Goal: Information Seeking & Learning: Learn about a topic

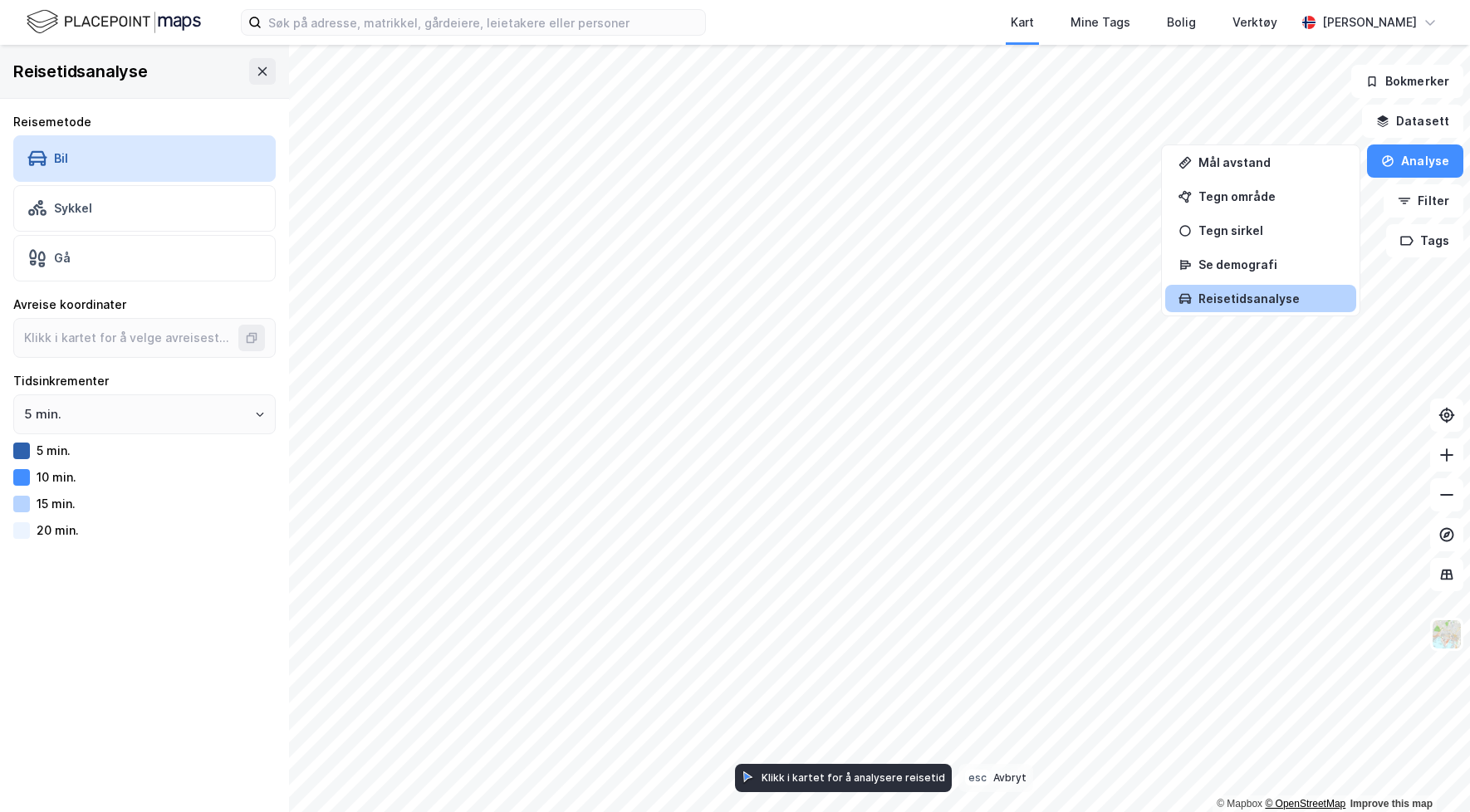
click at [1283, 802] on div "© Mapbox © OpenStreetMap Improve this map" at bounding box center [735, 428] width 1470 height 768
click at [1256, 256] on div "Se demografi" at bounding box center [1261, 265] width 191 height 28
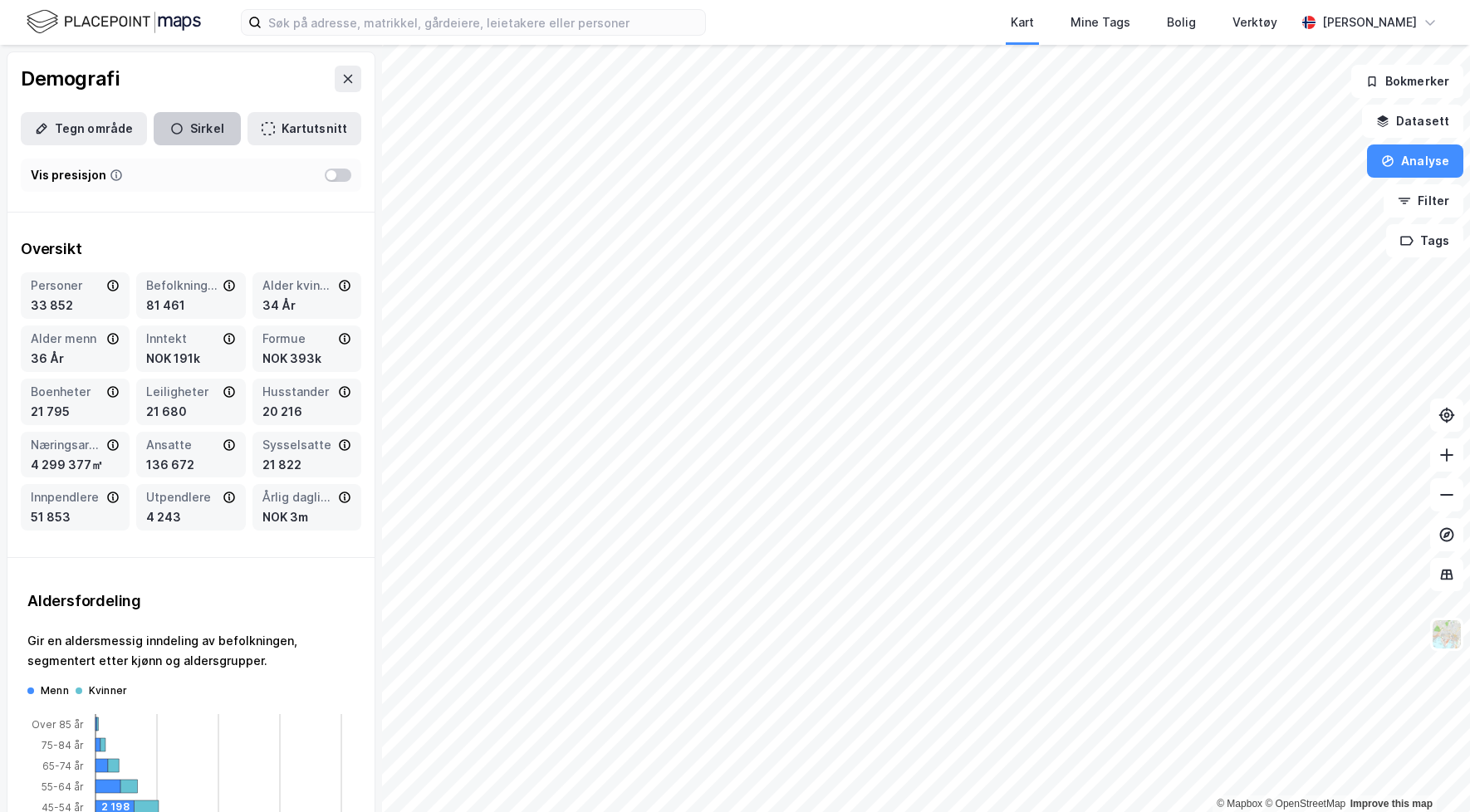
click at [197, 132] on button "Sirkel" at bounding box center [198, 129] width 87 height 34
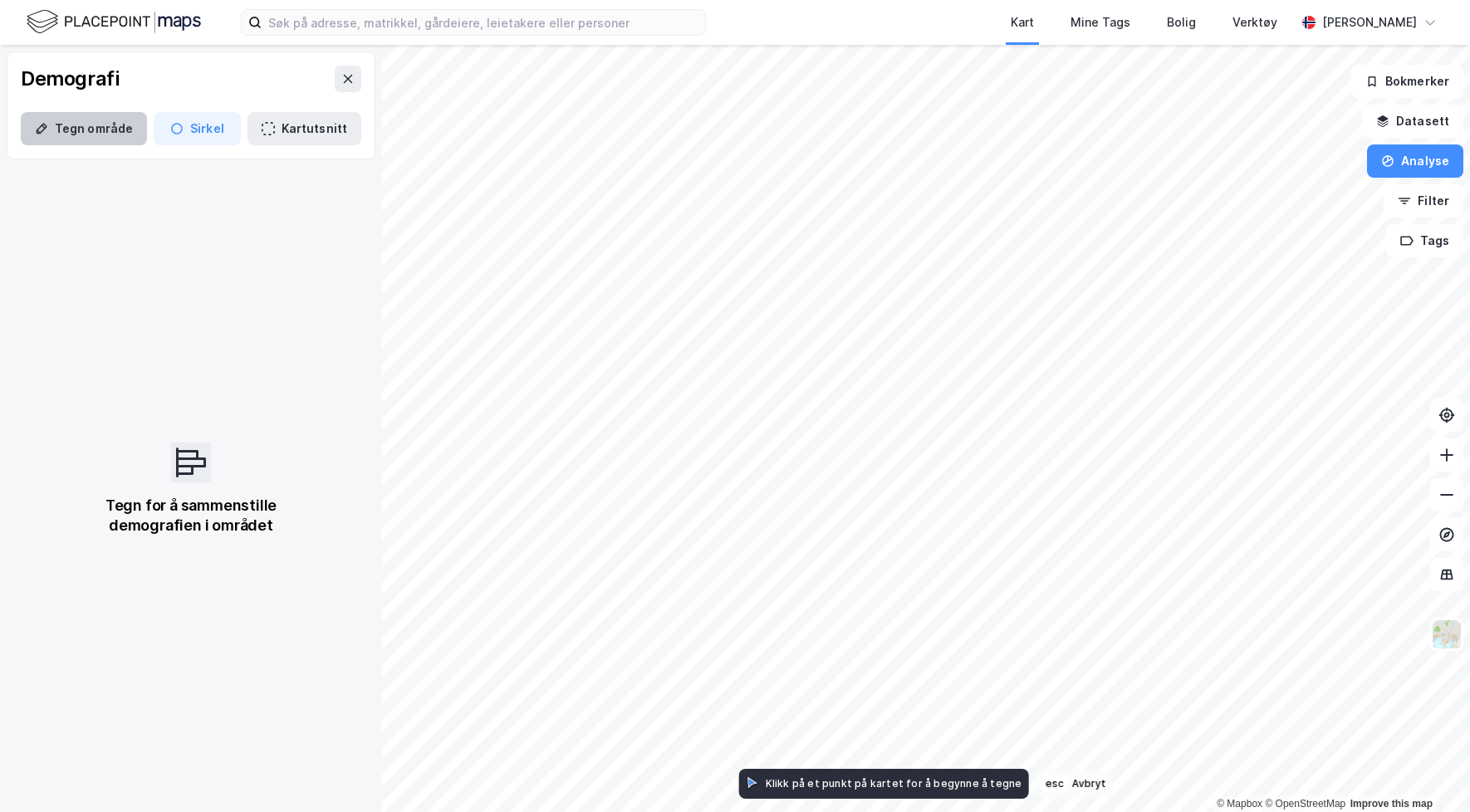
click at [109, 122] on button "Tegn område" at bounding box center [84, 129] width 126 height 34
click at [1412, 134] on button "Datasett" at bounding box center [1413, 122] width 102 height 34
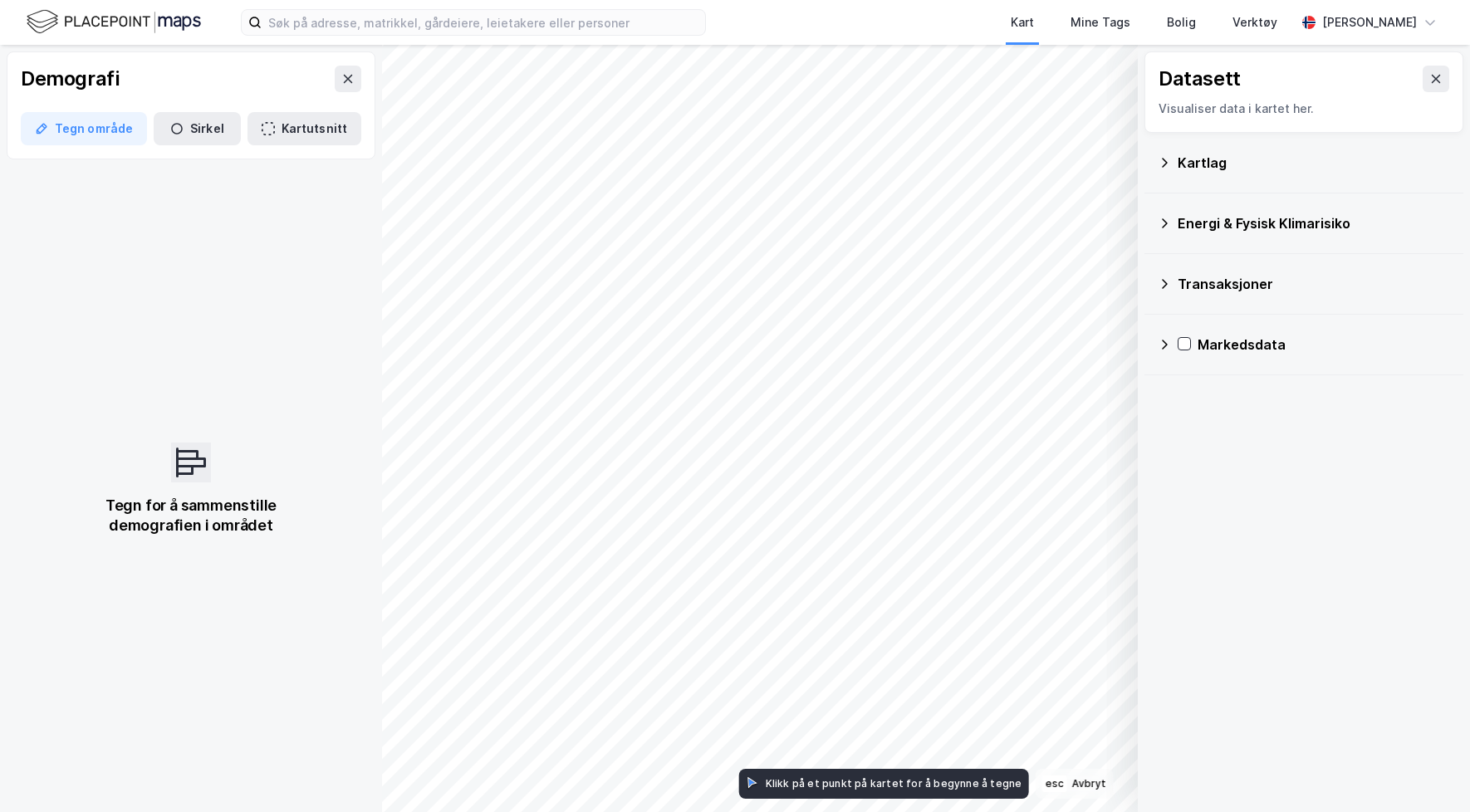
click at [1437, 101] on div "Visualiser data i kartet her." at bounding box center [1304, 109] width 290 height 20
click at [1437, 88] on button at bounding box center [1435, 78] width 27 height 27
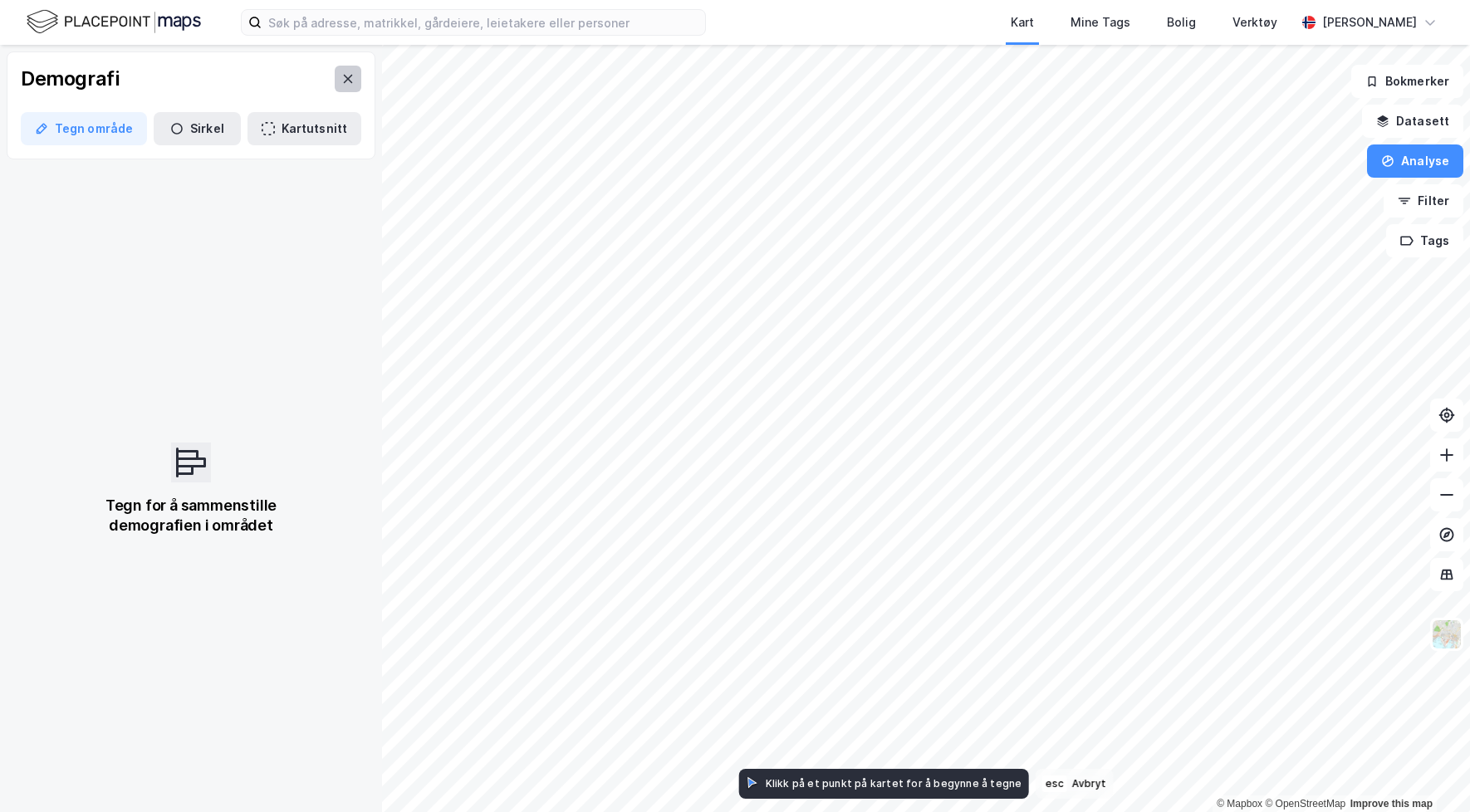
click at [344, 81] on icon at bounding box center [348, 78] width 13 height 13
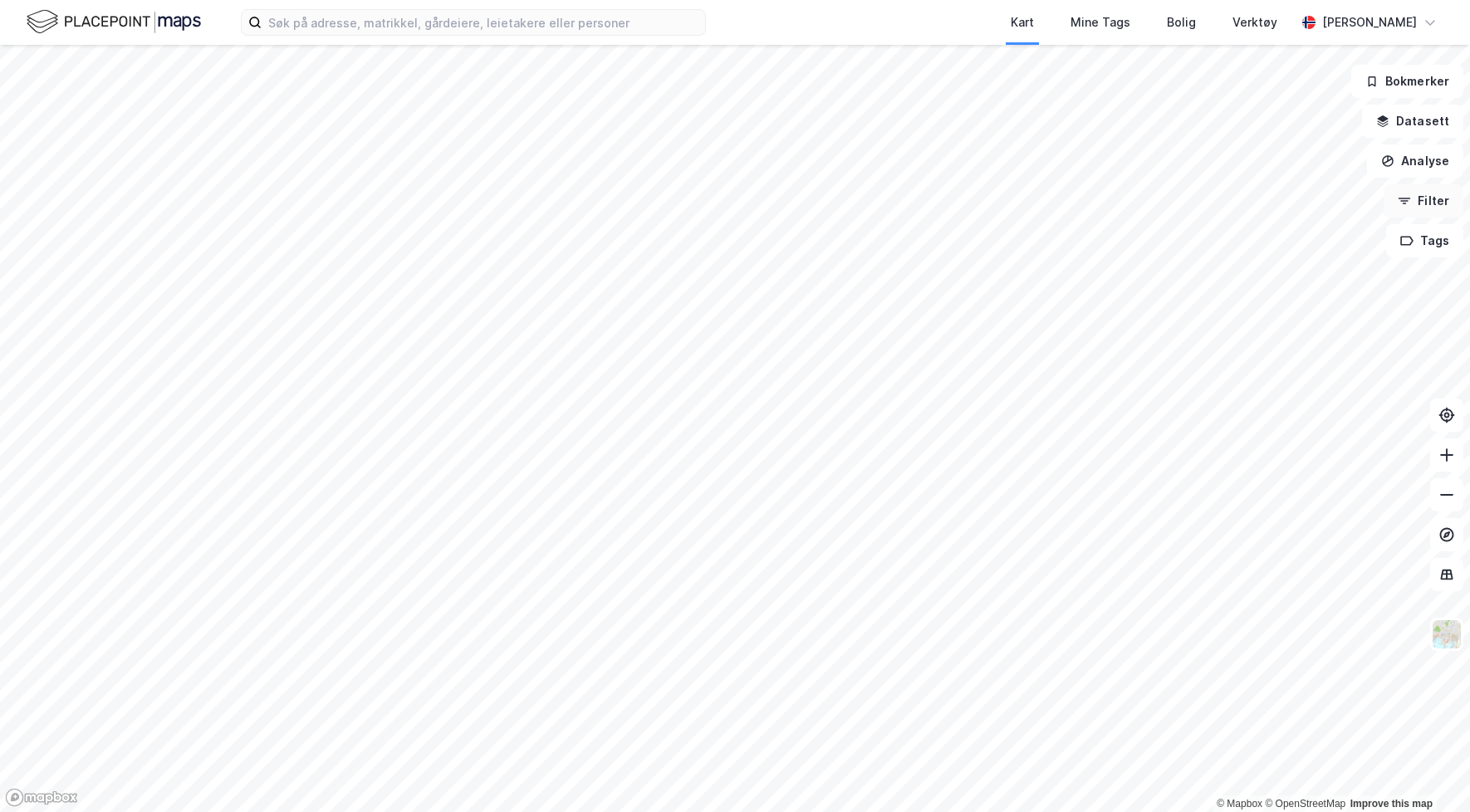
click at [1429, 197] on button "Filter" at bounding box center [1424, 202] width 80 height 34
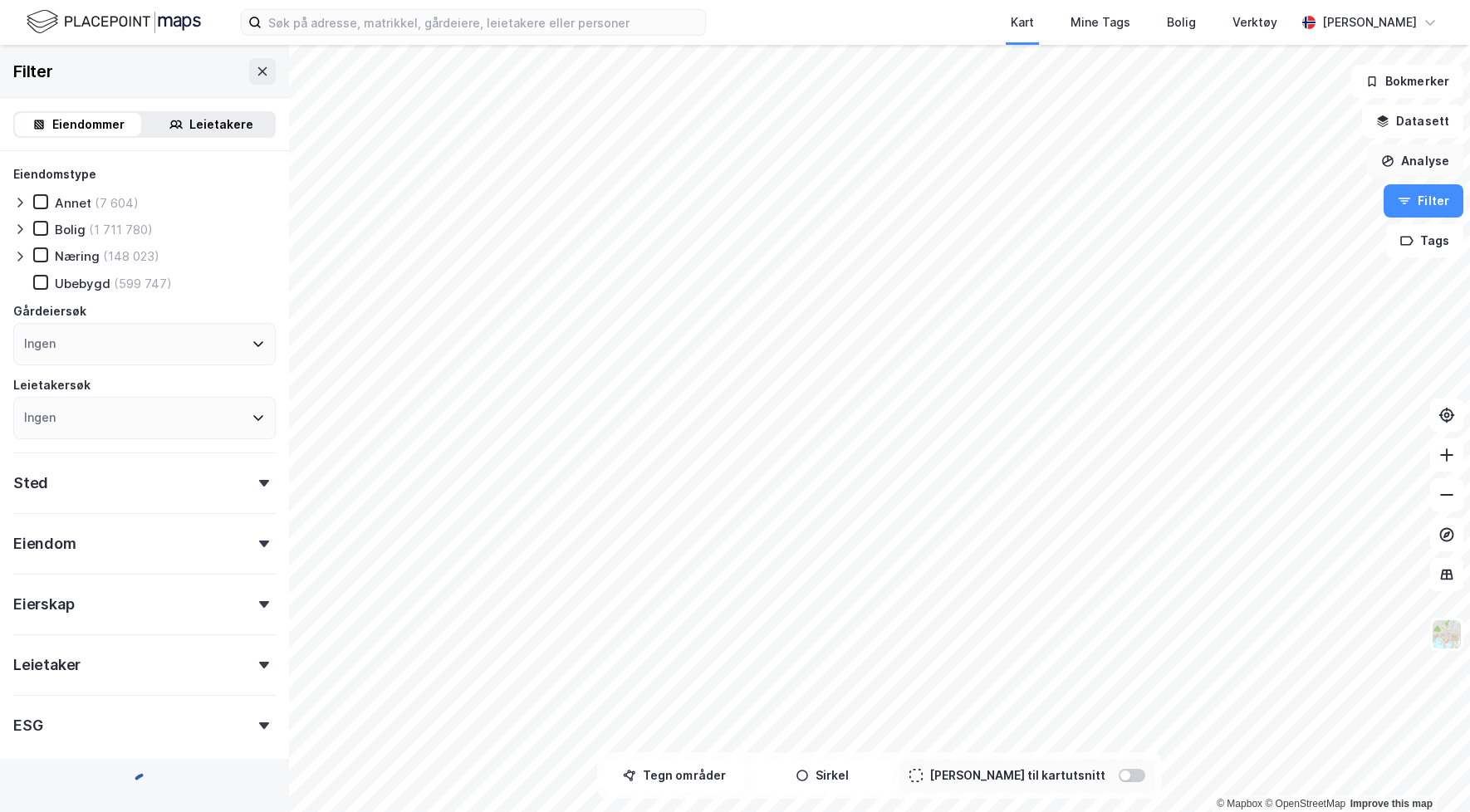
click at [1436, 172] on button "Analyse" at bounding box center [1416, 161] width 97 height 34
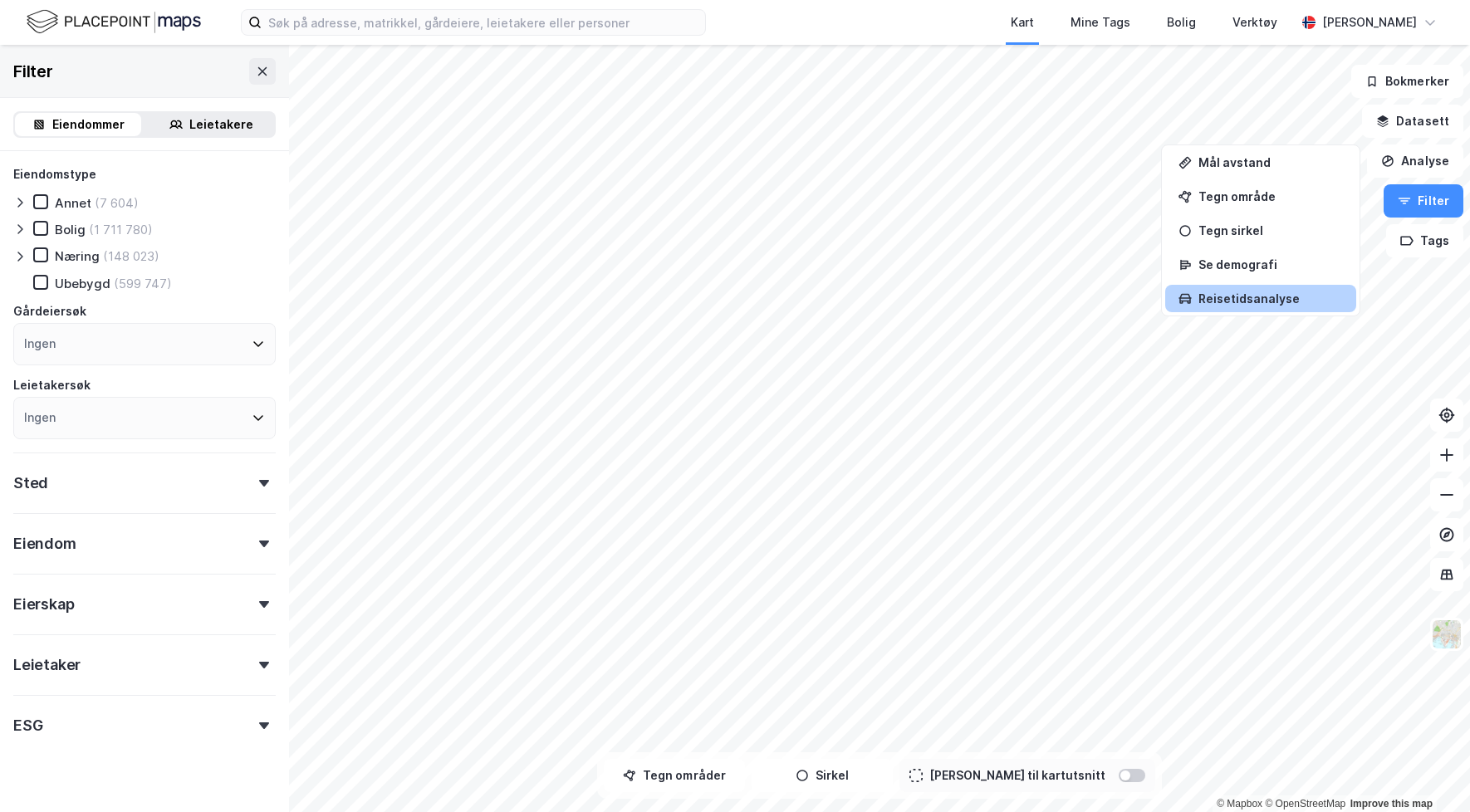
click at [1302, 294] on div "Reisetidsanalyse" at bounding box center [1270, 298] width 144 height 14
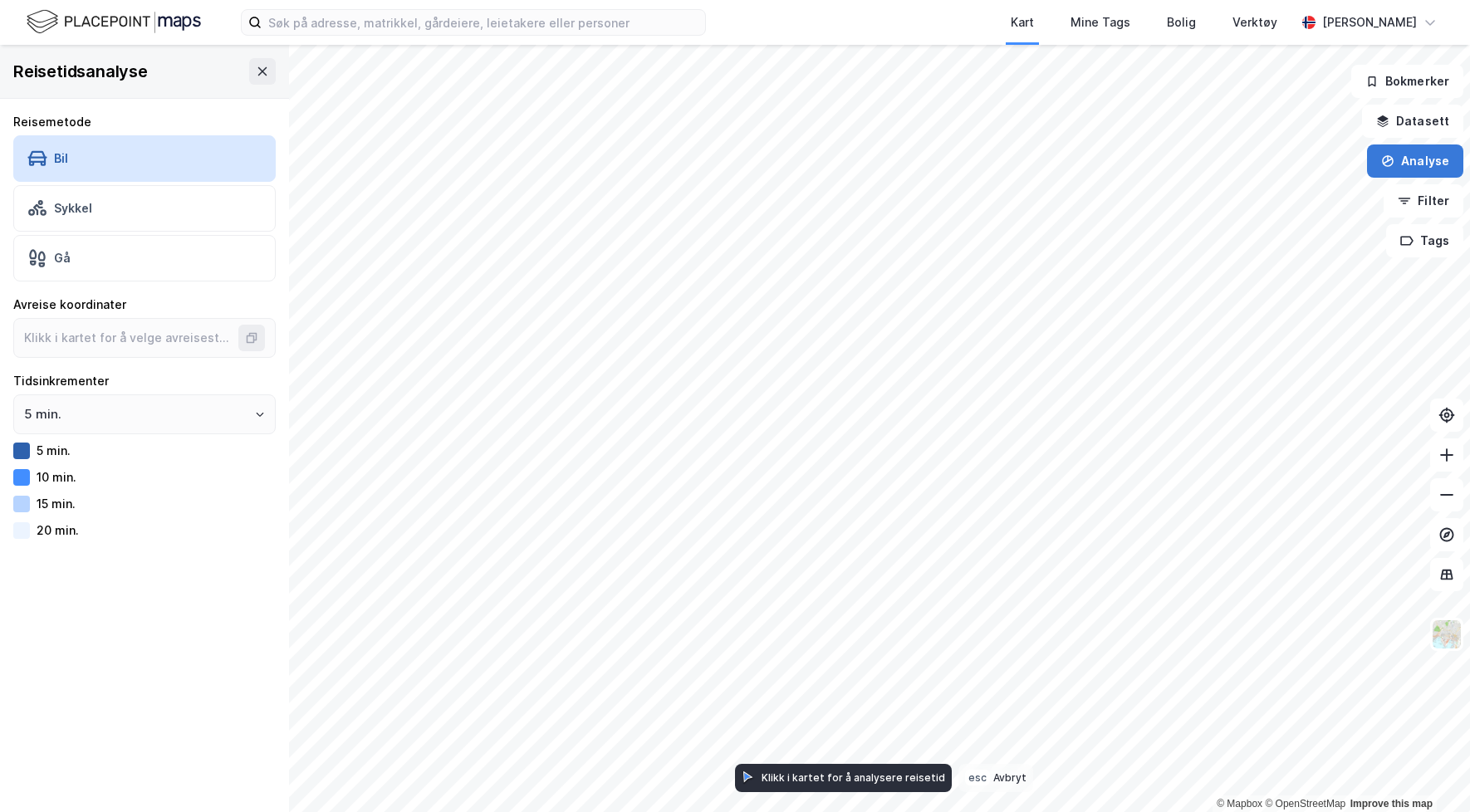
click at [1448, 158] on button "Analyse" at bounding box center [1416, 161] width 97 height 34
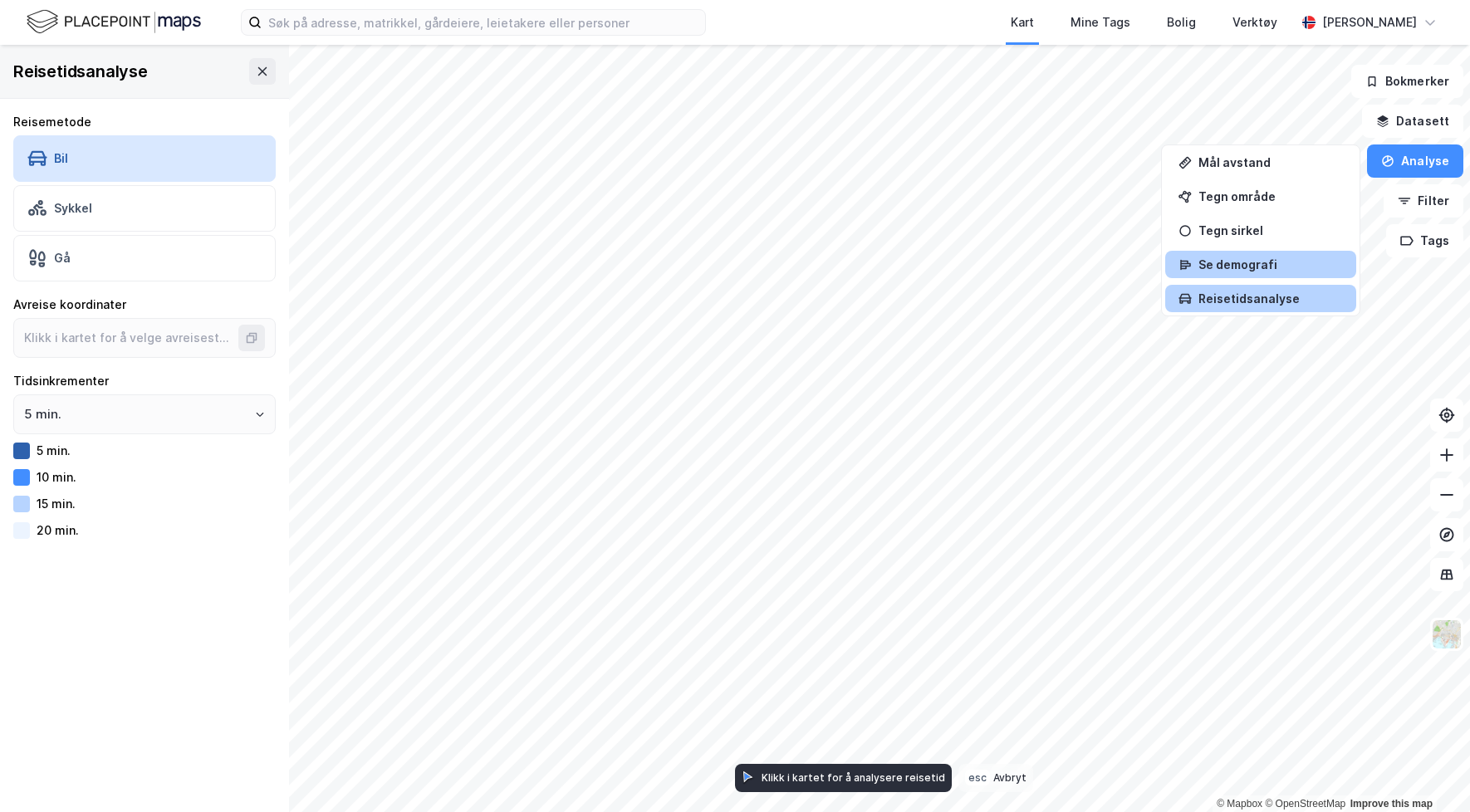
click at [1270, 261] on div "Se demografi" at bounding box center [1270, 265] width 144 height 14
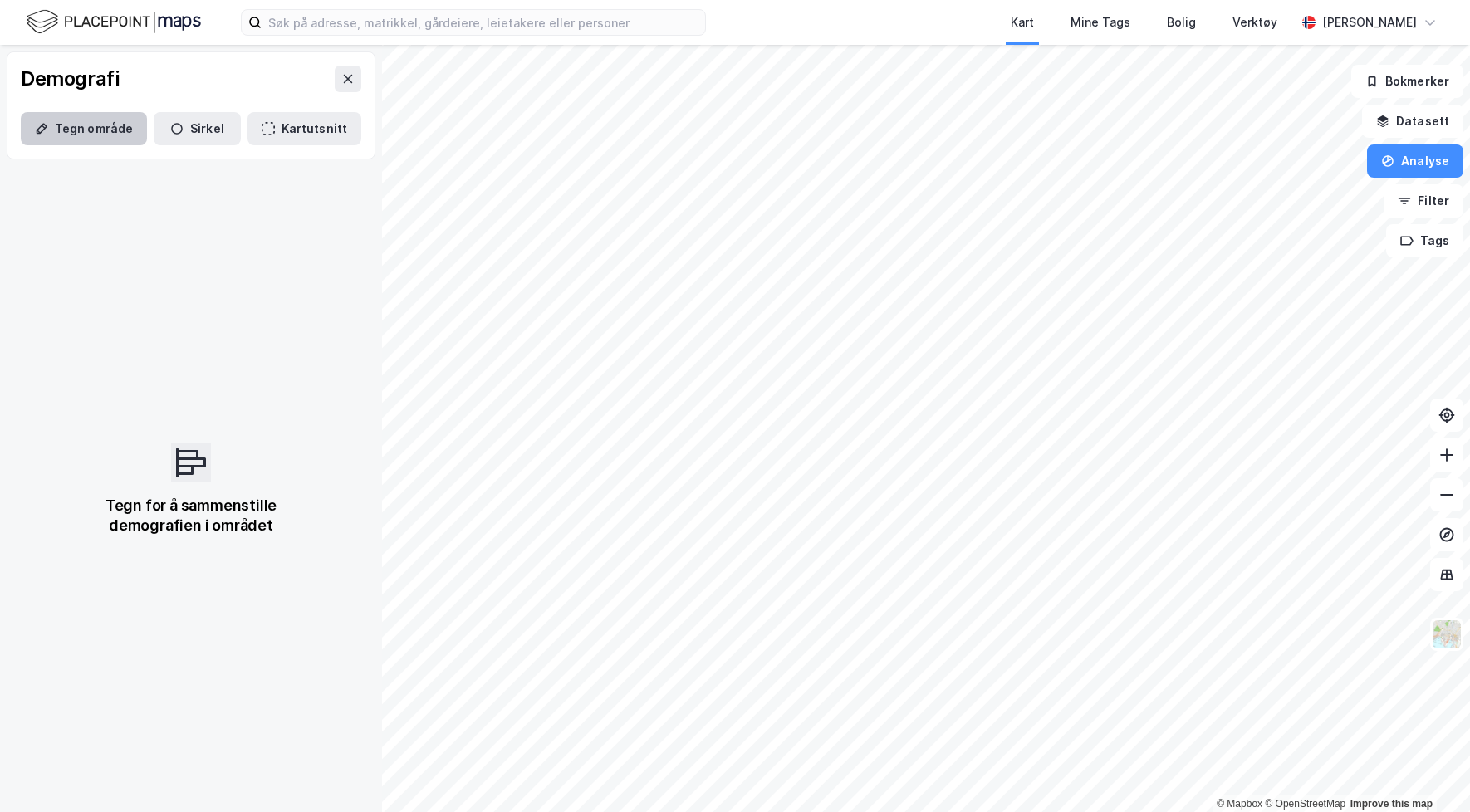
click at [74, 122] on button "Tegn område" at bounding box center [84, 129] width 126 height 34
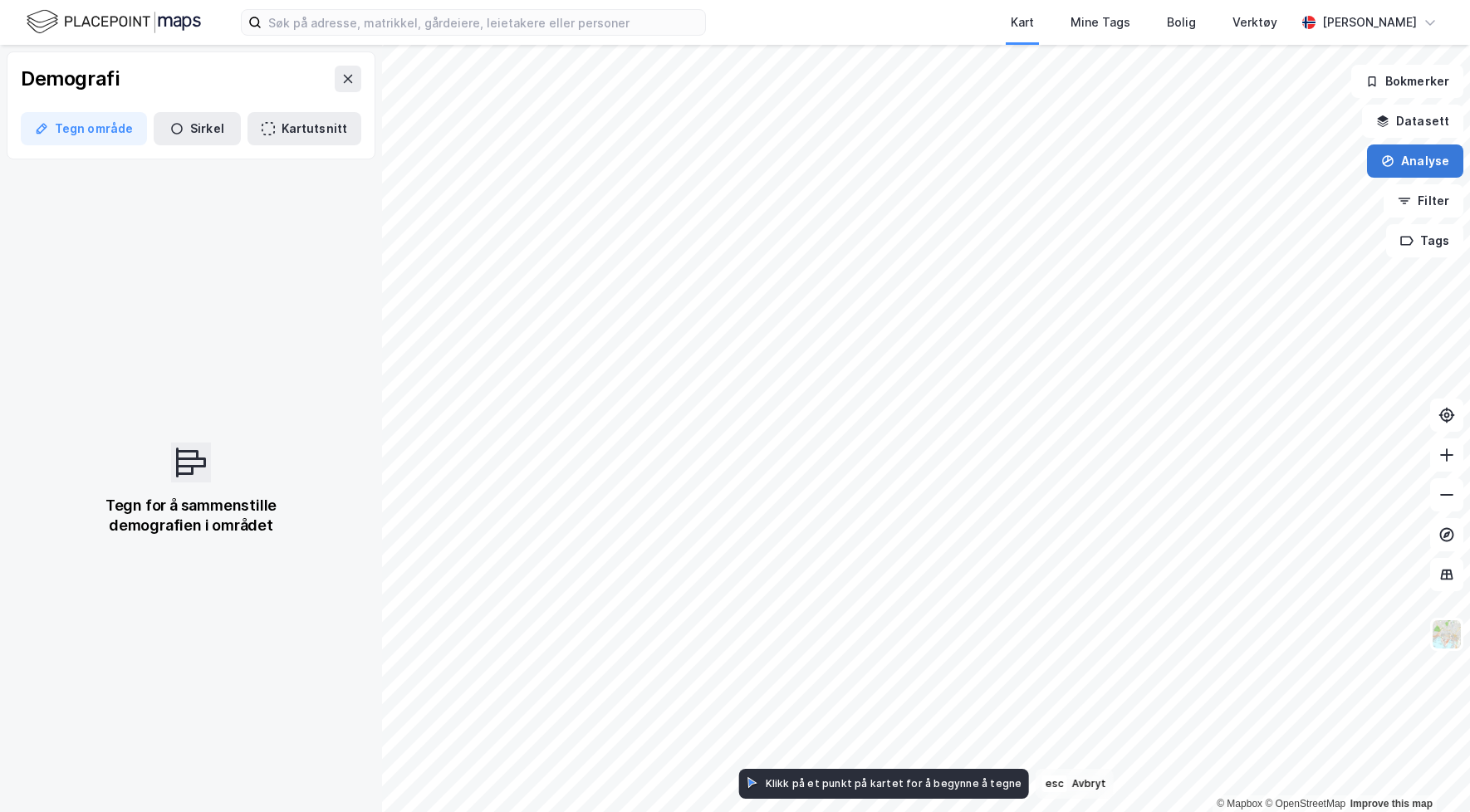
click at [1426, 154] on button "Analyse" at bounding box center [1416, 161] width 97 height 34
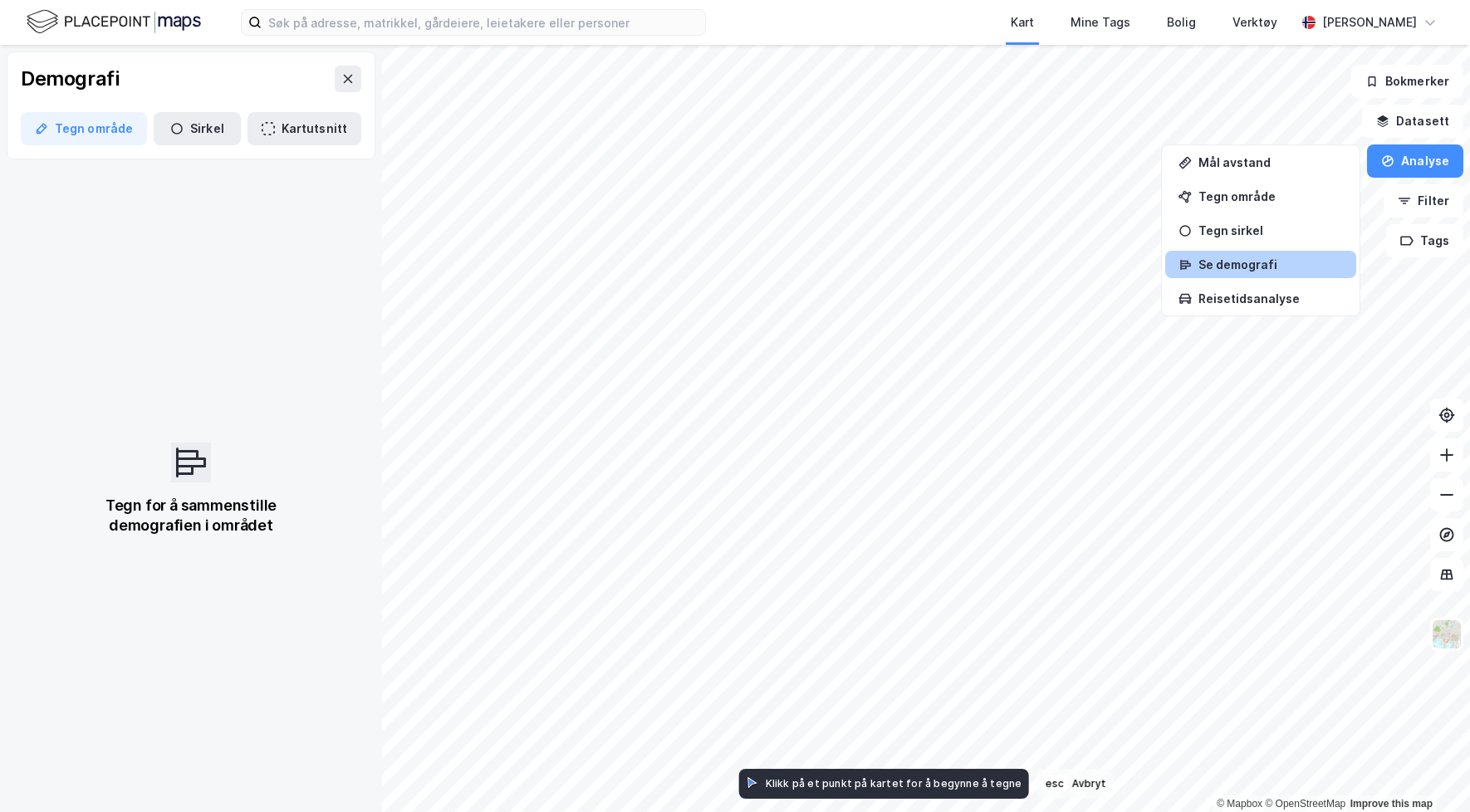
click at [1292, 251] on div "Se demografi" at bounding box center [1261, 265] width 191 height 28
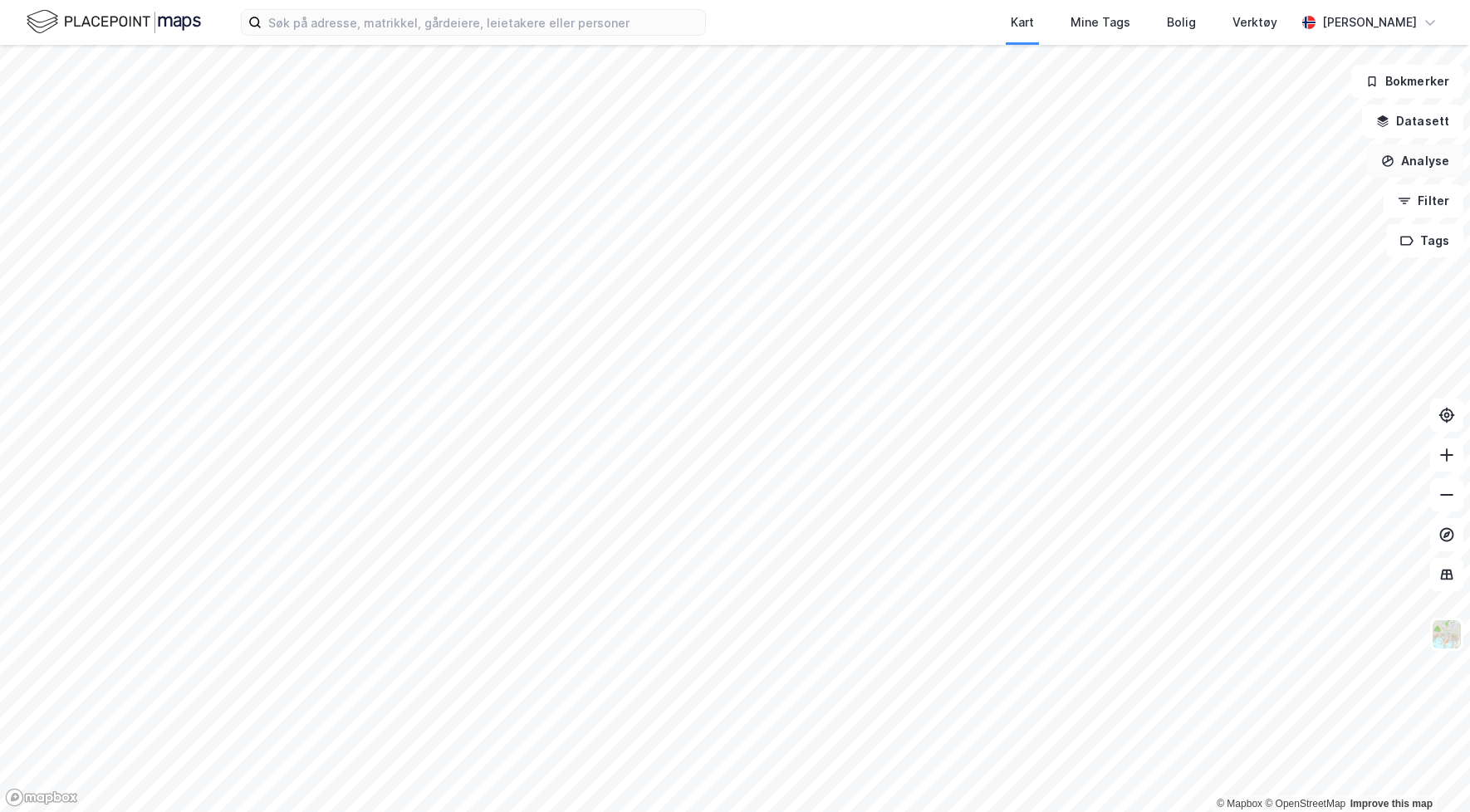
click at [1439, 162] on button "Analyse" at bounding box center [1416, 161] width 97 height 34
click at [1286, 236] on div "Tegn sirkel" at bounding box center [1270, 230] width 144 height 14
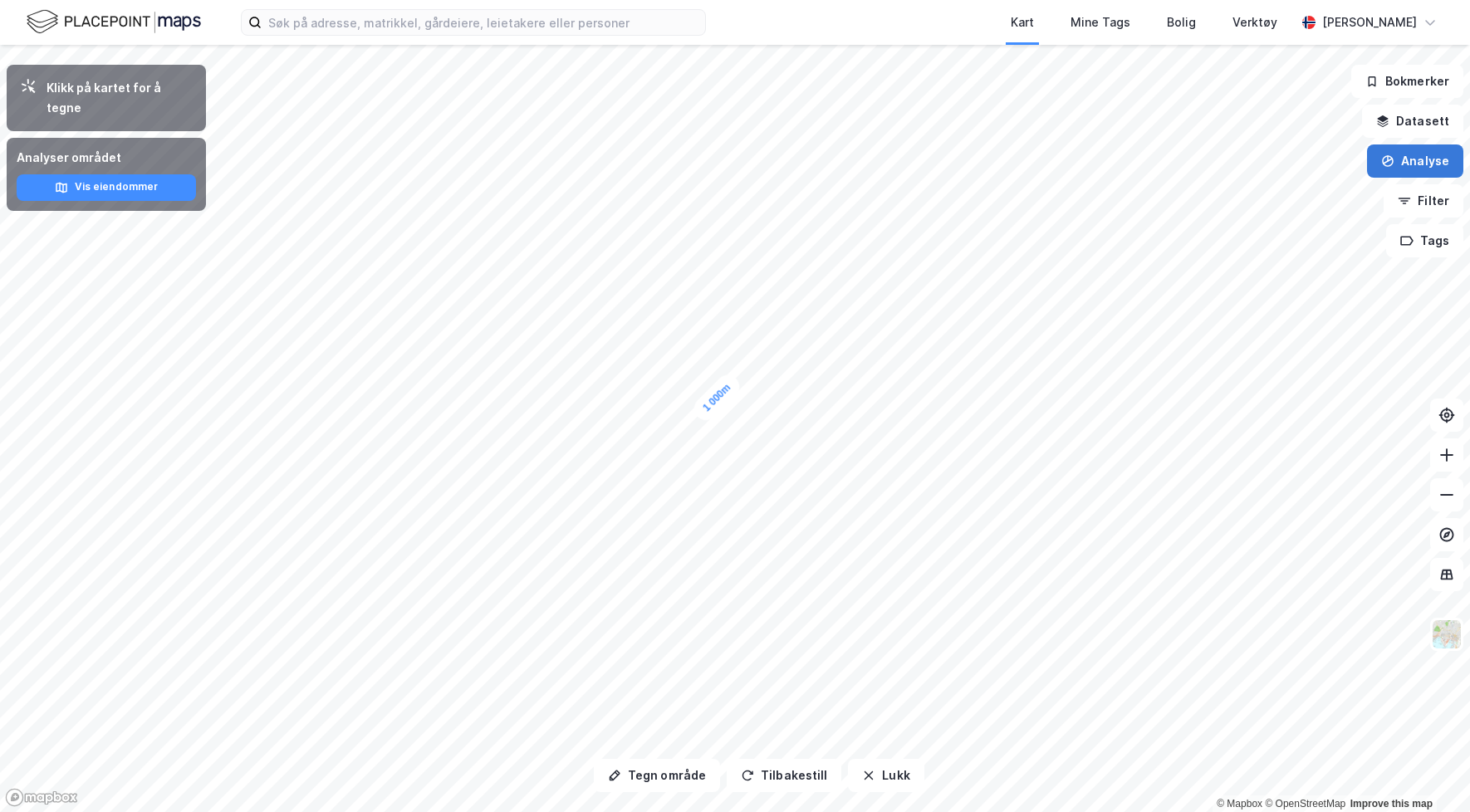
click at [1433, 159] on button "Analyse" at bounding box center [1416, 161] width 97 height 34
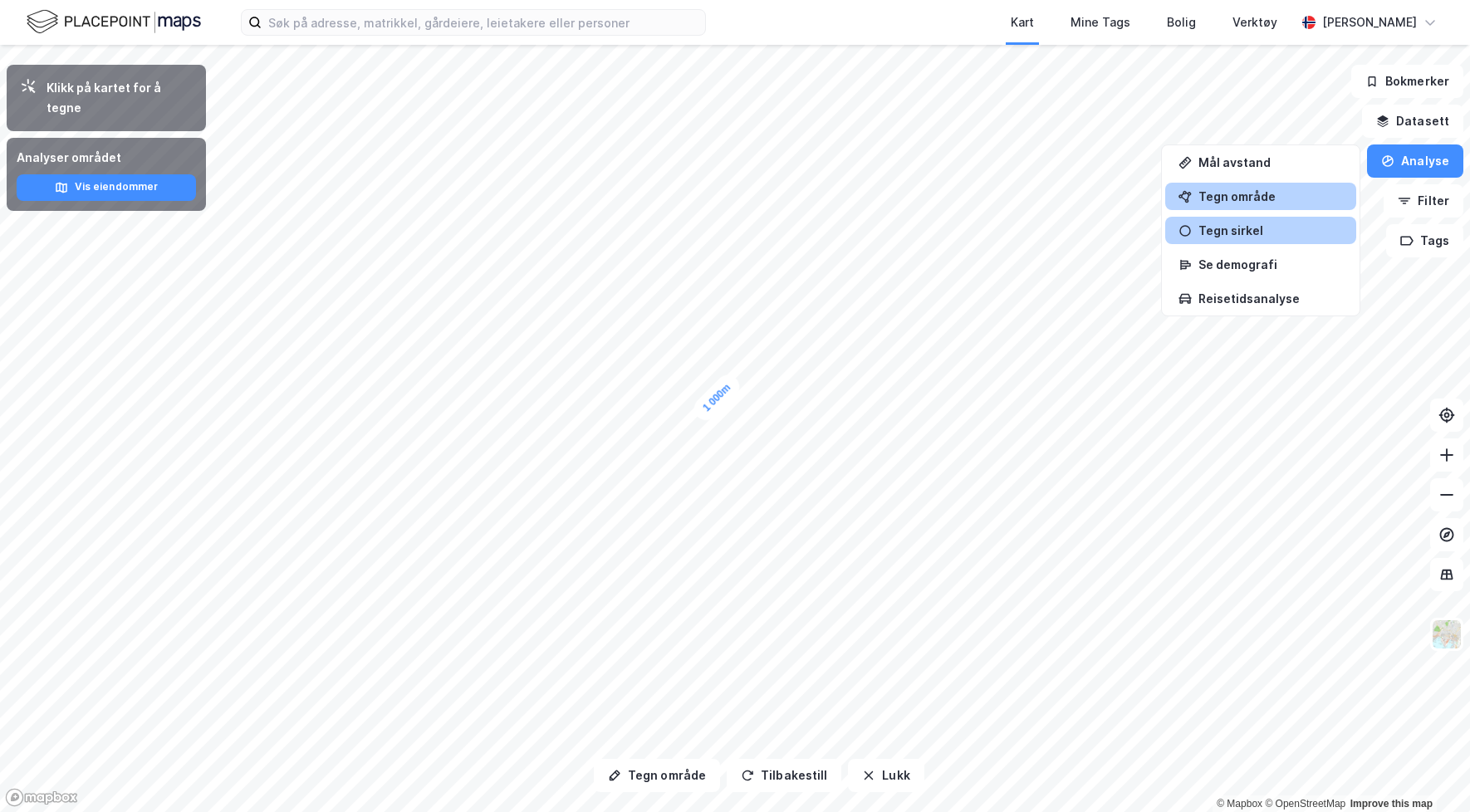
click at [1291, 204] on div "Tegn område" at bounding box center [1261, 197] width 191 height 28
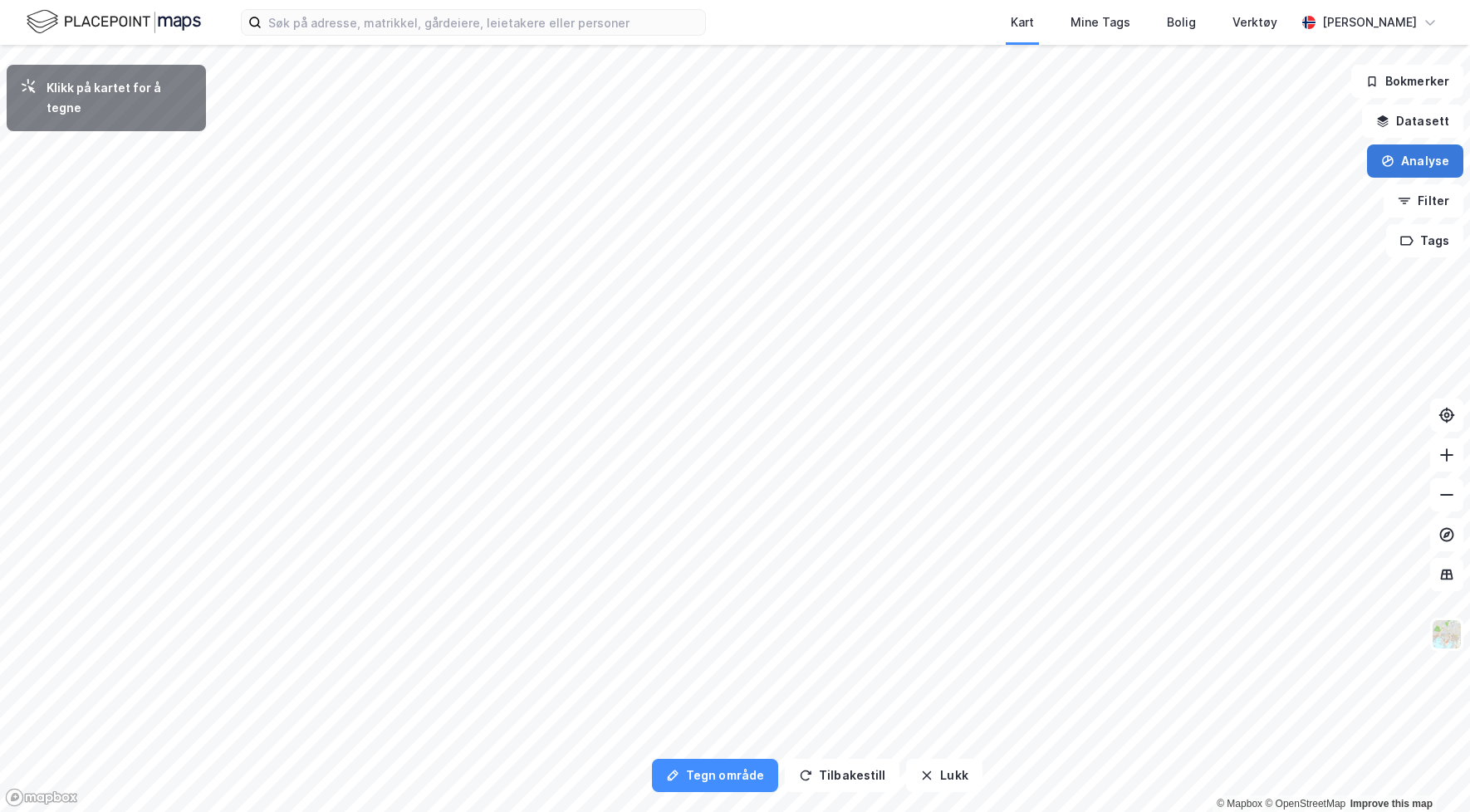
click at [1428, 161] on button "Analyse" at bounding box center [1416, 161] width 97 height 34
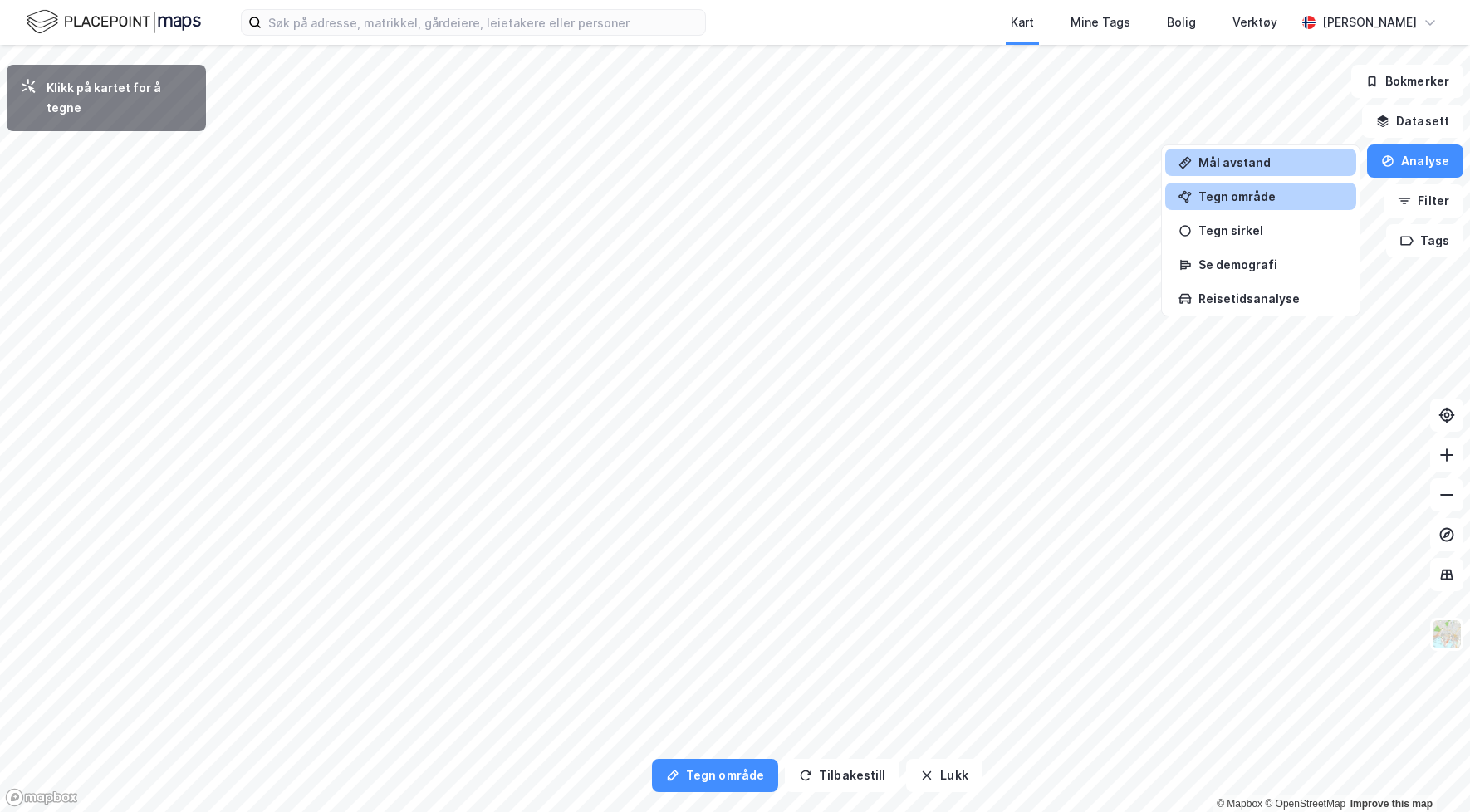
click at [1278, 167] on div "Mål avstand" at bounding box center [1270, 162] width 144 height 14
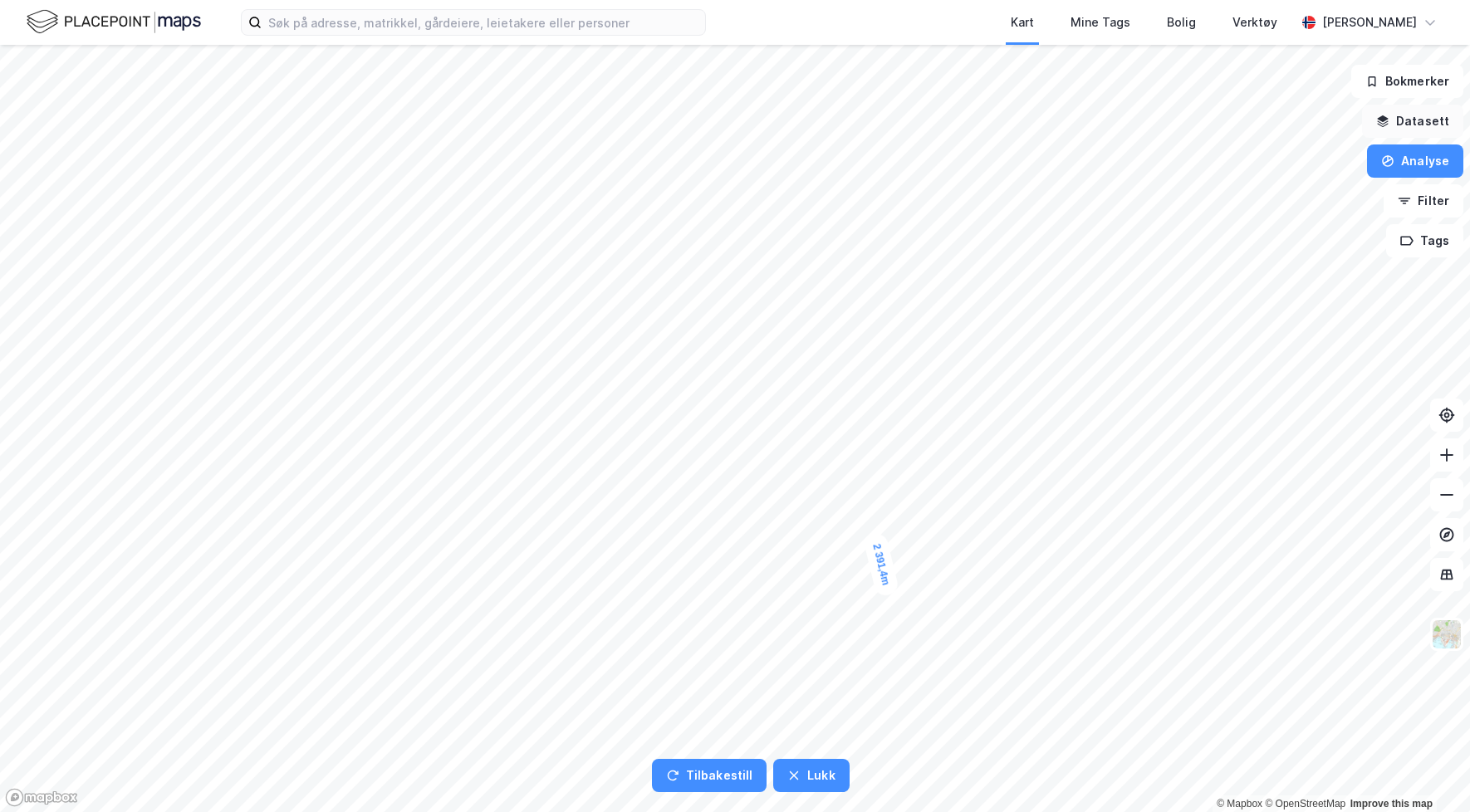
click at [1433, 117] on button "Datasett" at bounding box center [1413, 122] width 102 height 34
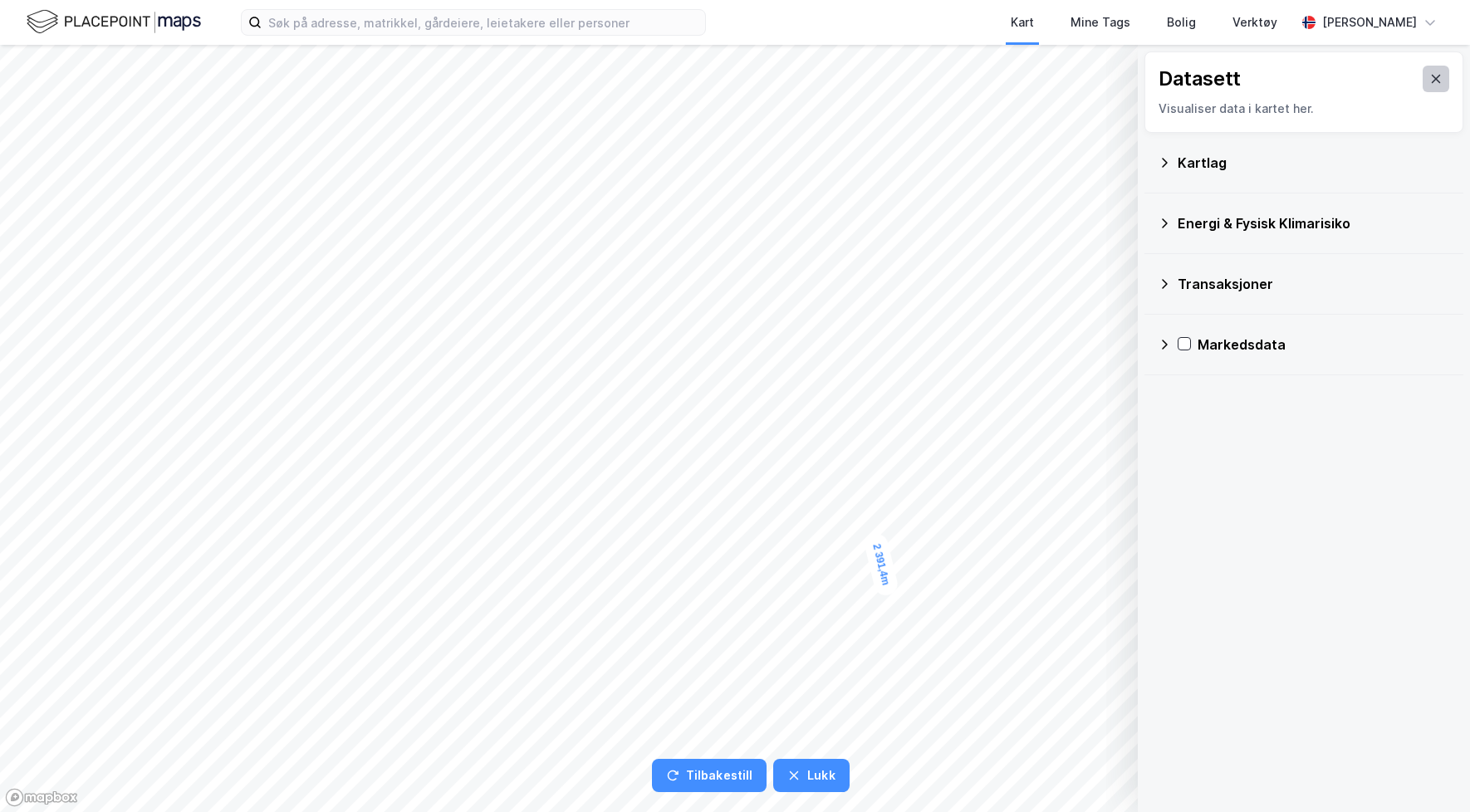
click at [1429, 78] on icon at bounding box center [1435, 78] width 13 height 13
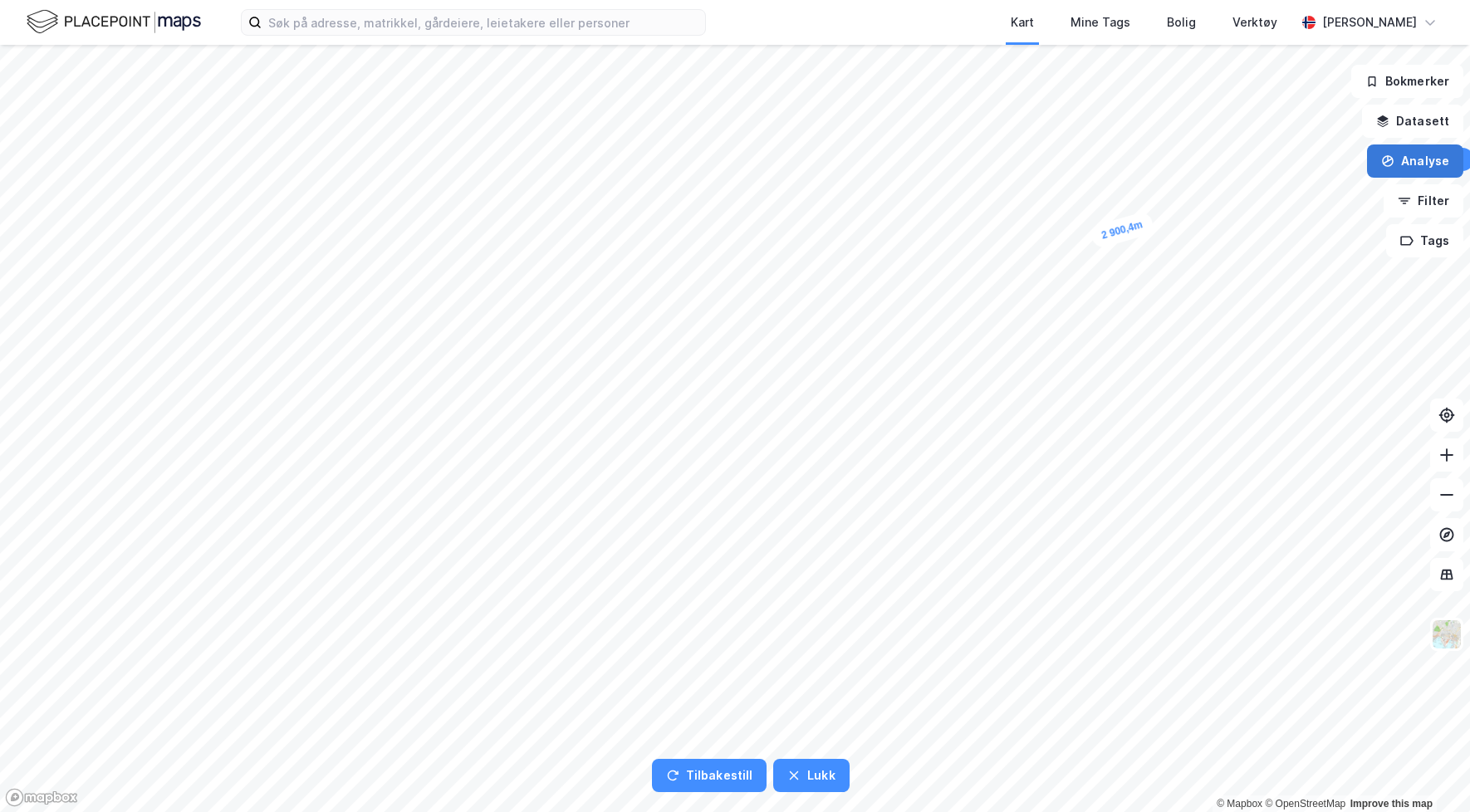
click at [1424, 151] on button "Analyse" at bounding box center [1416, 161] width 97 height 34
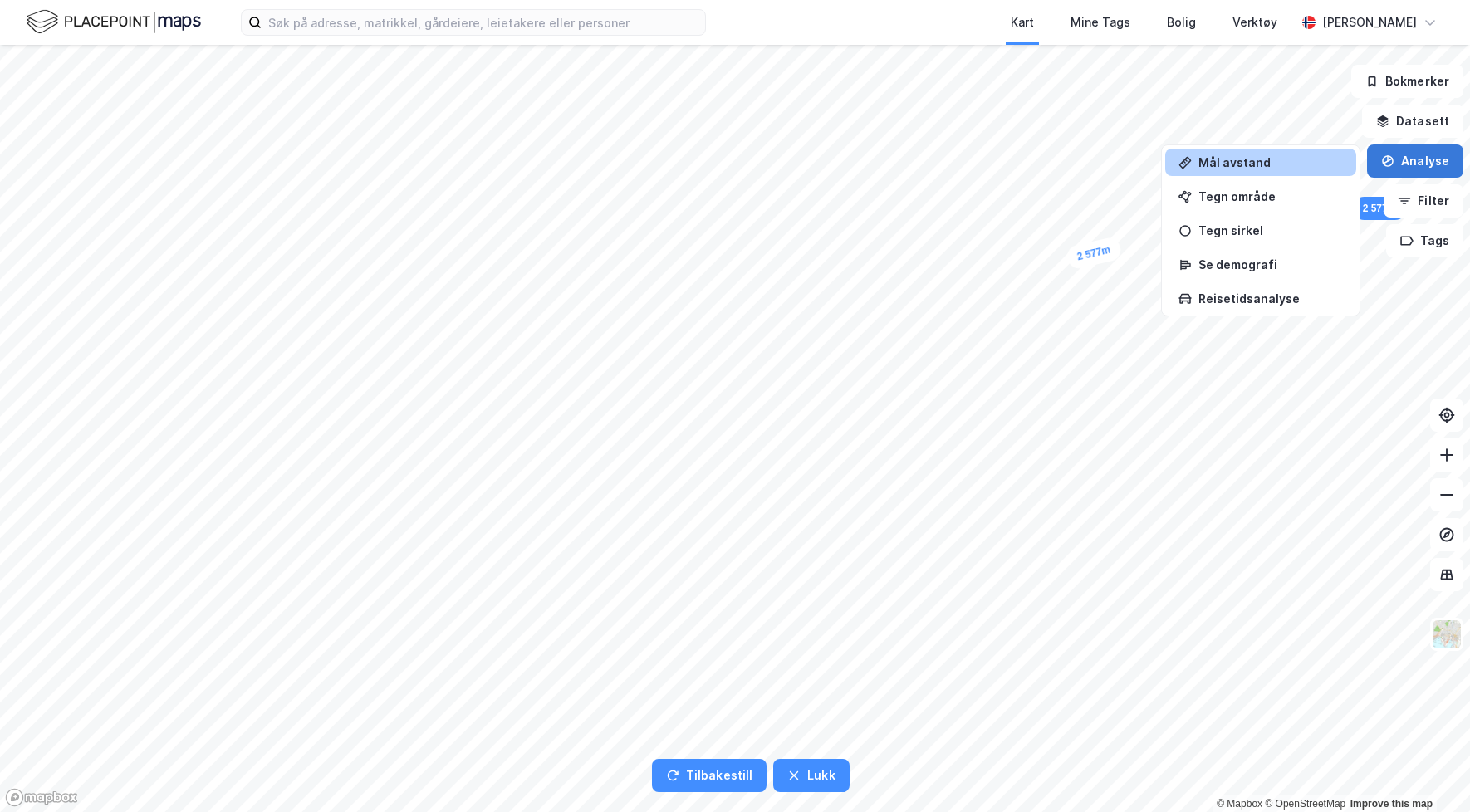
click at [1414, 159] on button "Analyse" at bounding box center [1416, 161] width 97 height 34
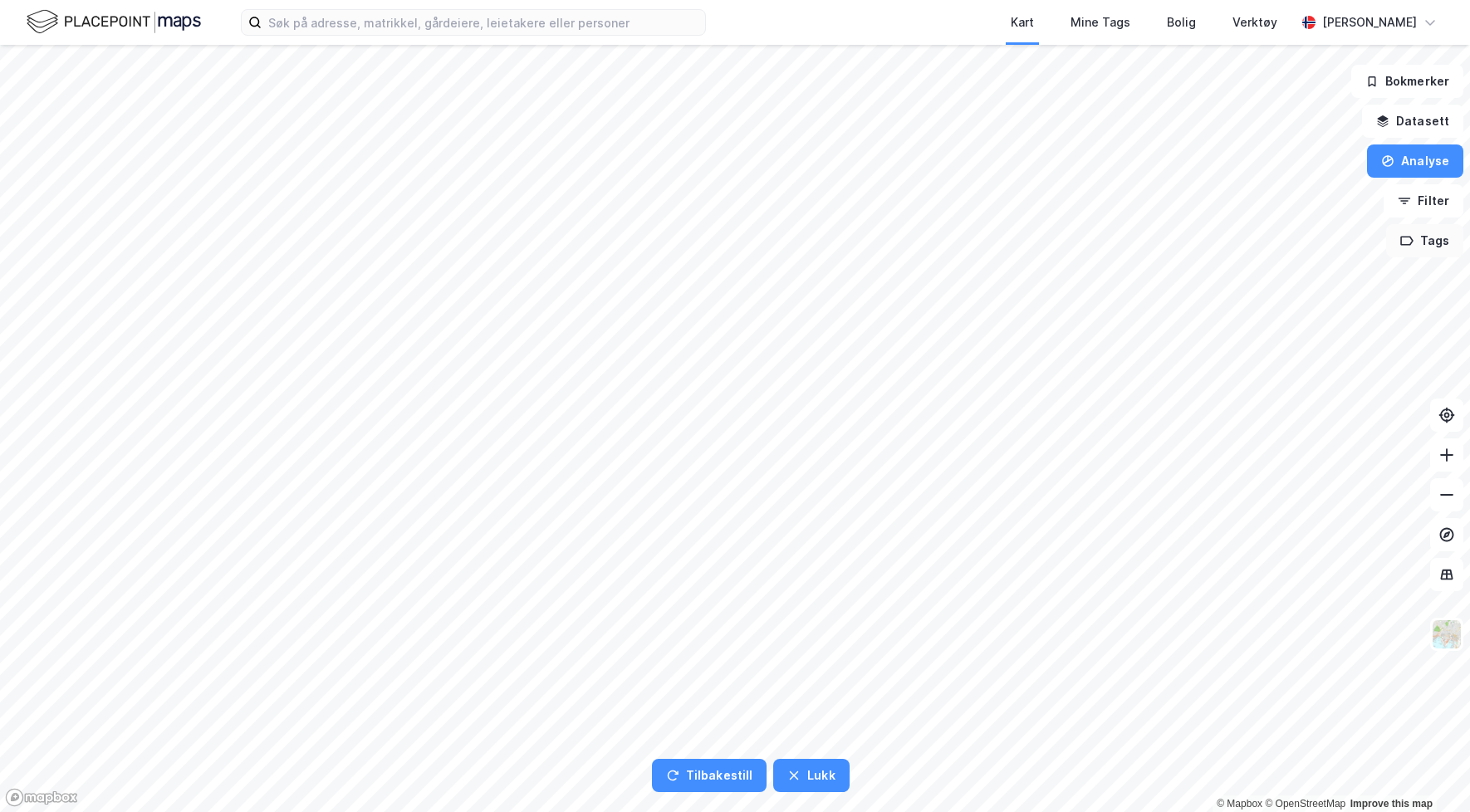
click at [1418, 238] on button "Tags" at bounding box center [1425, 241] width 77 height 34
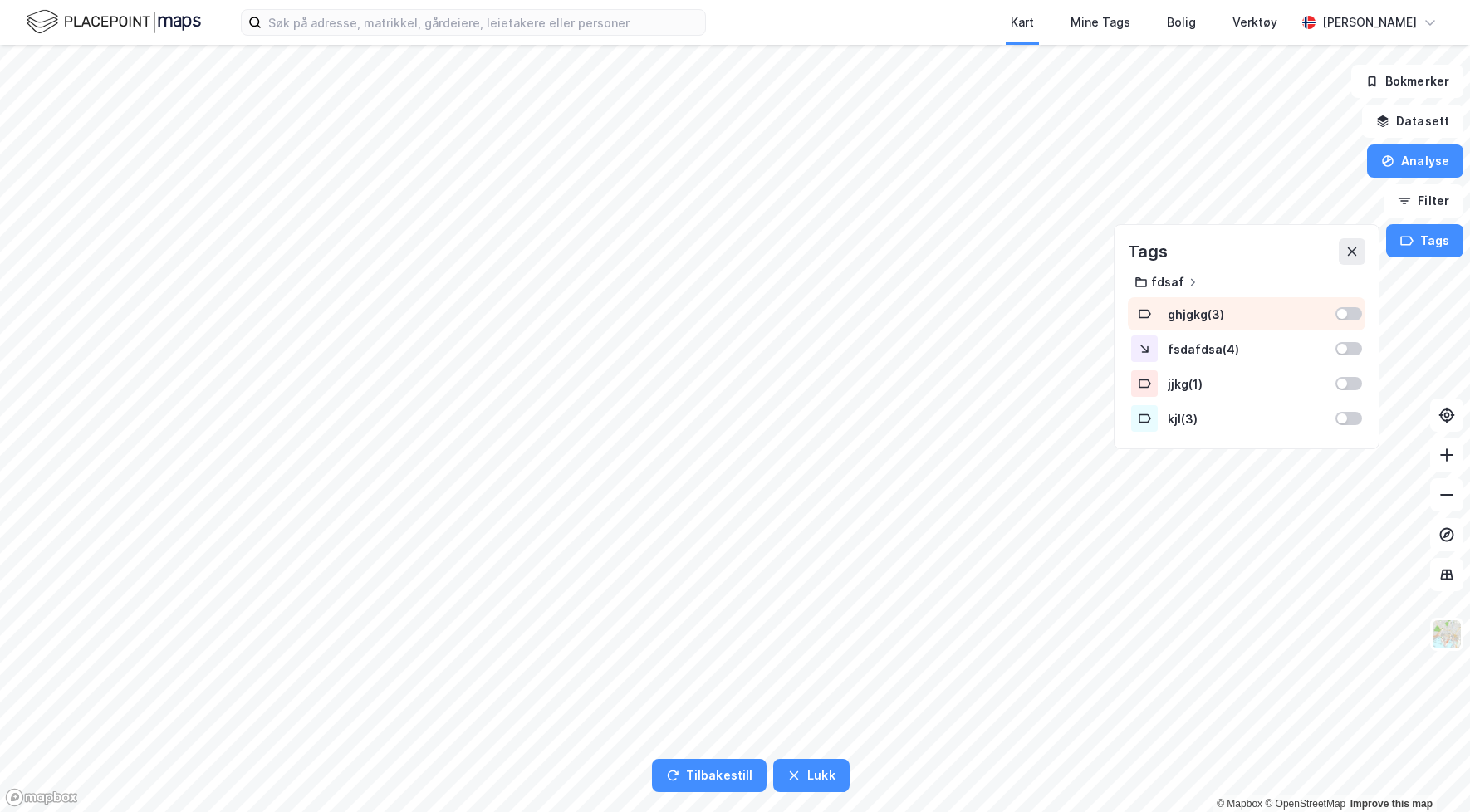
click at [1356, 315] on div at bounding box center [1348, 313] width 27 height 13
click at [1303, 767] on button "Vis" at bounding box center [1302, 769] width 138 height 27
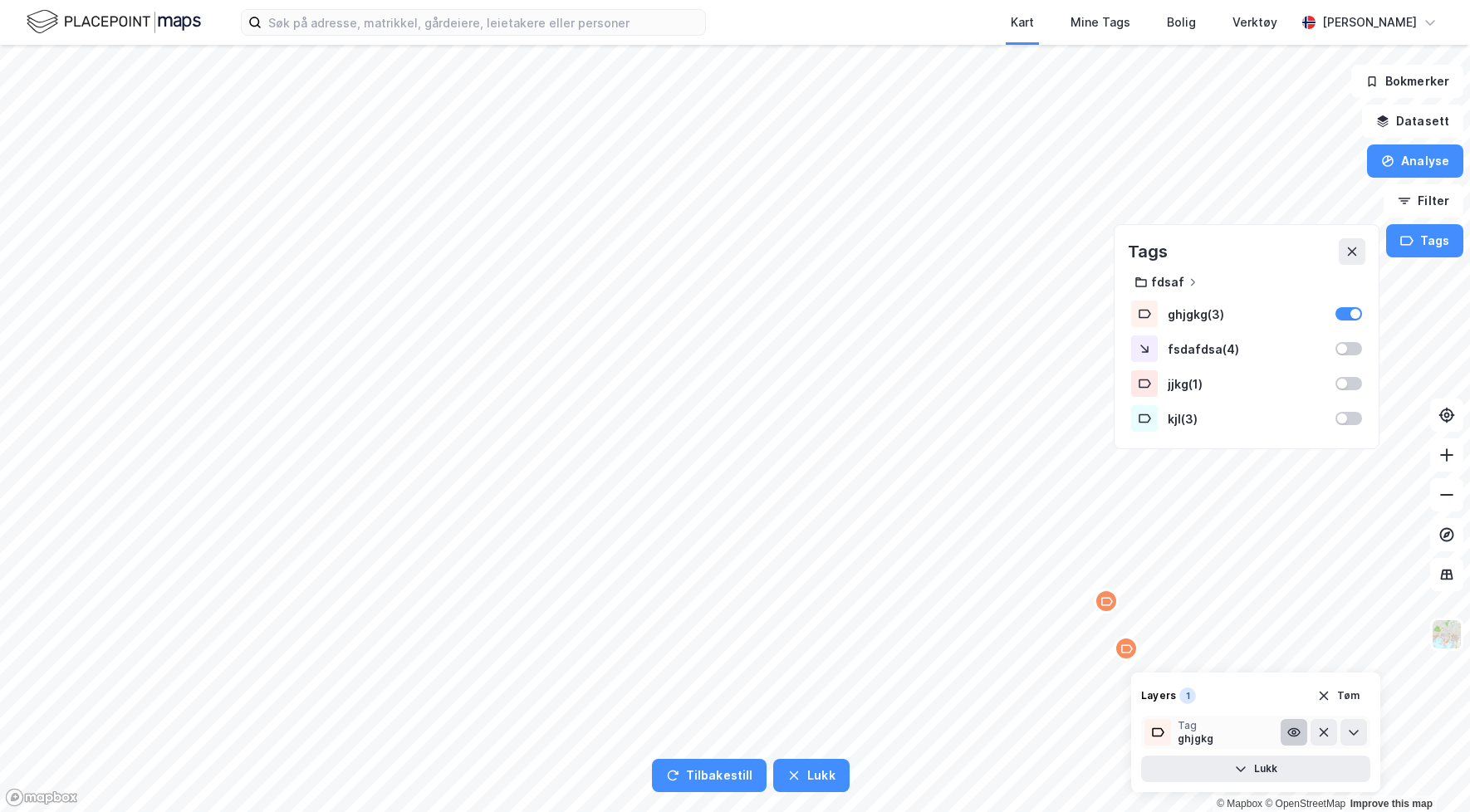
click at [1296, 737] on icon at bounding box center [1293, 732] width 13 height 13
click at [1288, 735] on icon at bounding box center [1293, 732] width 13 height 13
click at [1295, 763] on button "Lukk" at bounding box center [1256, 769] width 229 height 27
click at [1347, 256] on icon at bounding box center [1351, 251] width 13 height 13
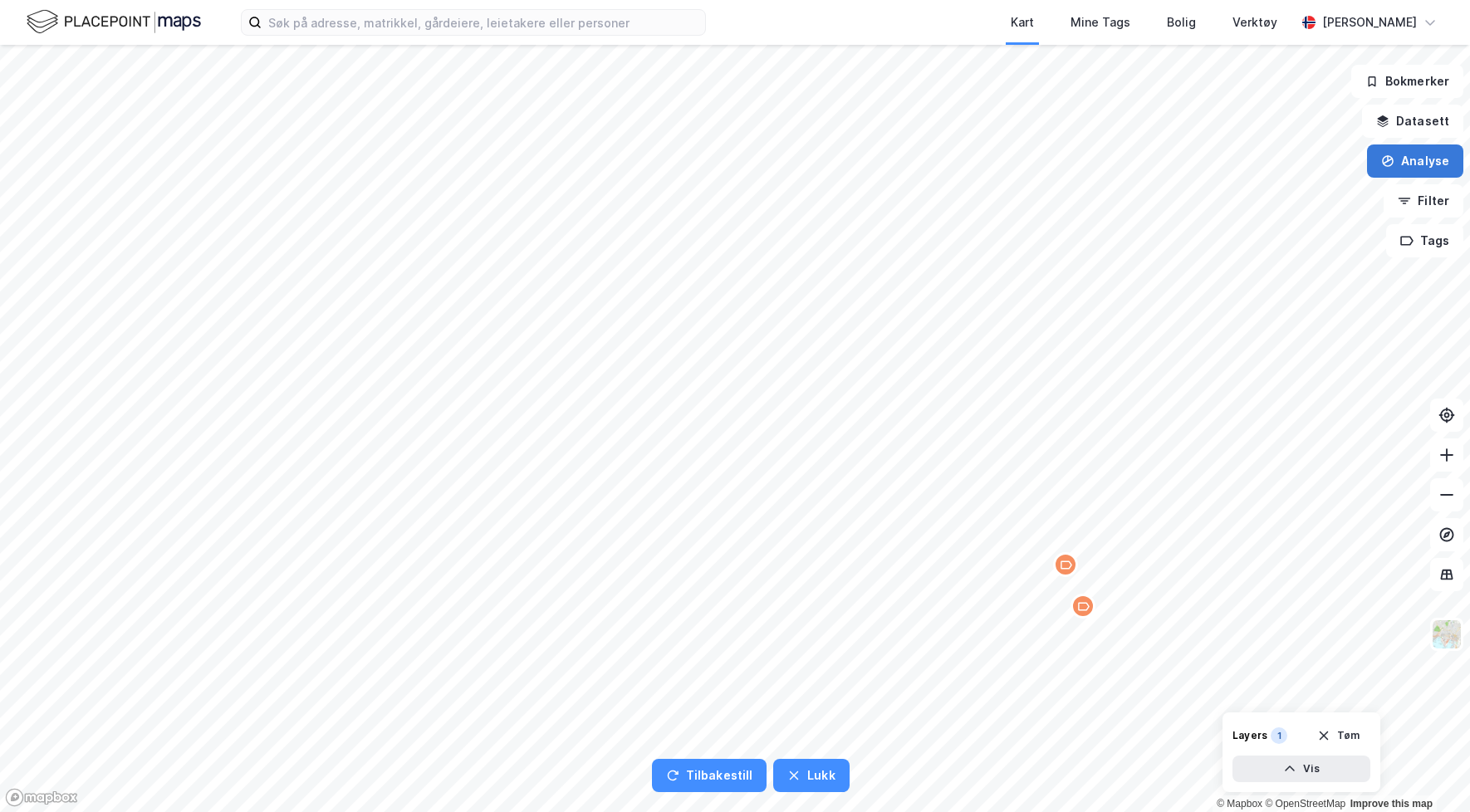
click at [1450, 167] on button "Analyse" at bounding box center [1416, 161] width 97 height 34
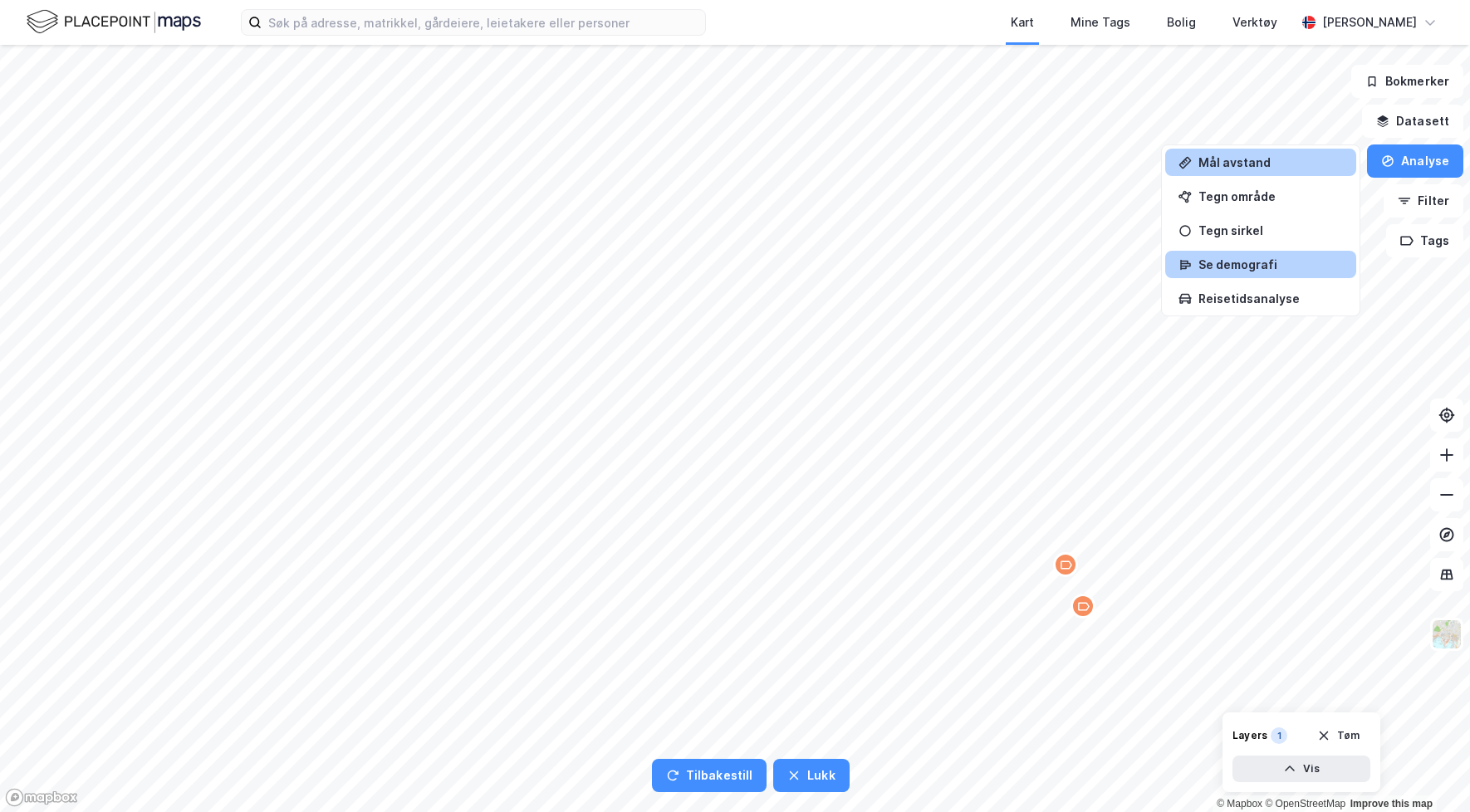
click at [1272, 274] on div "Se demografi" at bounding box center [1261, 265] width 191 height 28
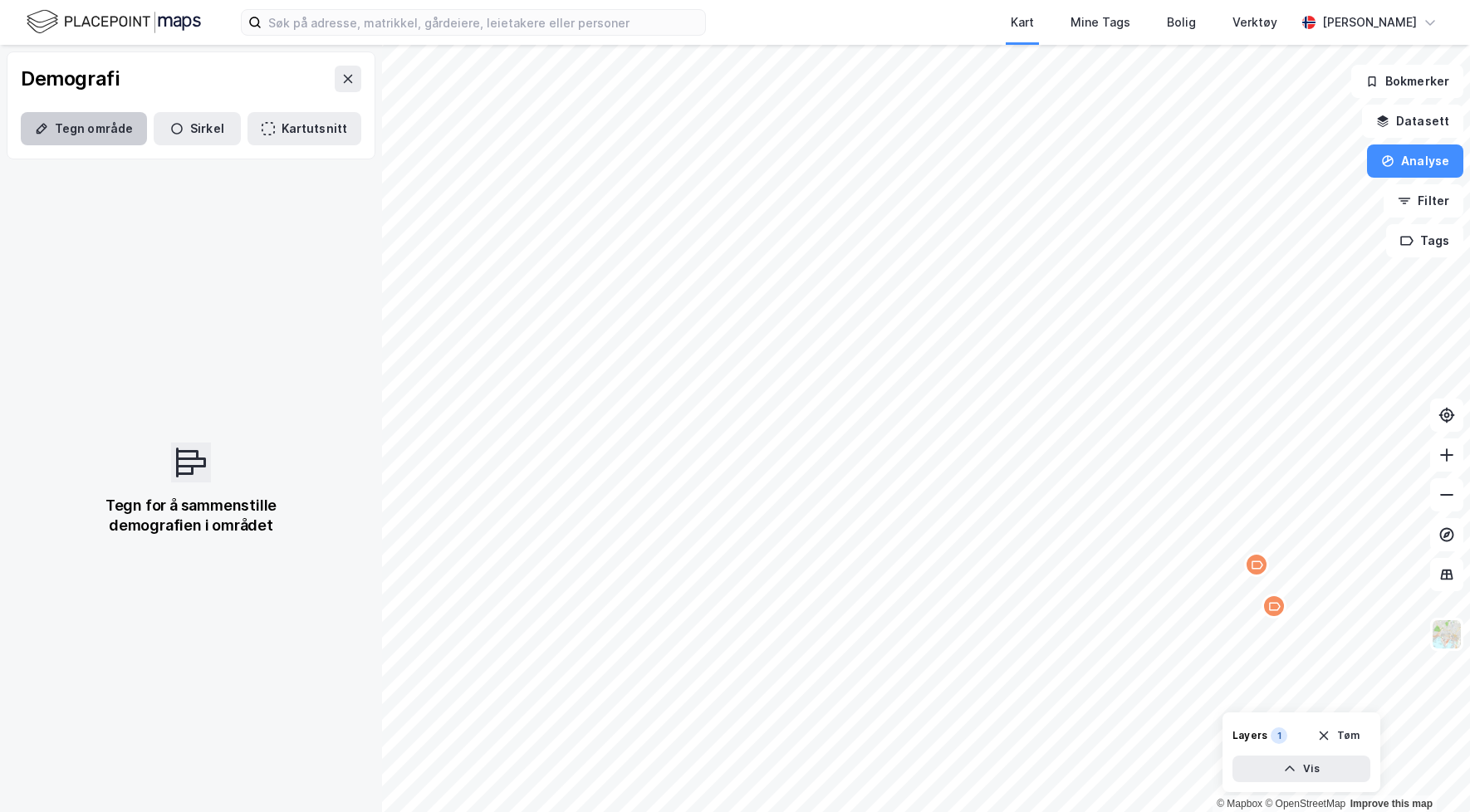
click at [130, 134] on button "Tegn område" at bounding box center [84, 129] width 126 height 34
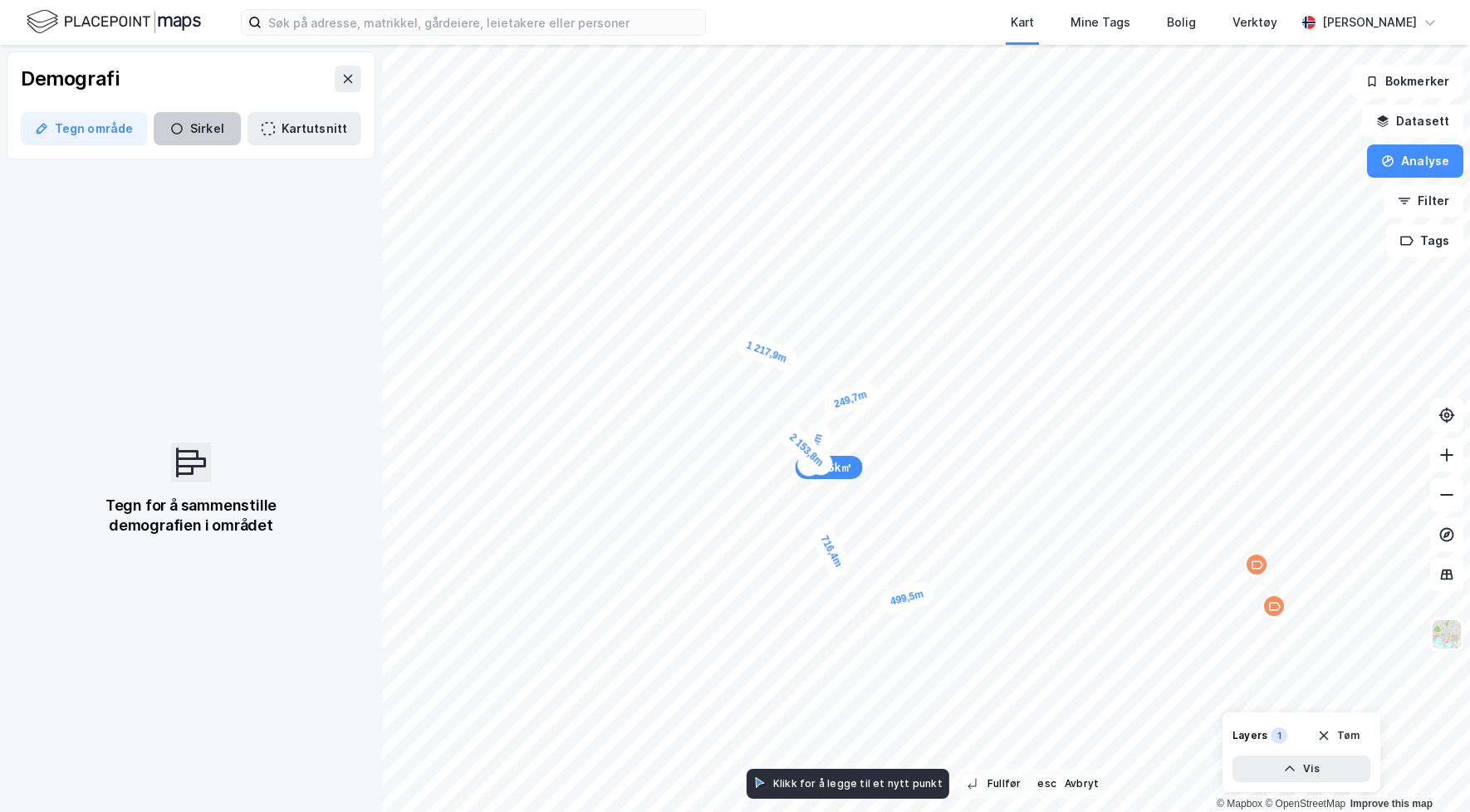
click at [195, 133] on button "Sirkel" at bounding box center [198, 129] width 87 height 34
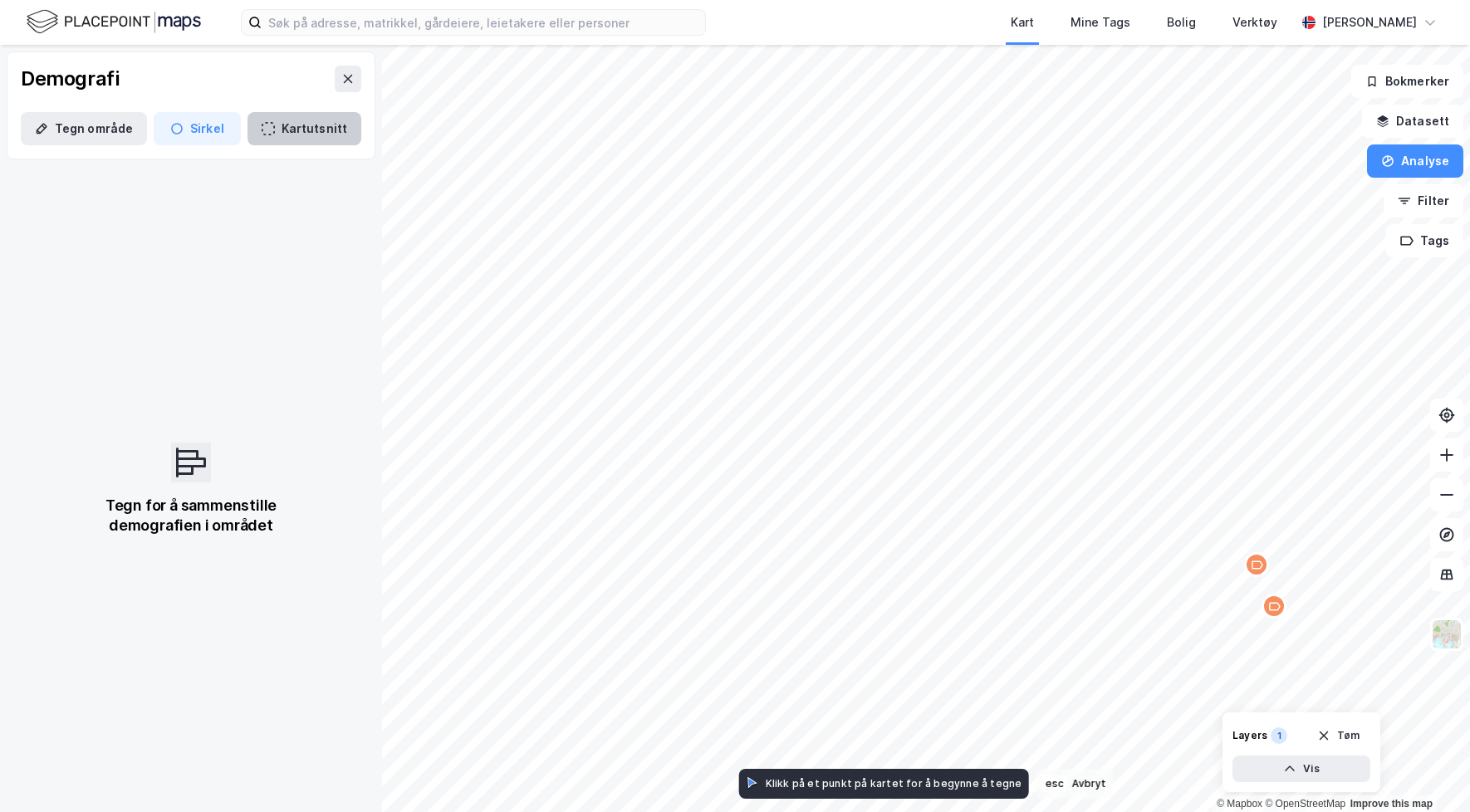
click at [294, 129] on button "Kartutsnitt" at bounding box center [304, 129] width 114 height 34
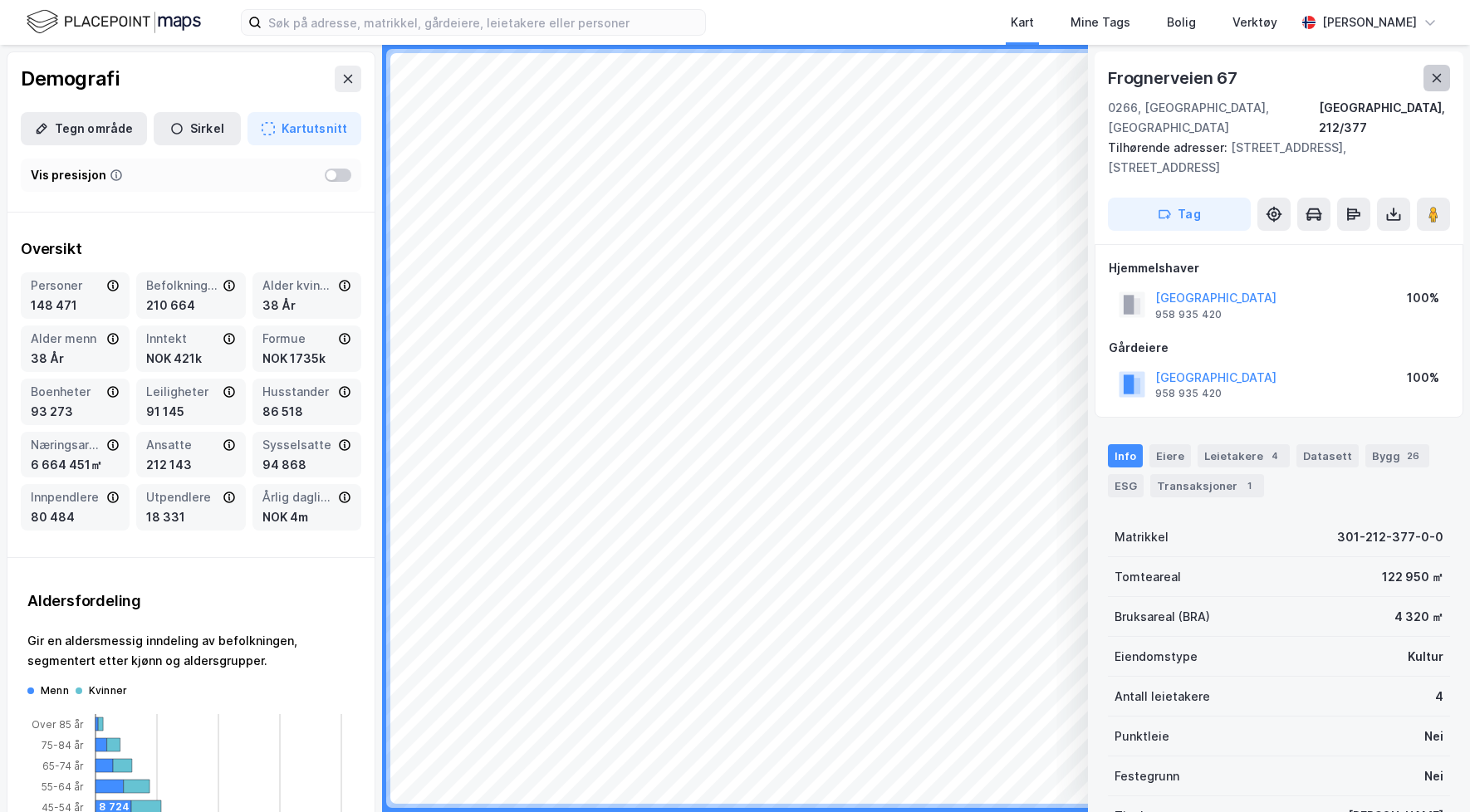
click at [1429, 76] on button at bounding box center [1436, 78] width 27 height 27
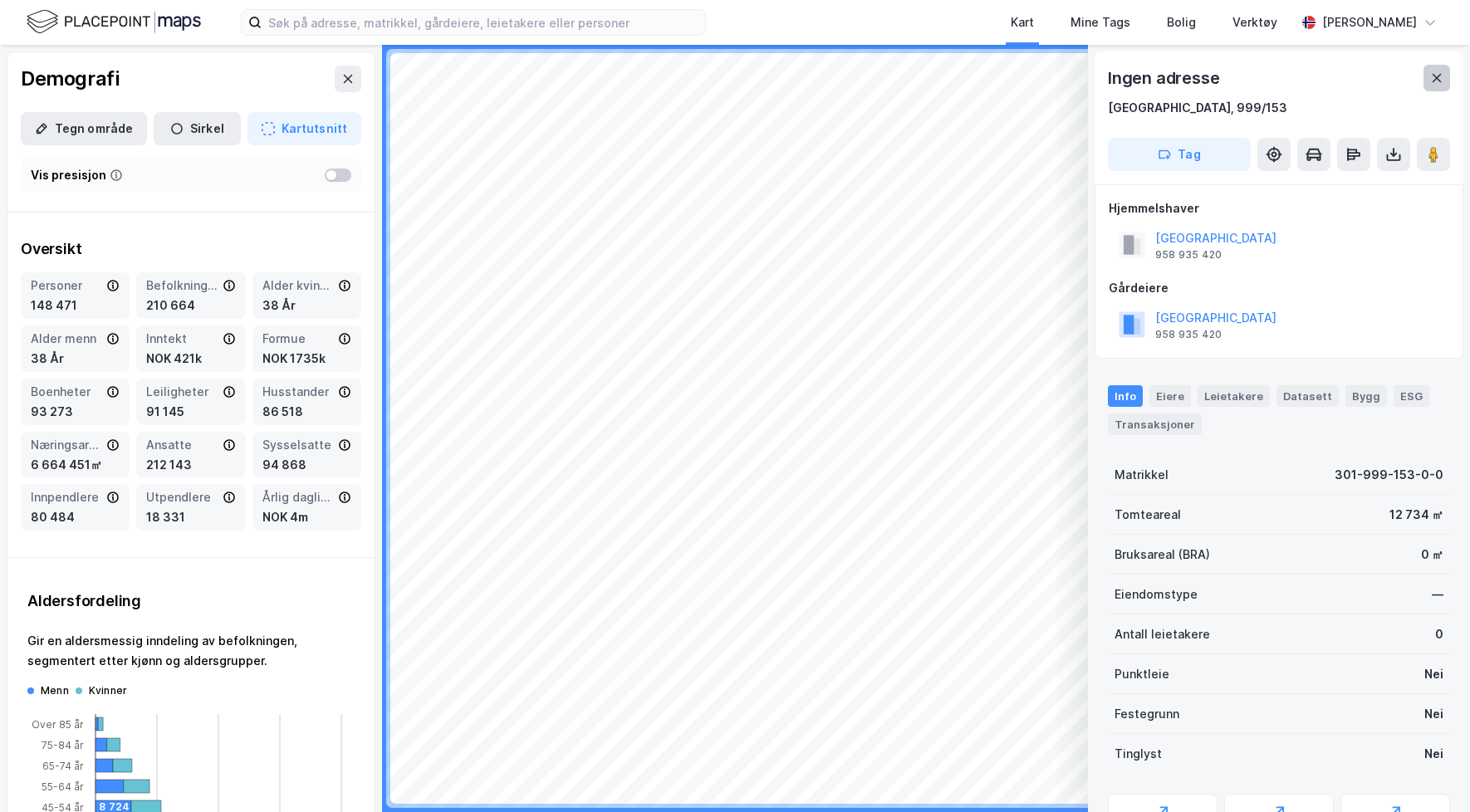
click at [1434, 72] on icon at bounding box center [1436, 77] width 13 height 13
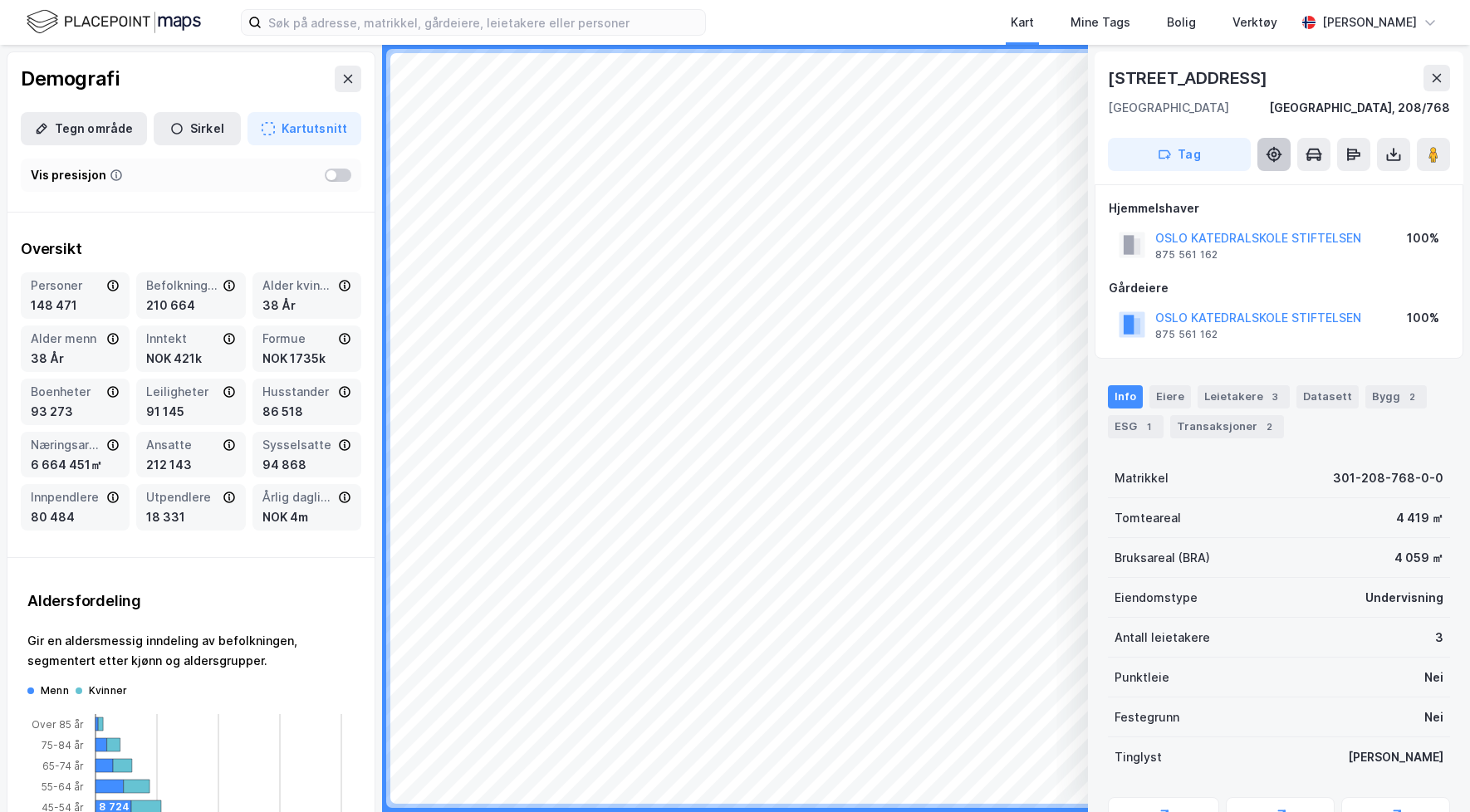
click at [1281, 157] on icon at bounding box center [1273, 154] width 17 height 17
click at [1275, 154] on icon at bounding box center [1274, 155] width 6 height 6
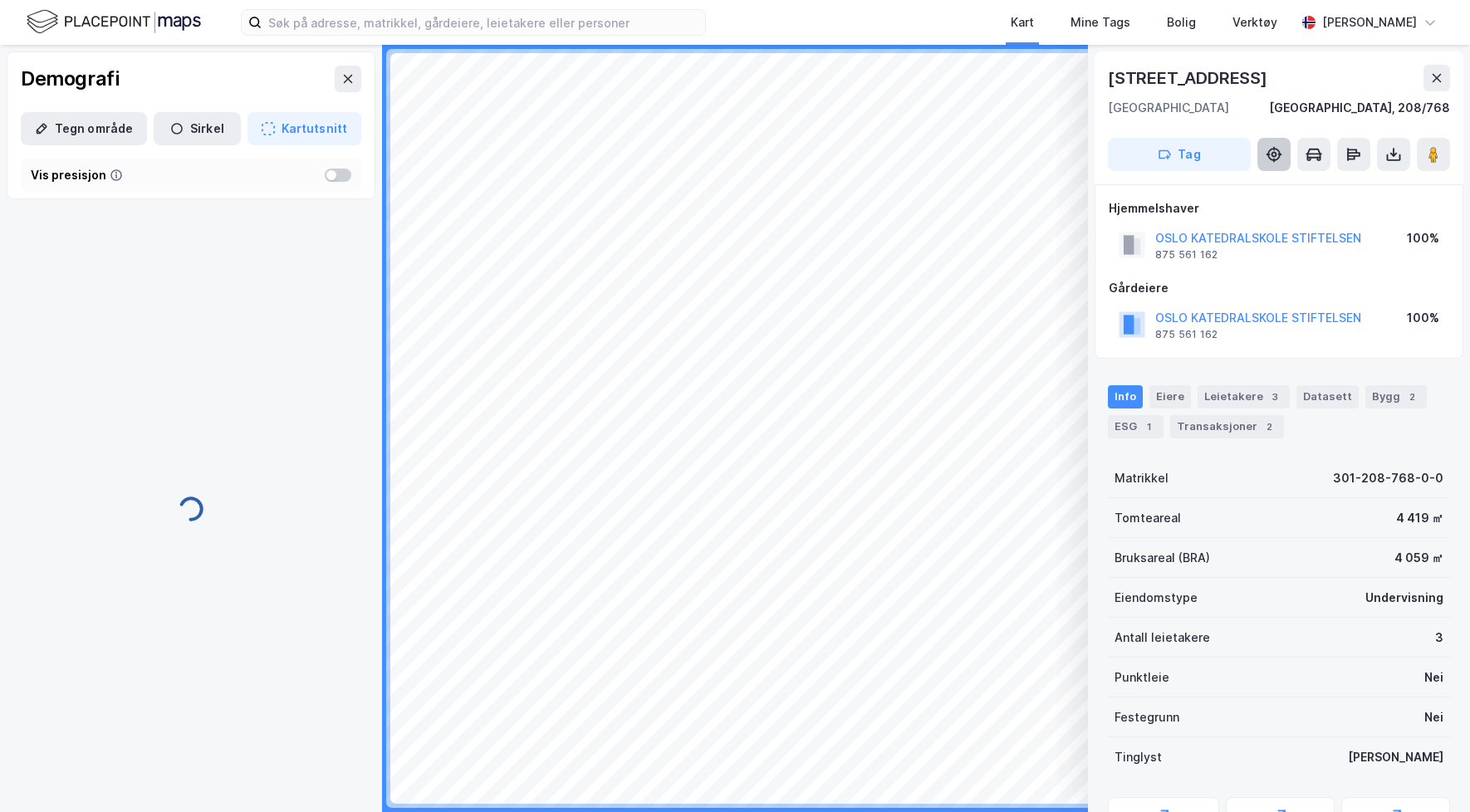
click at [1277, 150] on icon at bounding box center [1273, 154] width 13 height 13
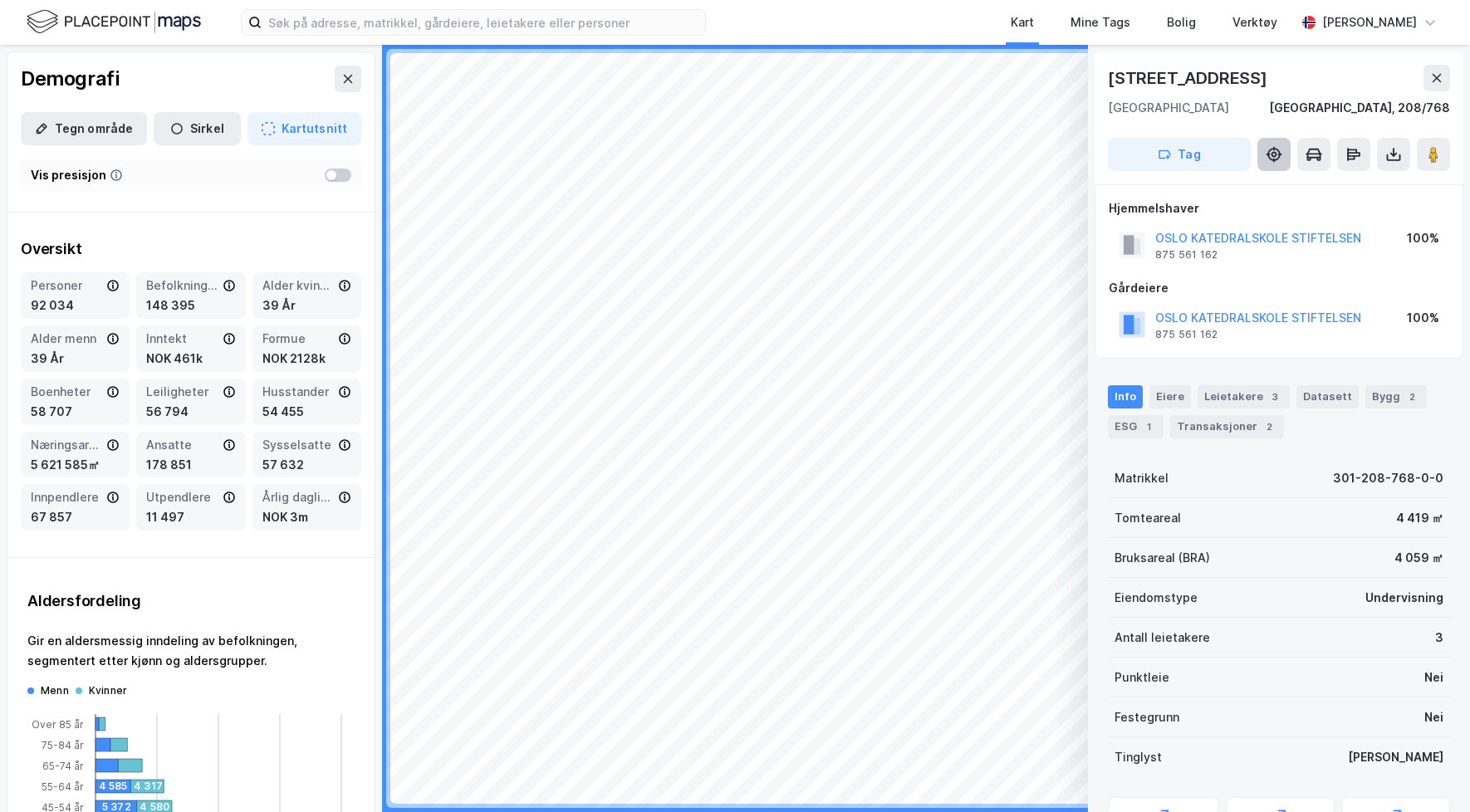
click at [1275, 153] on icon at bounding box center [1274, 155] width 6 height 6
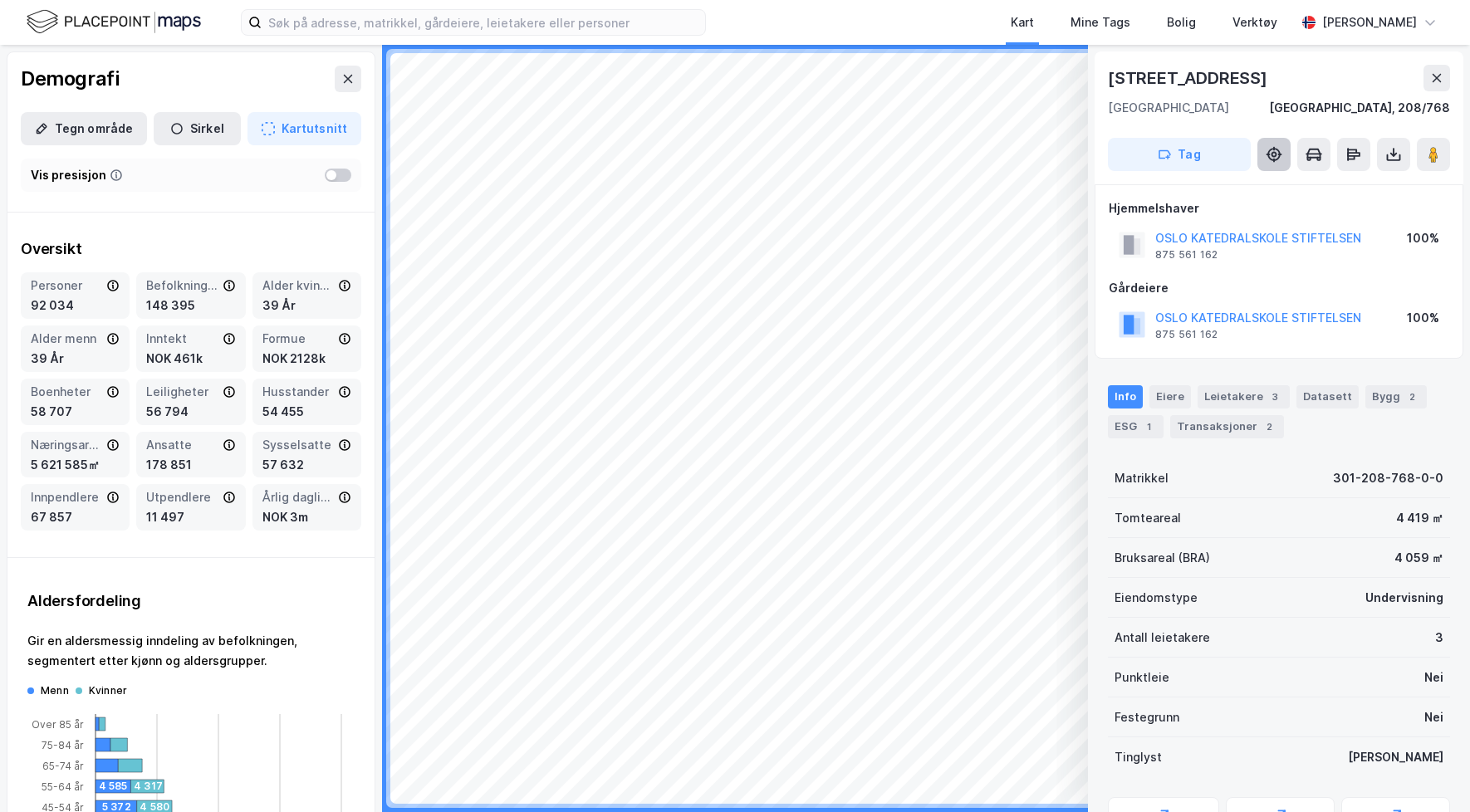
click at [1275, 153] on icon at bounding box center [1274, 155] width 6 height 6
click at [1269, 140] on button at bounding box center [1274, 155] width 34 height 34
click at [1276, 156] on icon at bounding box center [1273, 154] width 17 height 17
click at [1432, 75] on icon at bounding box center [1436, 77] width 13 height 13
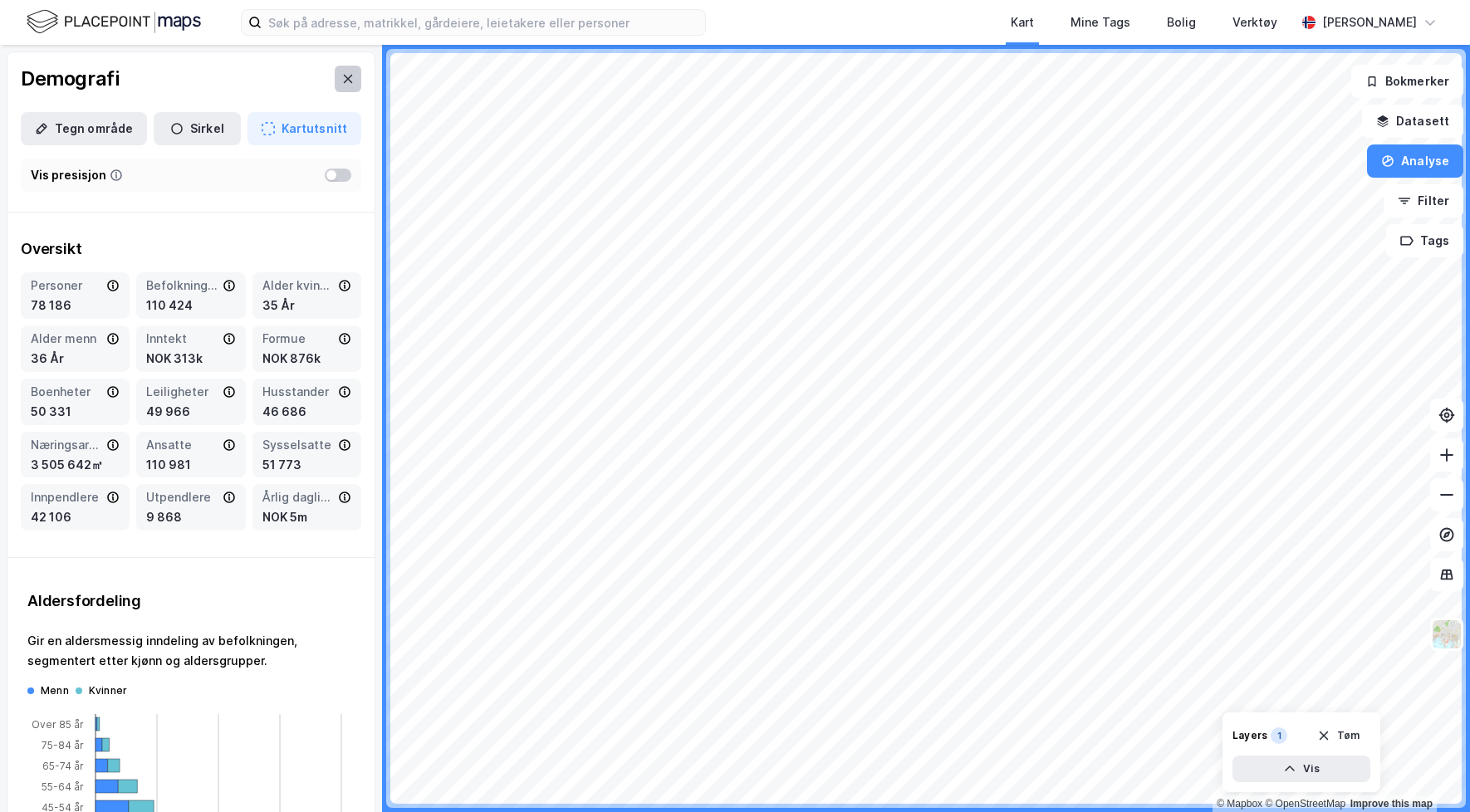
click at [350, 81] on icon at bounding box center [348, 79] width 9 height 8
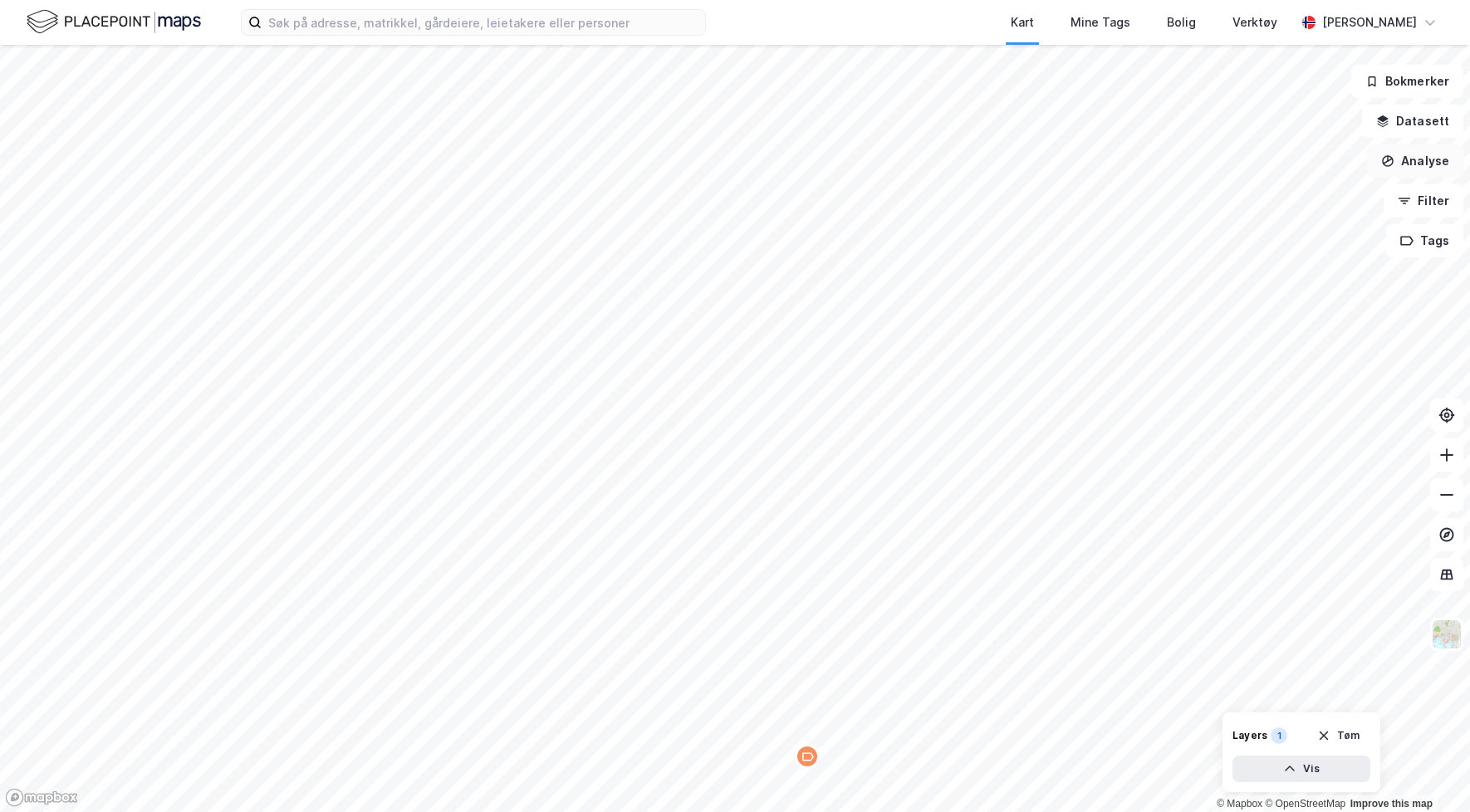
click at [1412, 159] on button "Analyse" at bounding box center [1416, 161] width 97 height 34
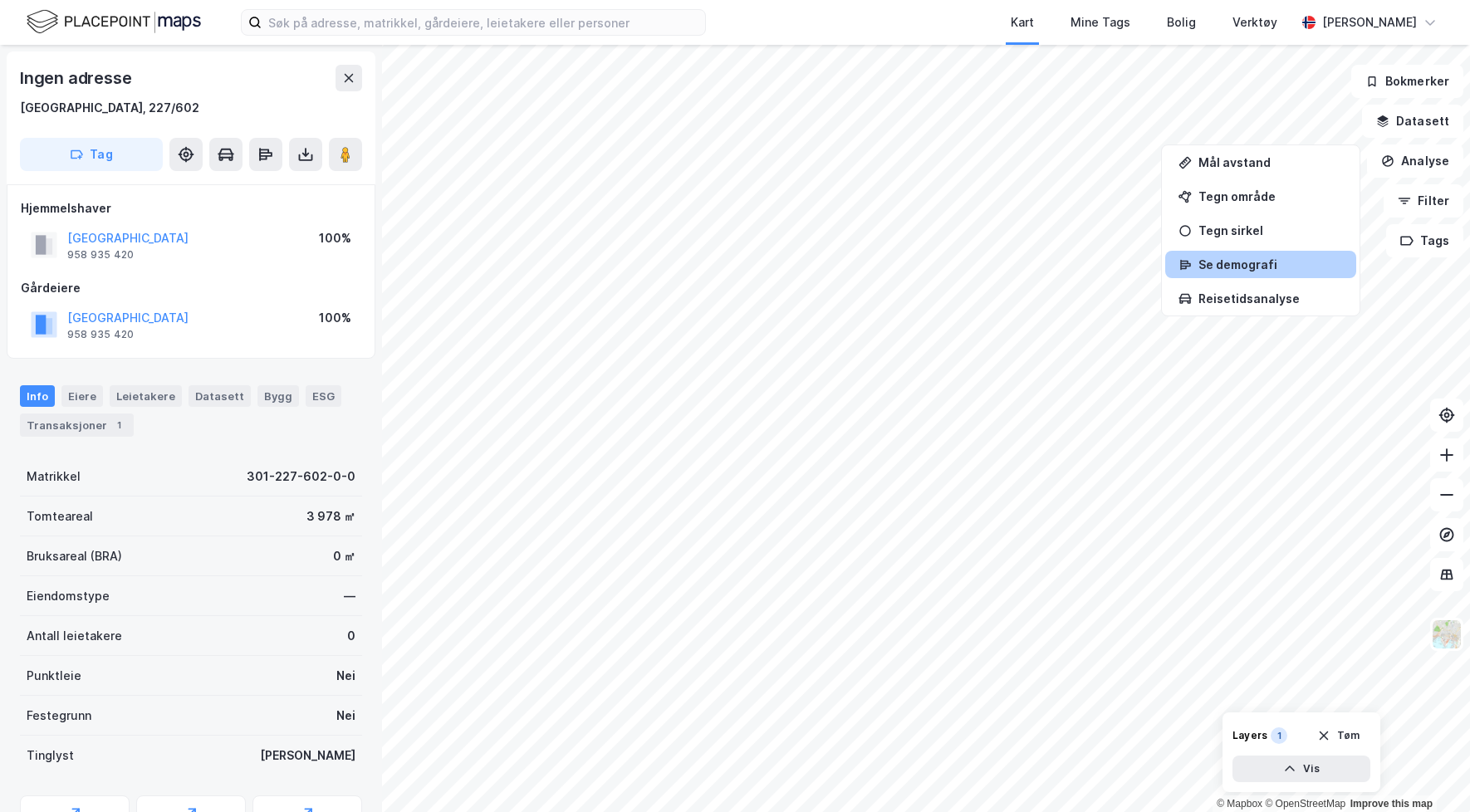
click at [1245, 273] on div "Se demografi" at bounding box center [1261, 265] width 191 height 28
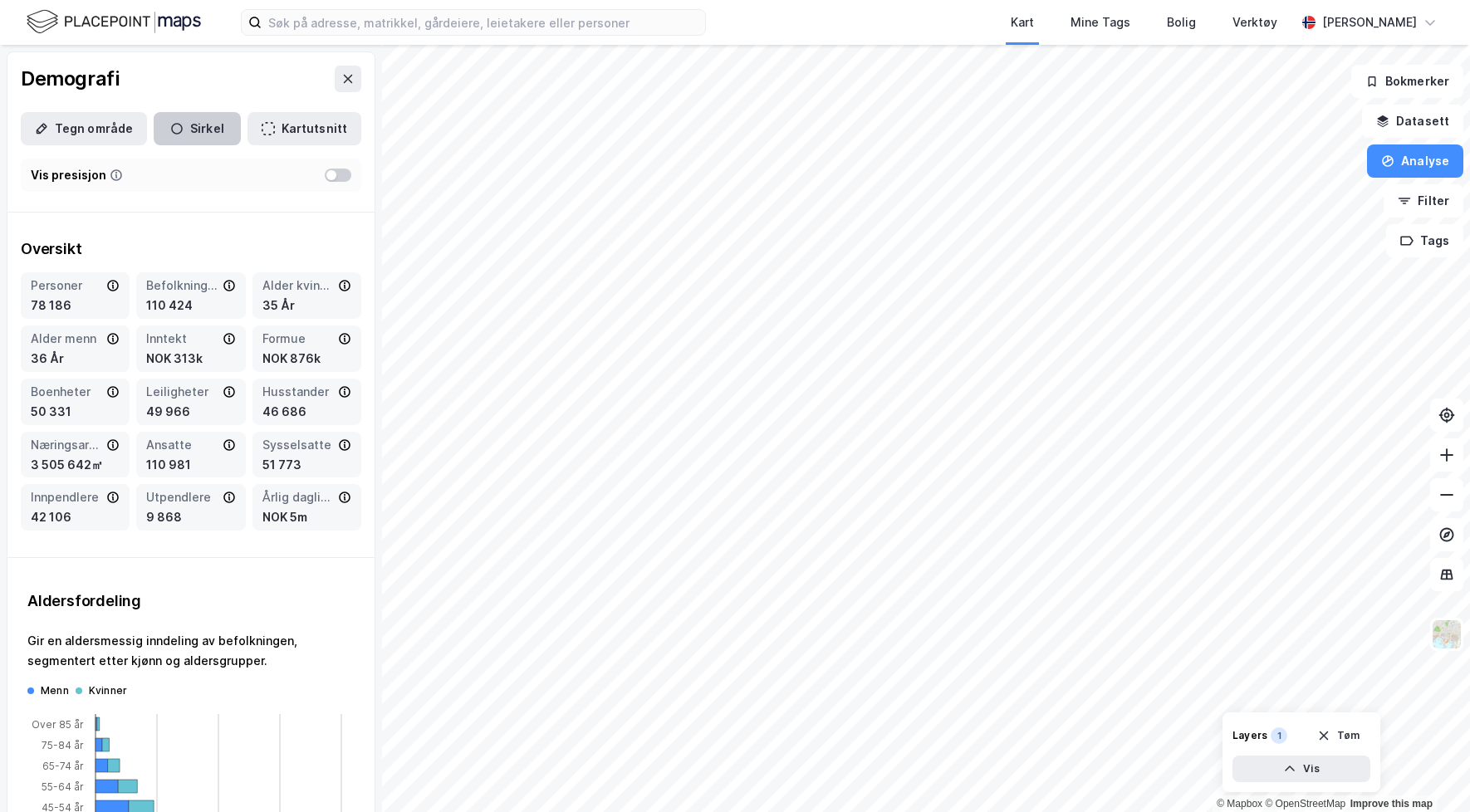
click at [189, 122] on button "Sirkel" at bounding box center [198, 129] width 87 height 34
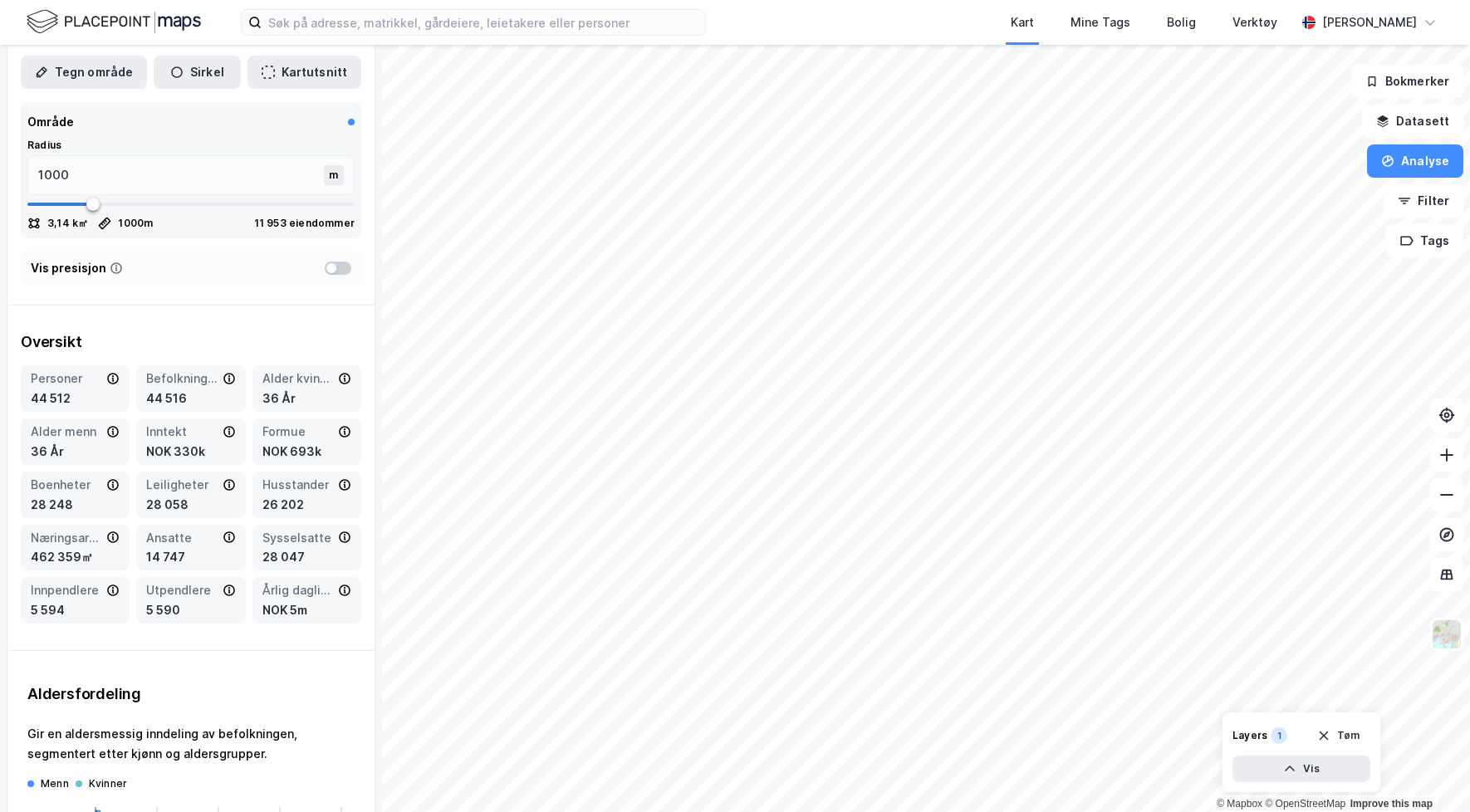
scroll to position [49, 0]
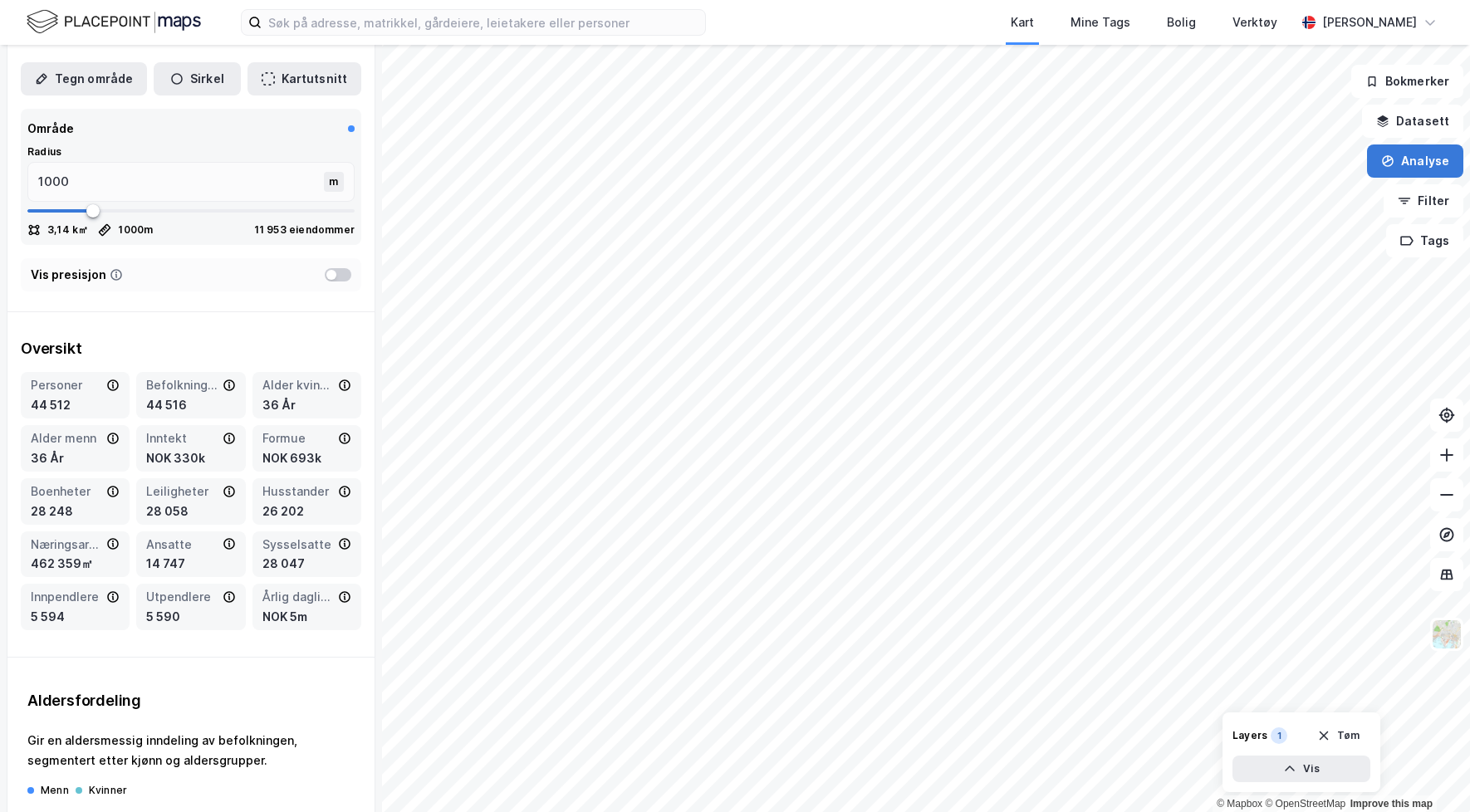
click at [1438, 164] on button "Analyse" at bounding box center [1416, 161] width 97 height 34
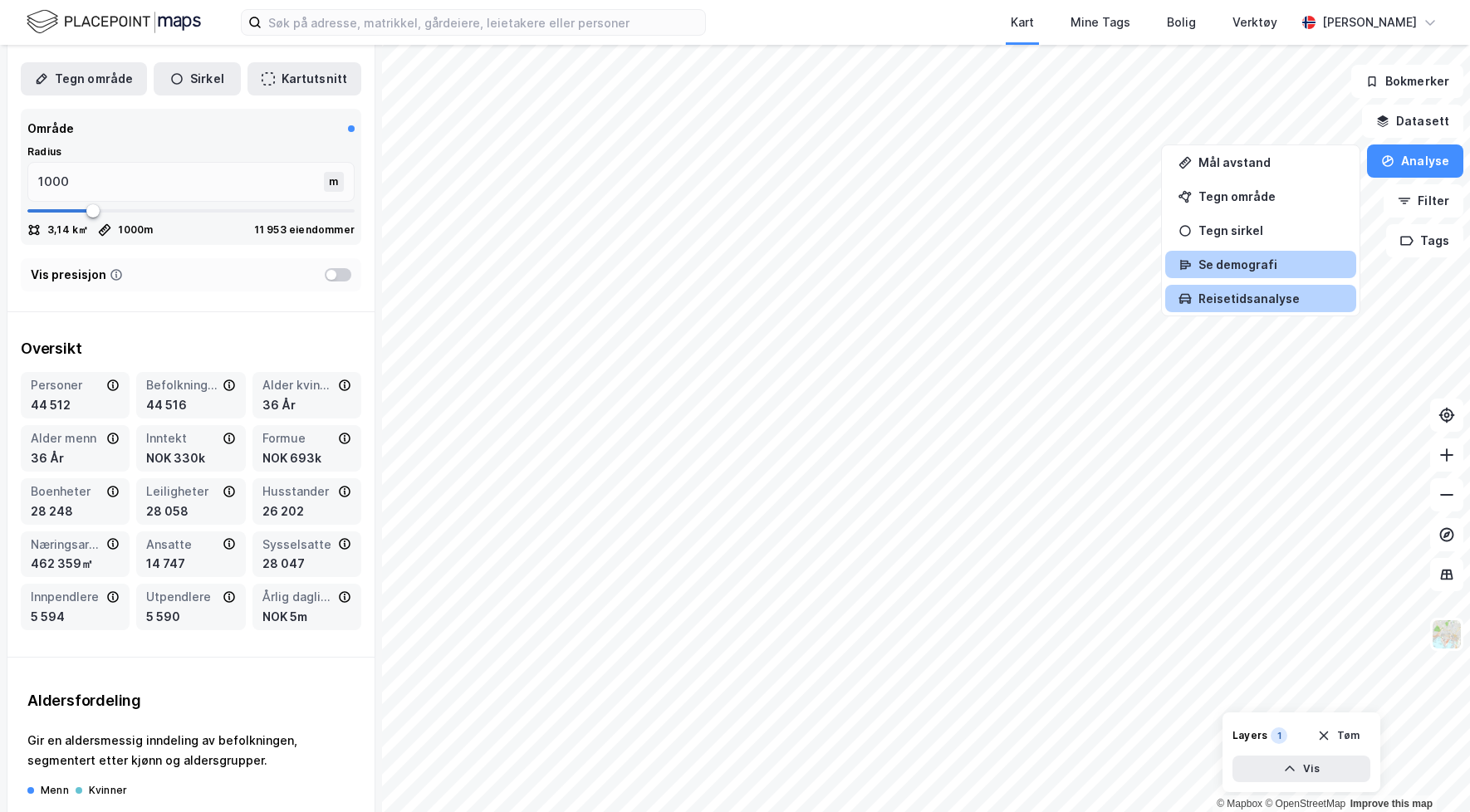
click at [1265, 300] on div "Reisetidsanalyse" at bounding box center [1270, 298] width 144 height 14
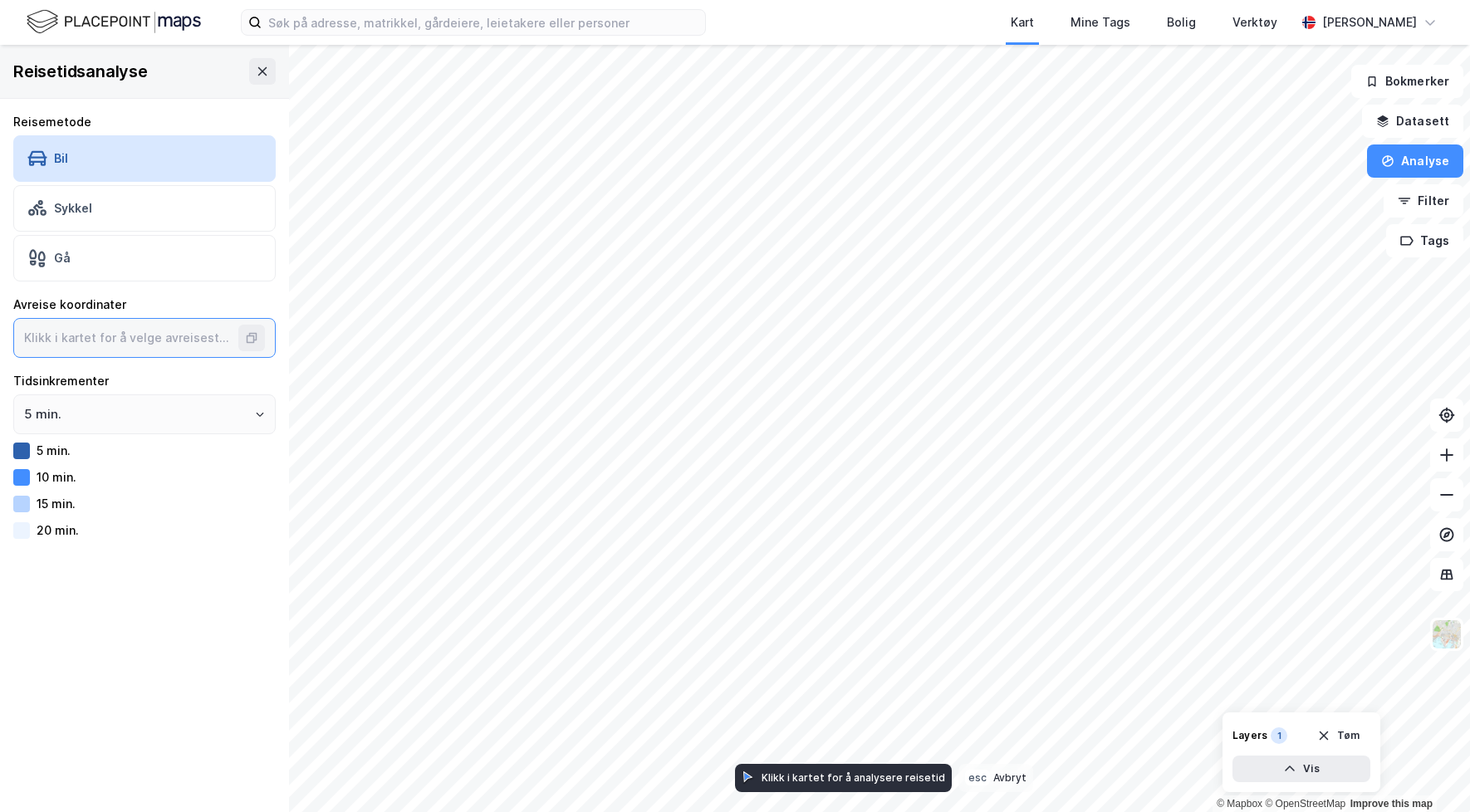
click at [107, 340] on input at bounding box center [127, 338] width 227 height 39
click at [114, 415] on input "5 min." at bounding box center [144, 414] width 261 height 39
click at [107, 475] on li "10 min." at bounding box center [144, 480] width 263 height 31
type input "10 min."
type input "59.936691740908, 10.768100067325832"
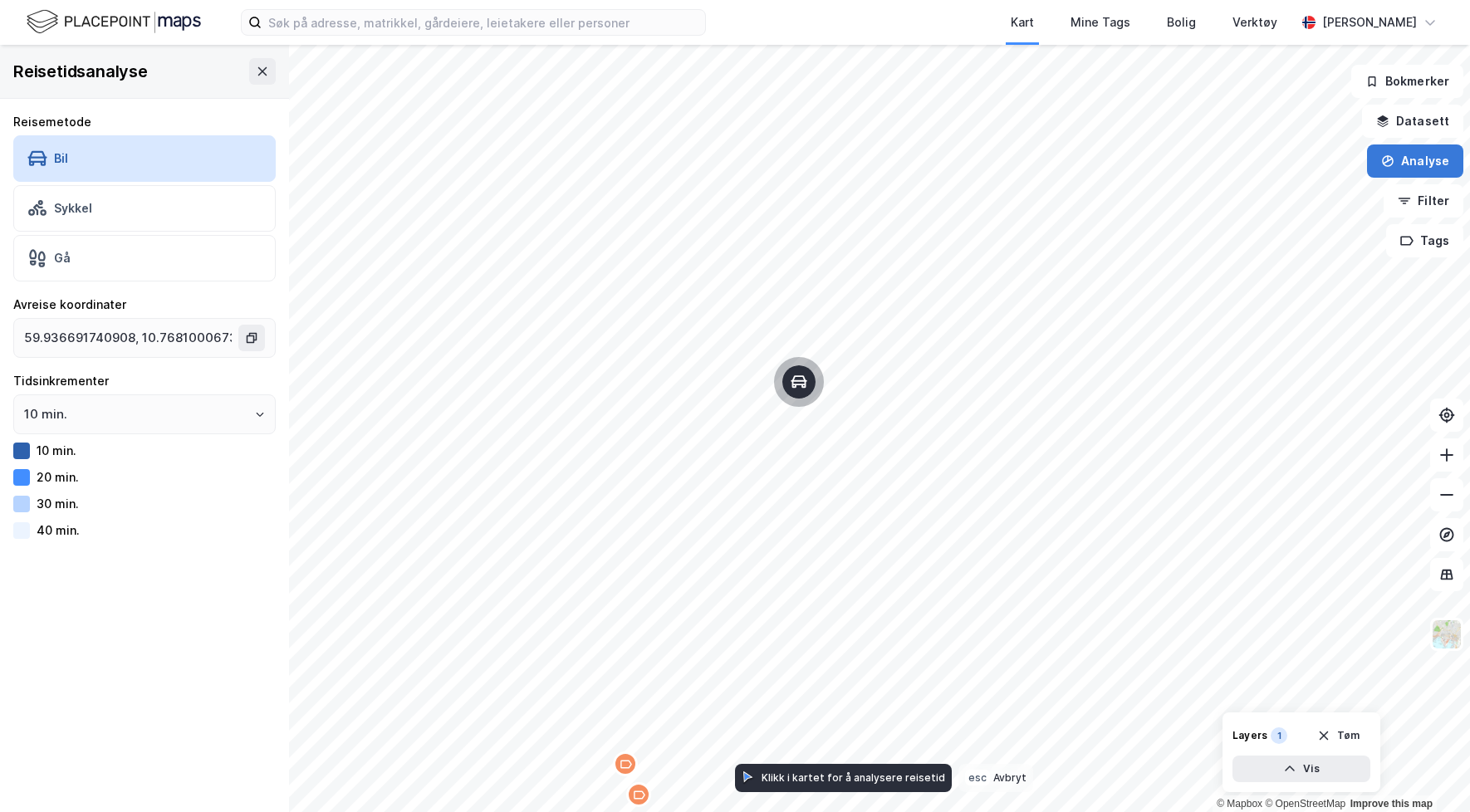
click at [1419, 159] on button "Analyse" at bounding box center [1416, 161] width 97 height 34
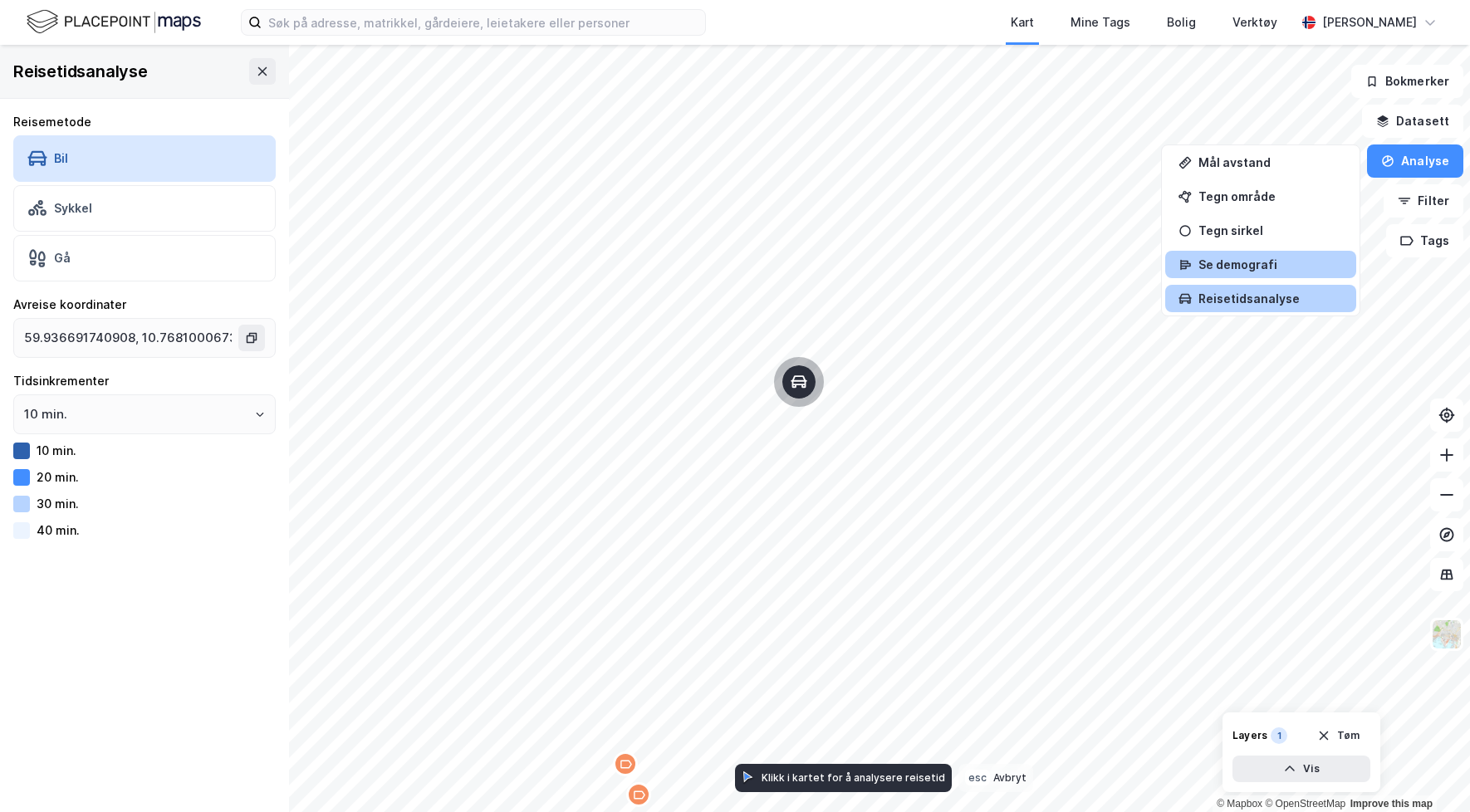
click at [1257, 264] on div "Se demografi" at bounding box center [1270, 265] width 144 height 14
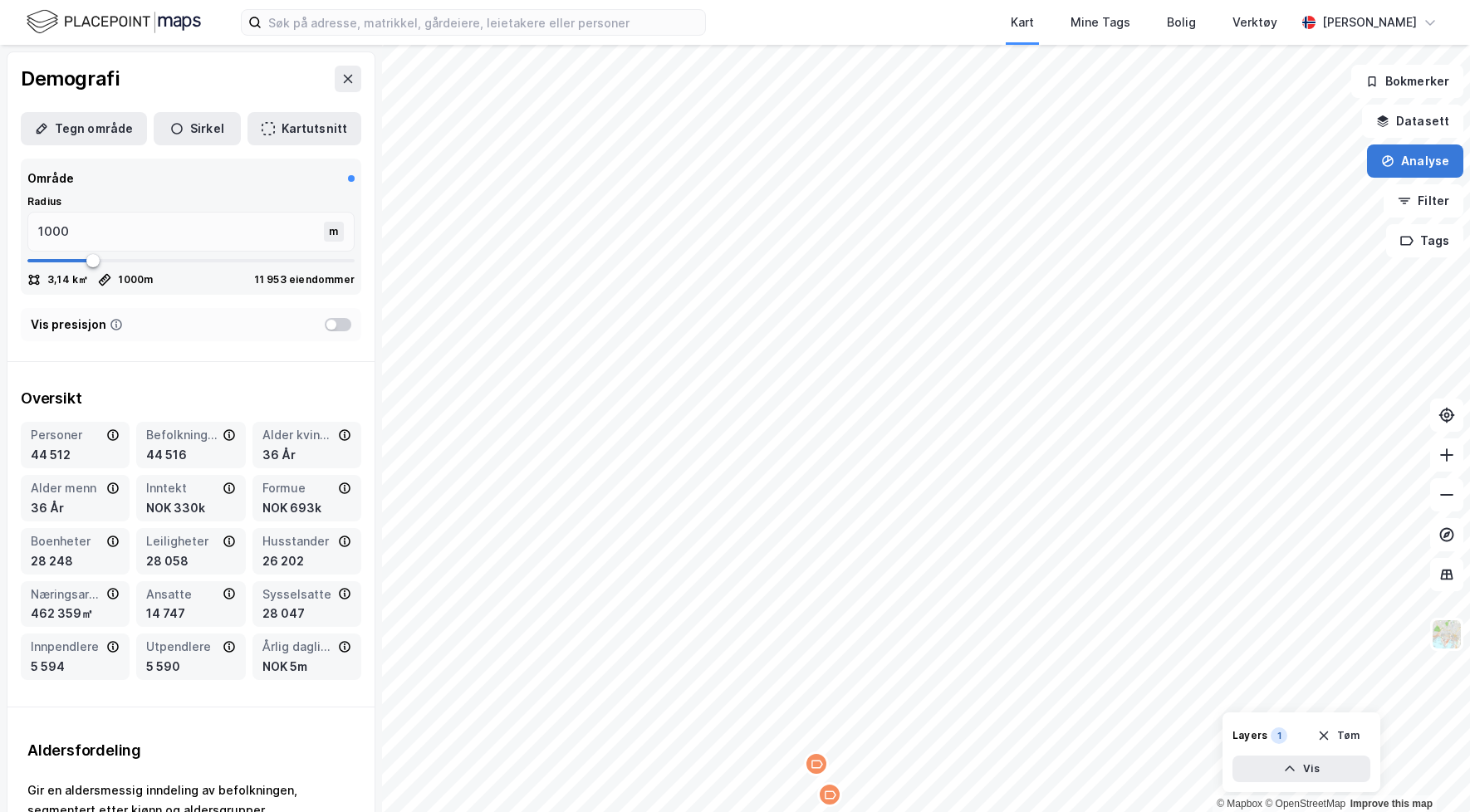
click at [1429, 166] on button "Analyse" at bounding box center [1416, 161] width 97 height 34
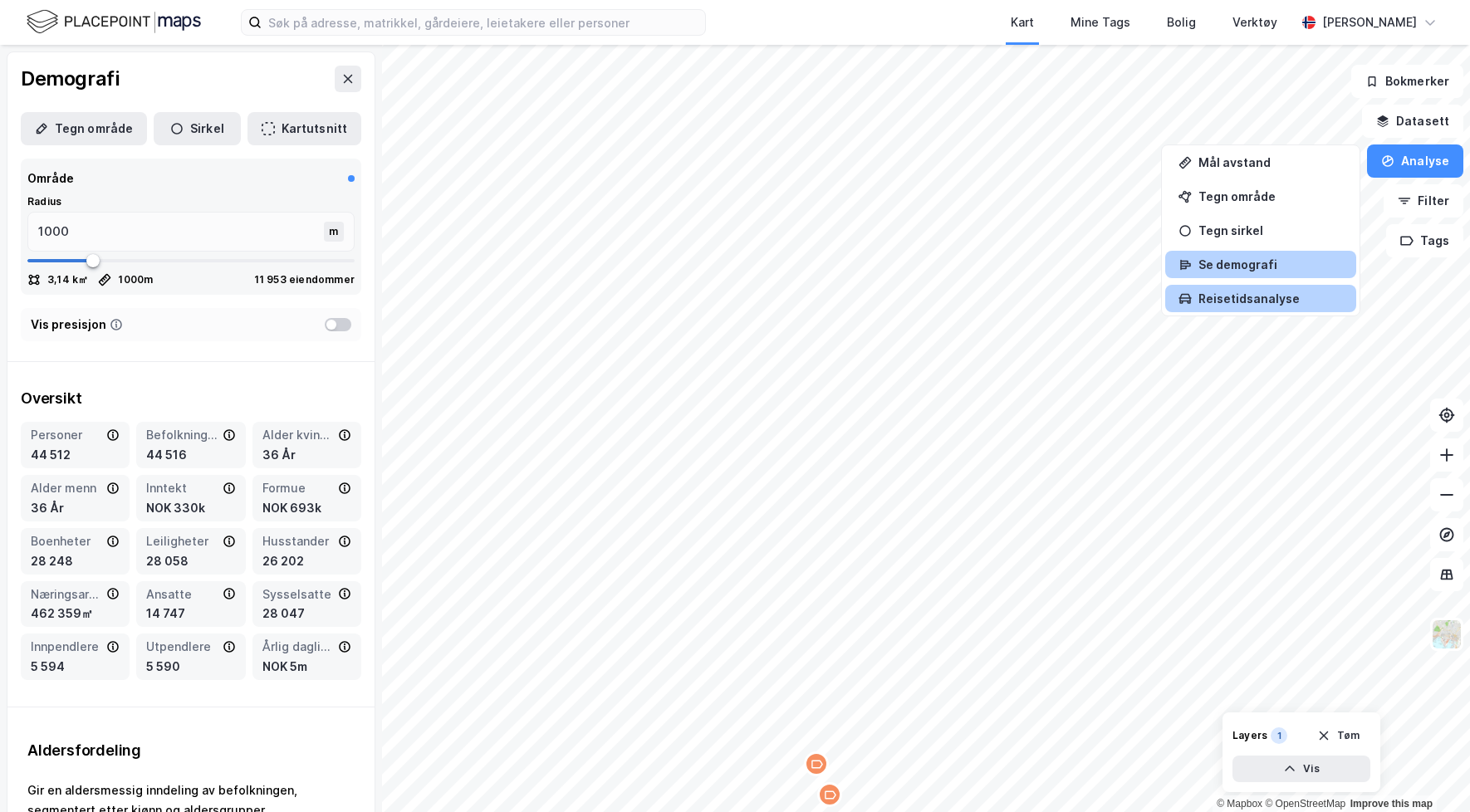
click at [1275, 302] on div "Reisetidsanalyse" at bounding box center [1270, 298] width 144 height 14
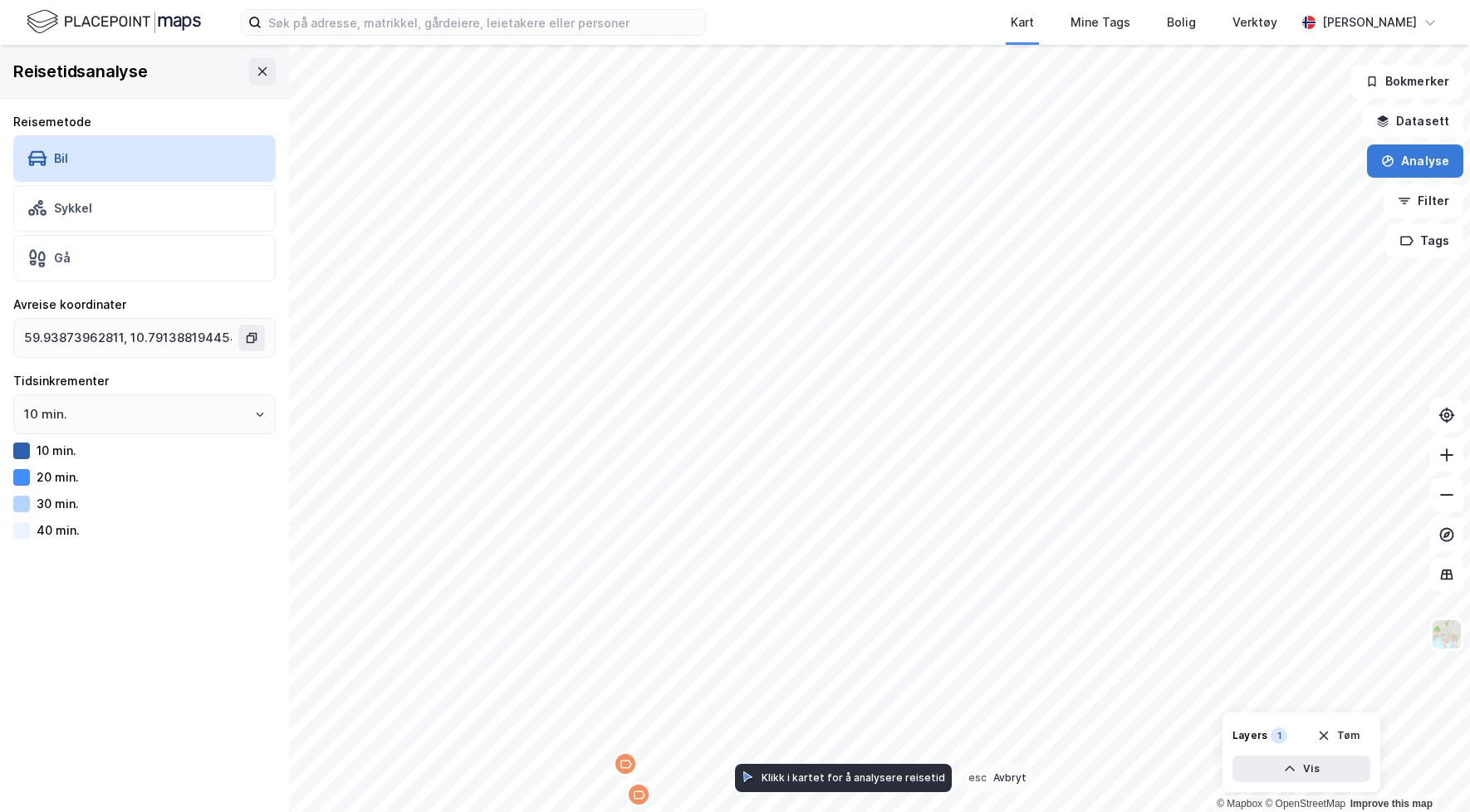
type input "59.93873962811, 10.791388194454527"
click at [1432, 162] on button "Analyse" at bounding box center [1416, 161] width 97 height 34
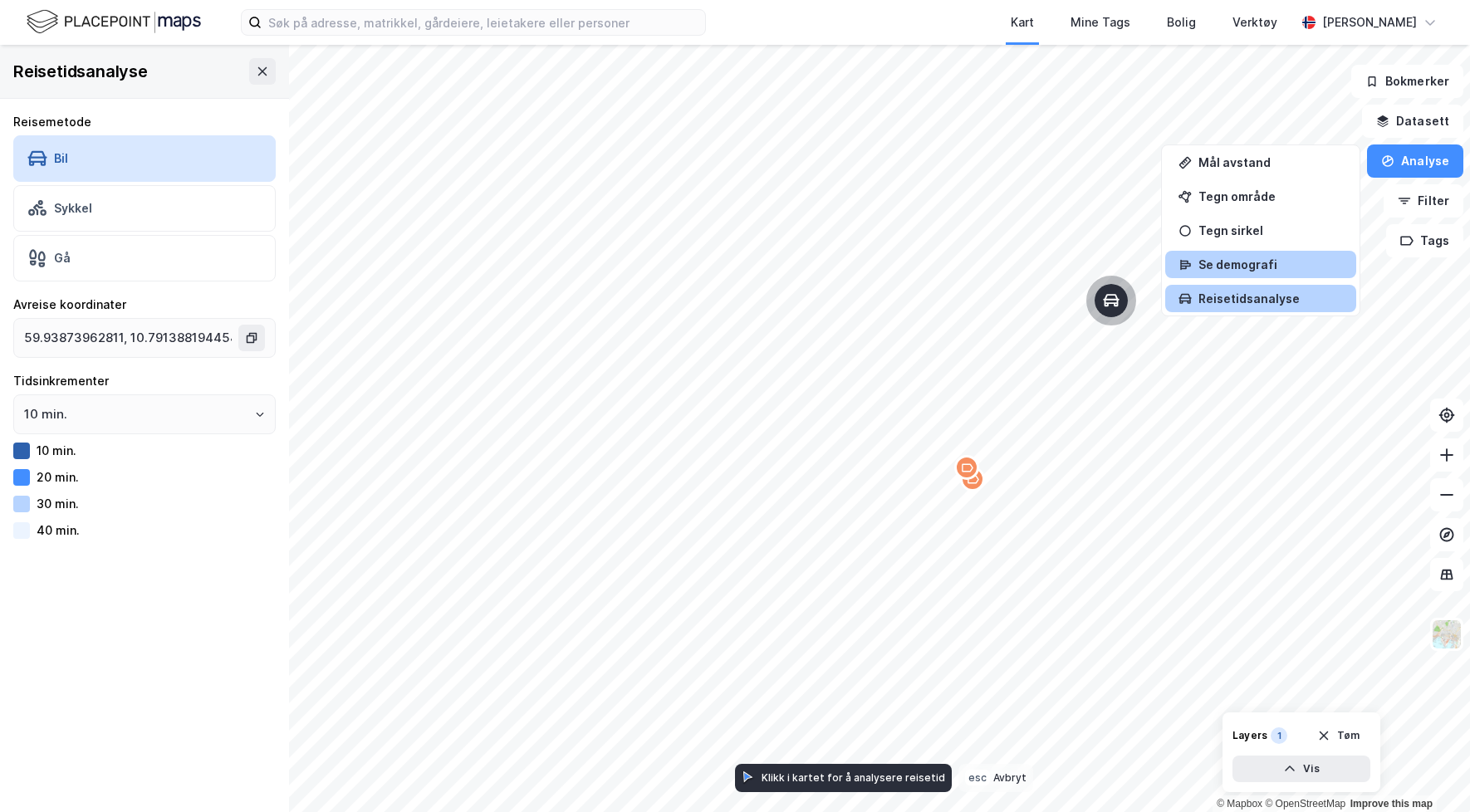
click at [1274, 268] on div "Se demografi" at bounding box center [1270, 265] width 144 height 14
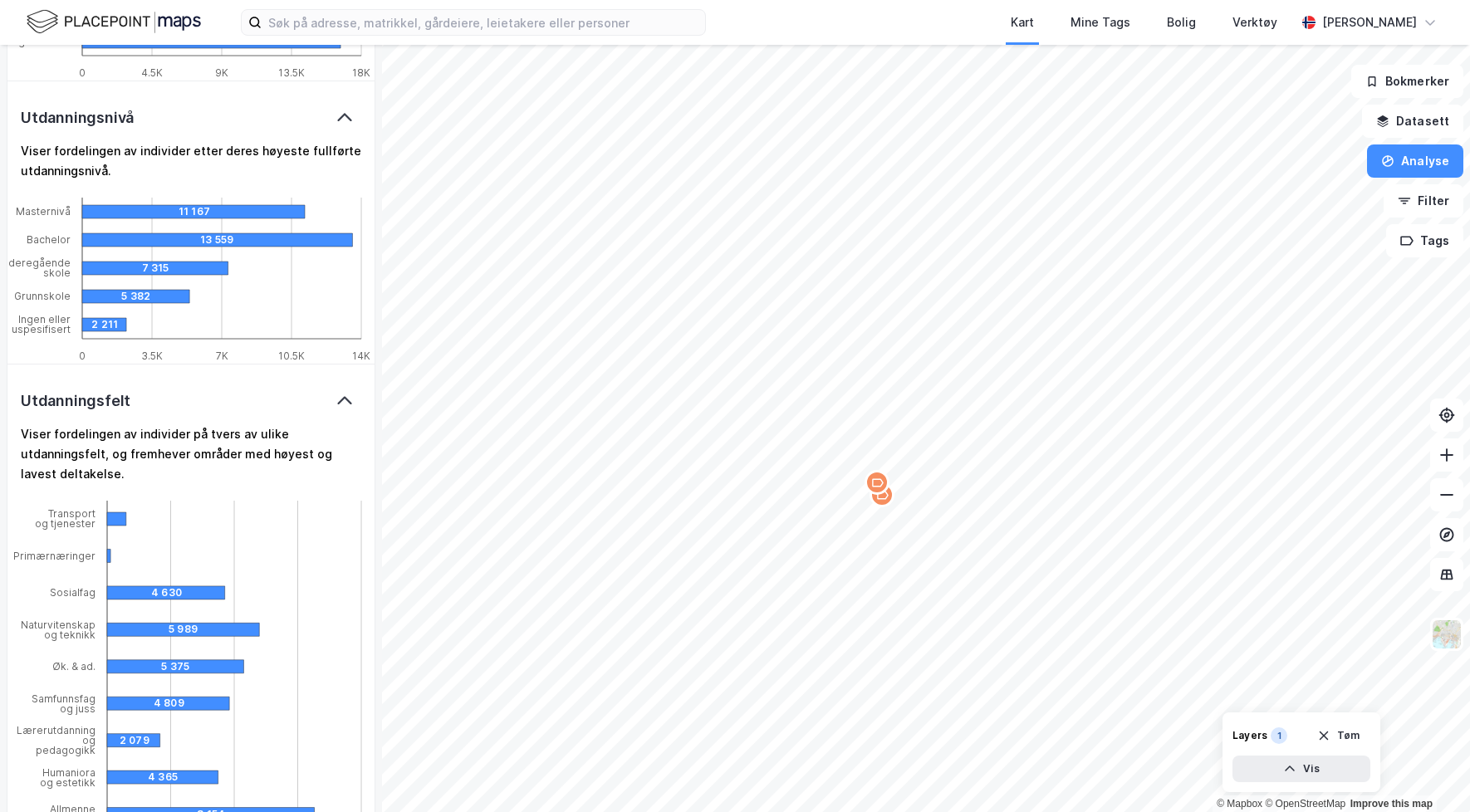
scroll to position [3128, 0]
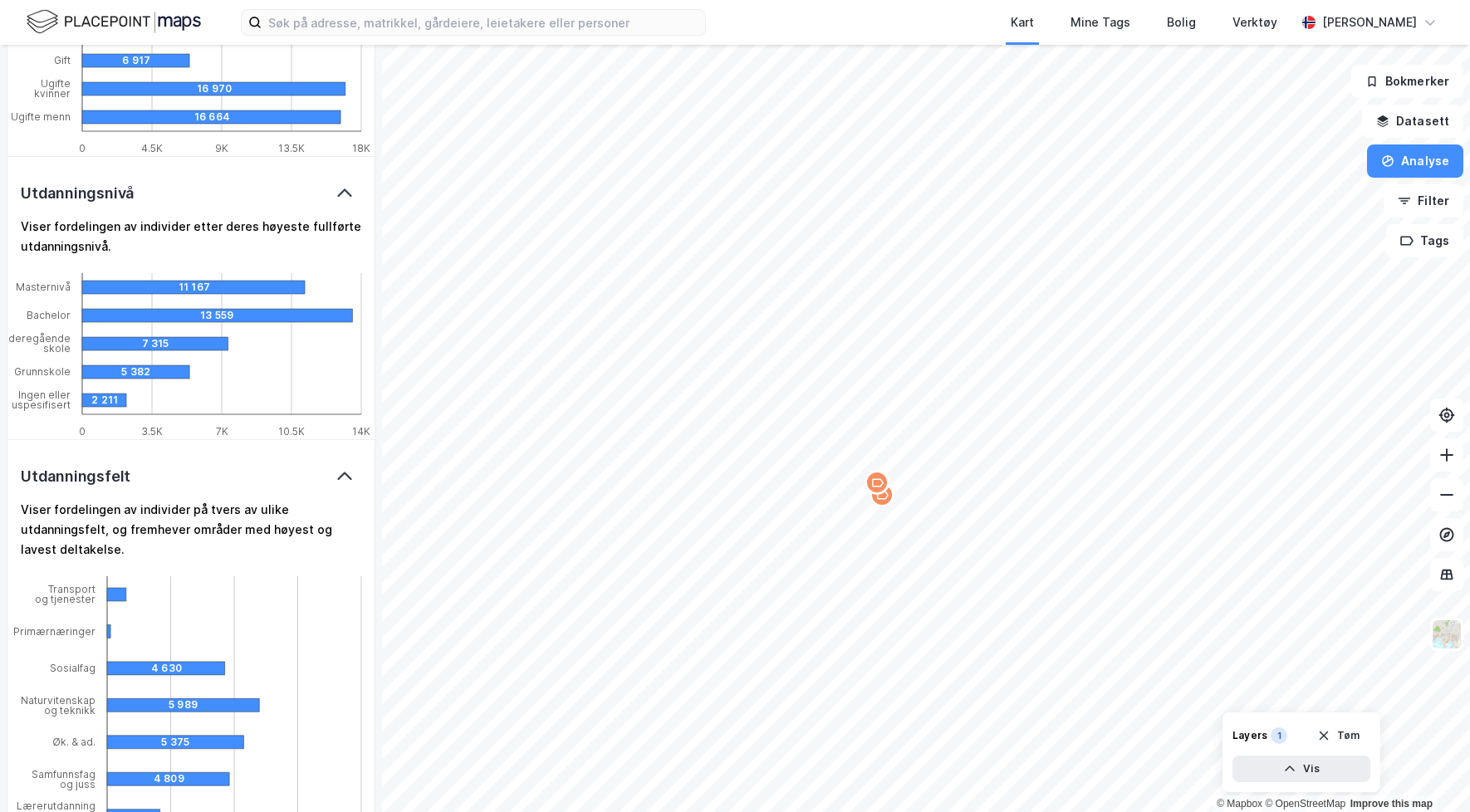
click at [333, 467] on div at bounding box center [345, 477] width 34 height 20
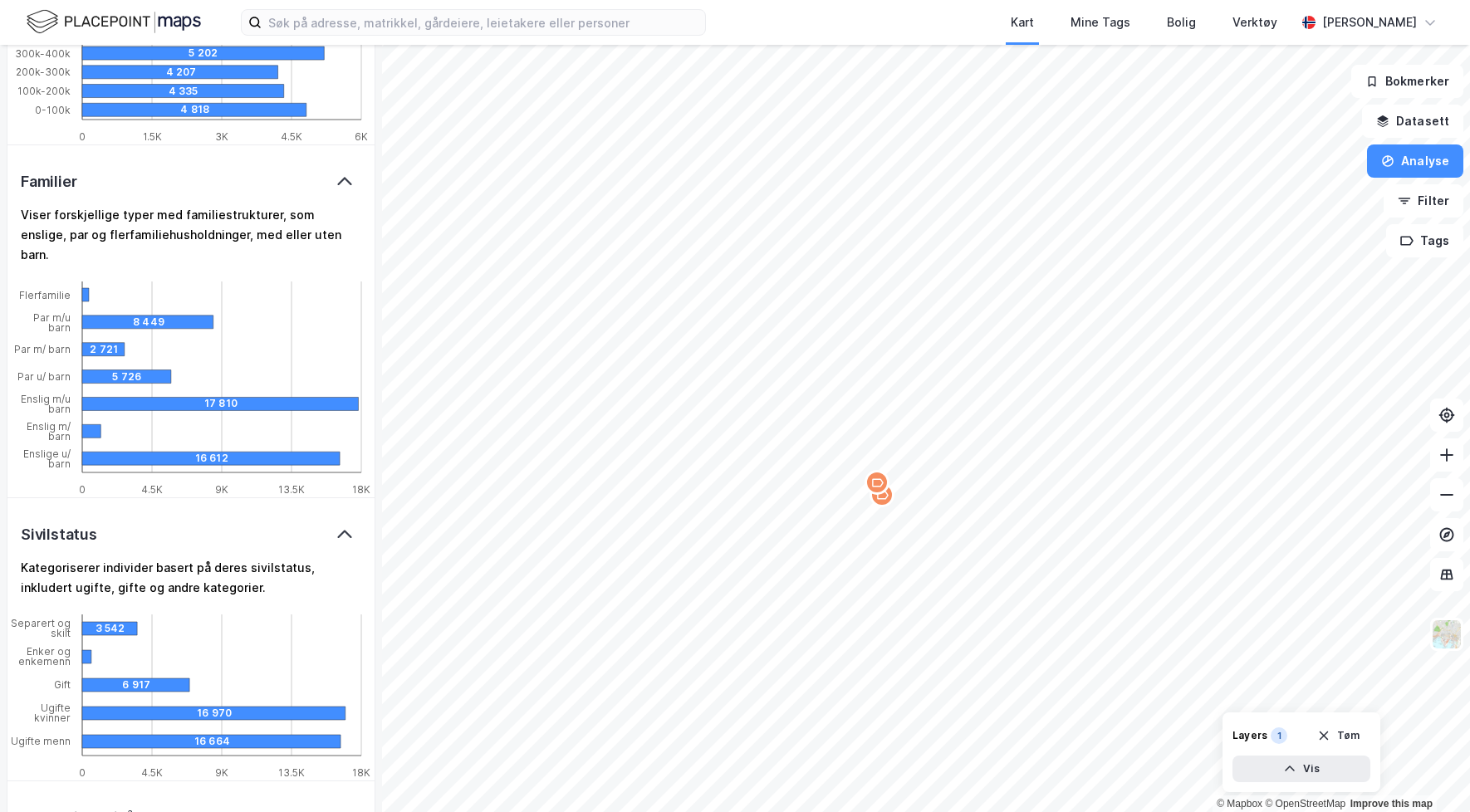
click at [345, 525] on icon at bounding box center [345, 534] width 20 height 20
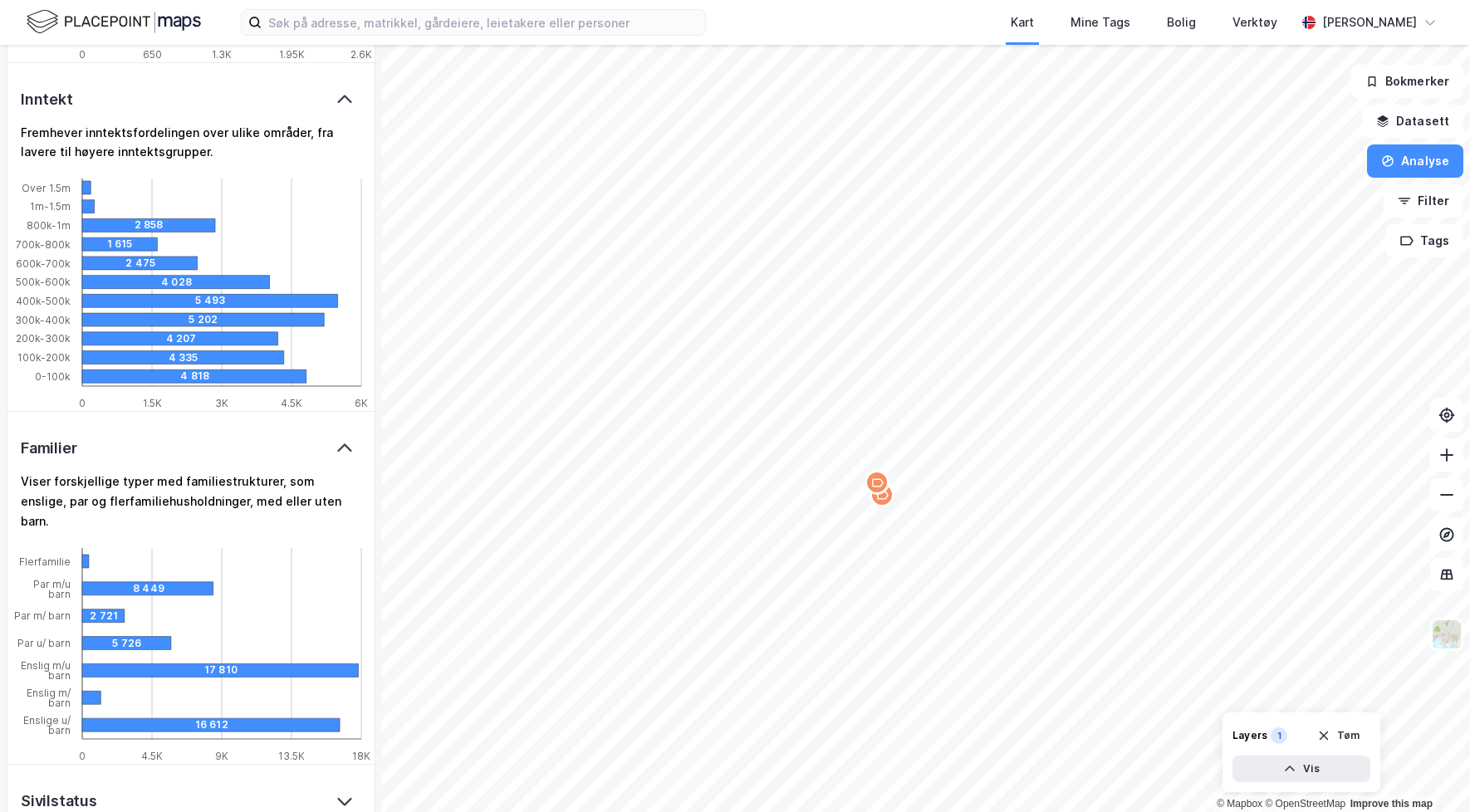
click at [341, 456] on icon at bounding box center [345, 448] width 20 height 20
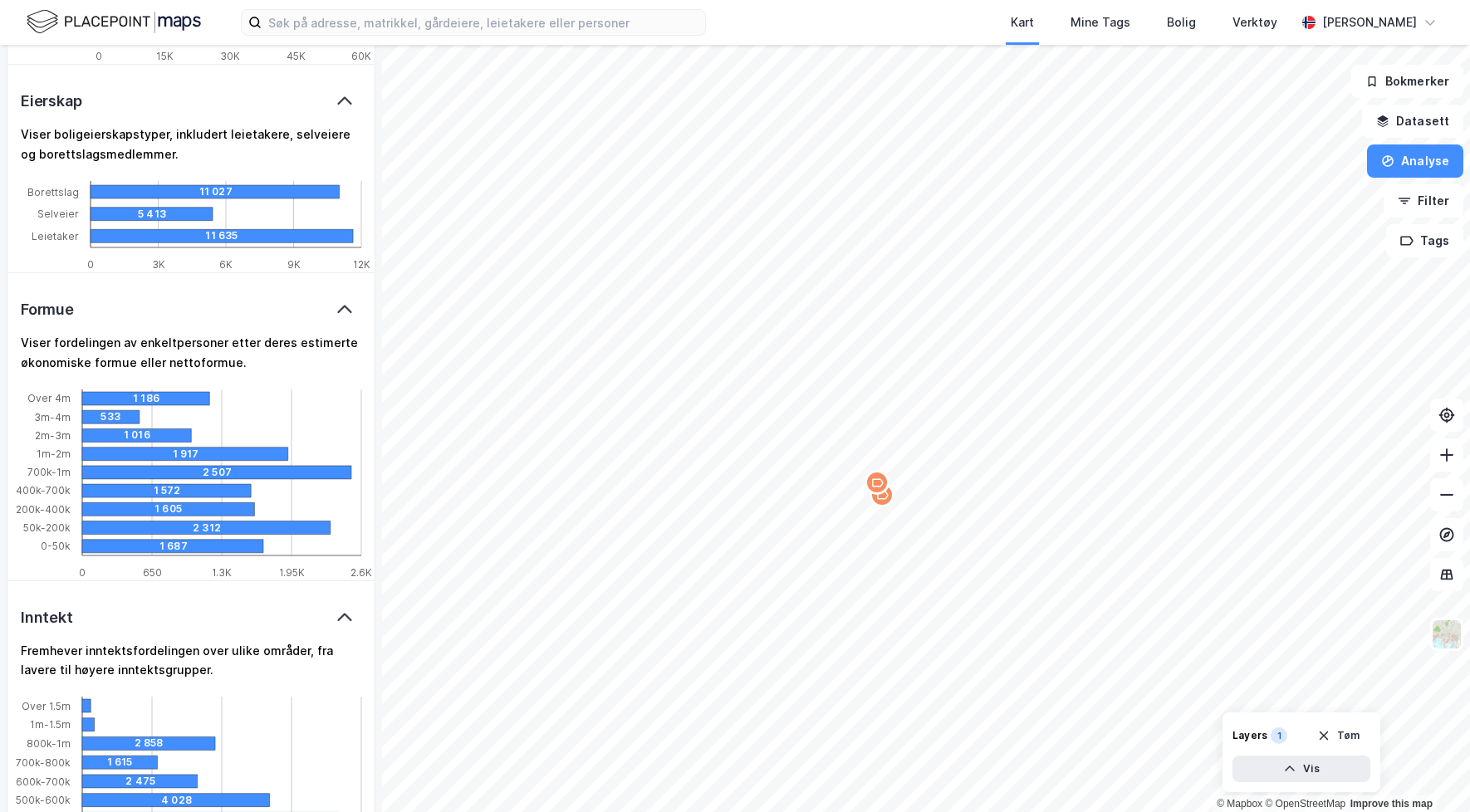
scroll to position [1583, 0]
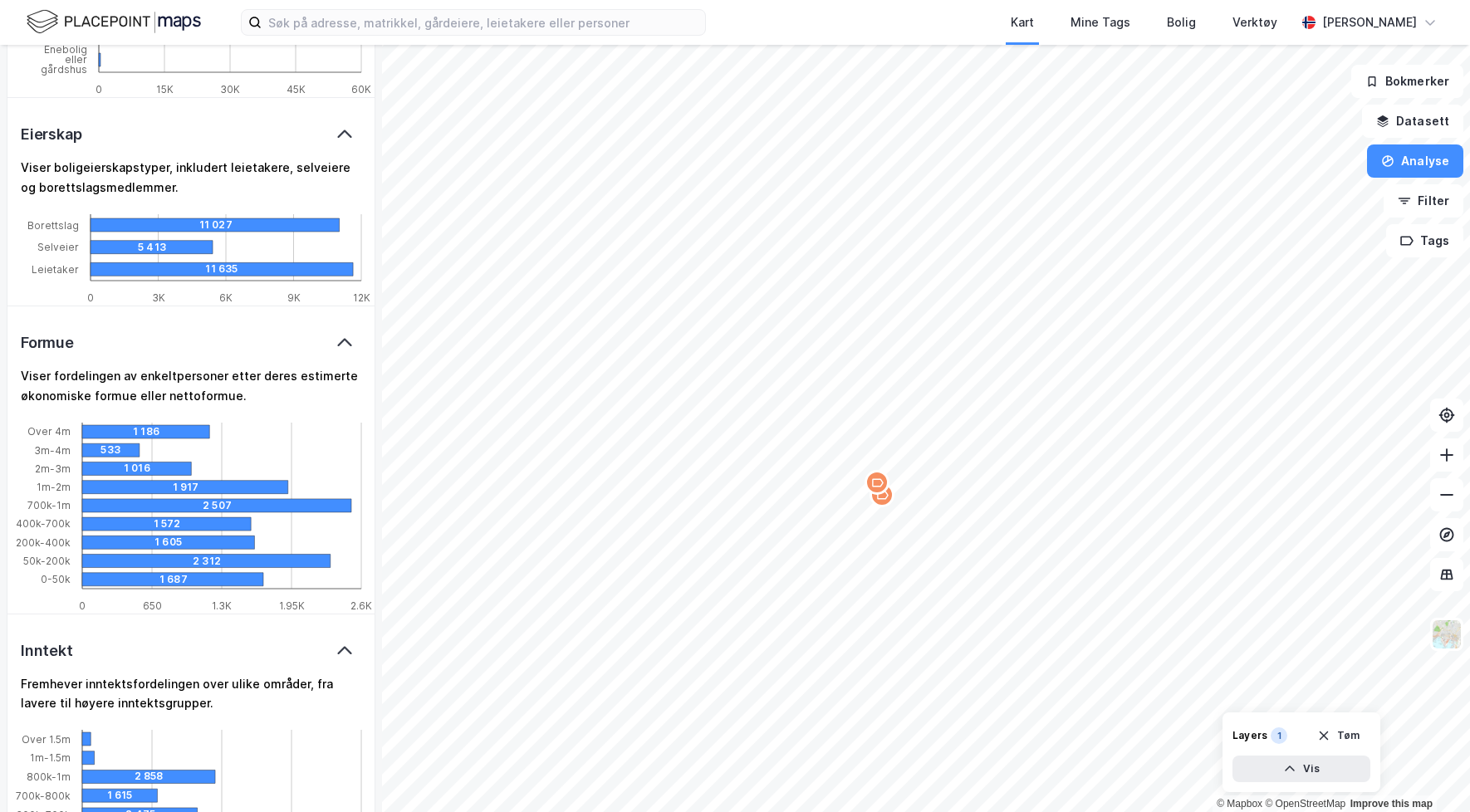
click at [345, 655] on icon at bounding box center [345, 651] width 20 height 20
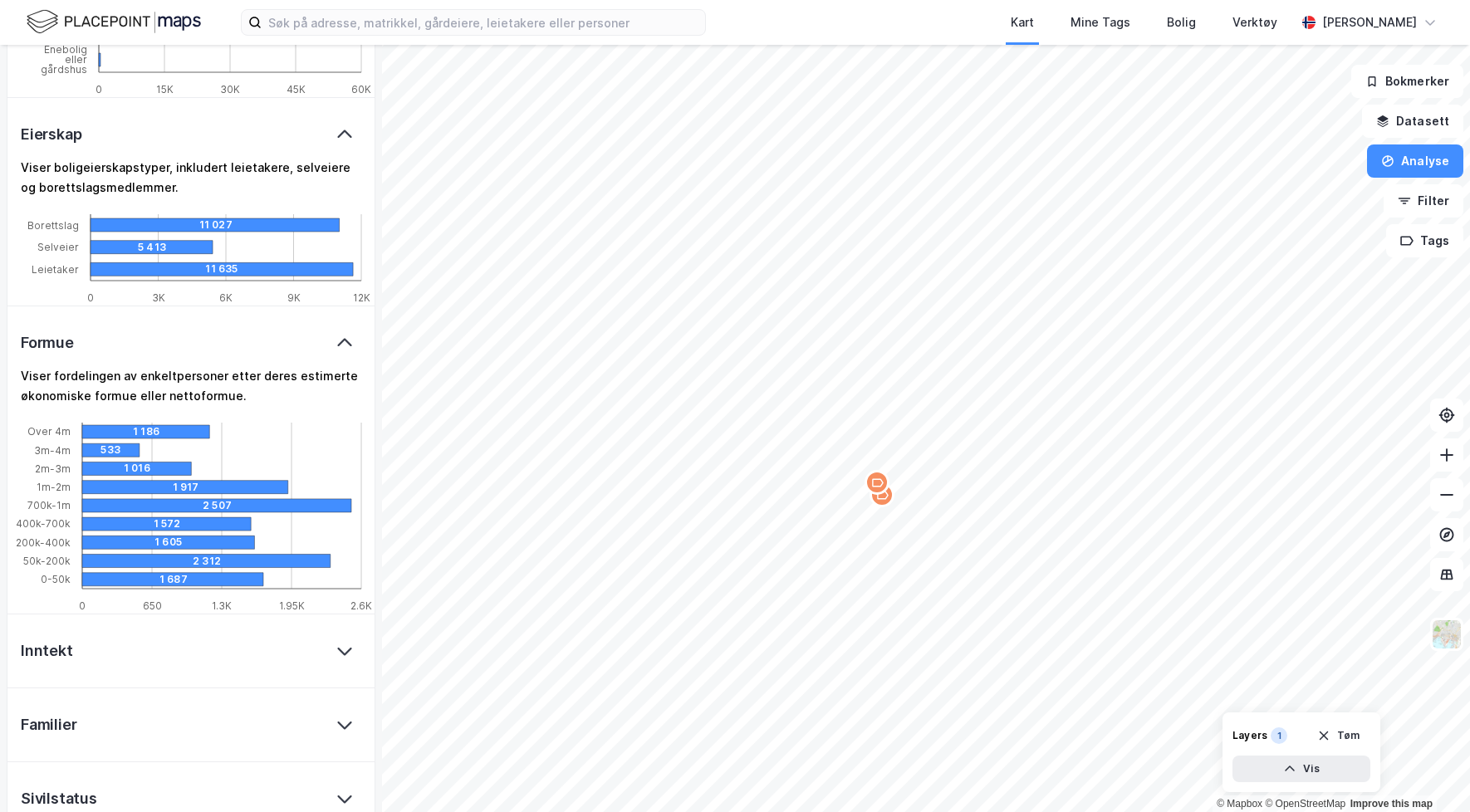
click at [350, 345] on icon at bounding box center [344, 342] width 14 height 8
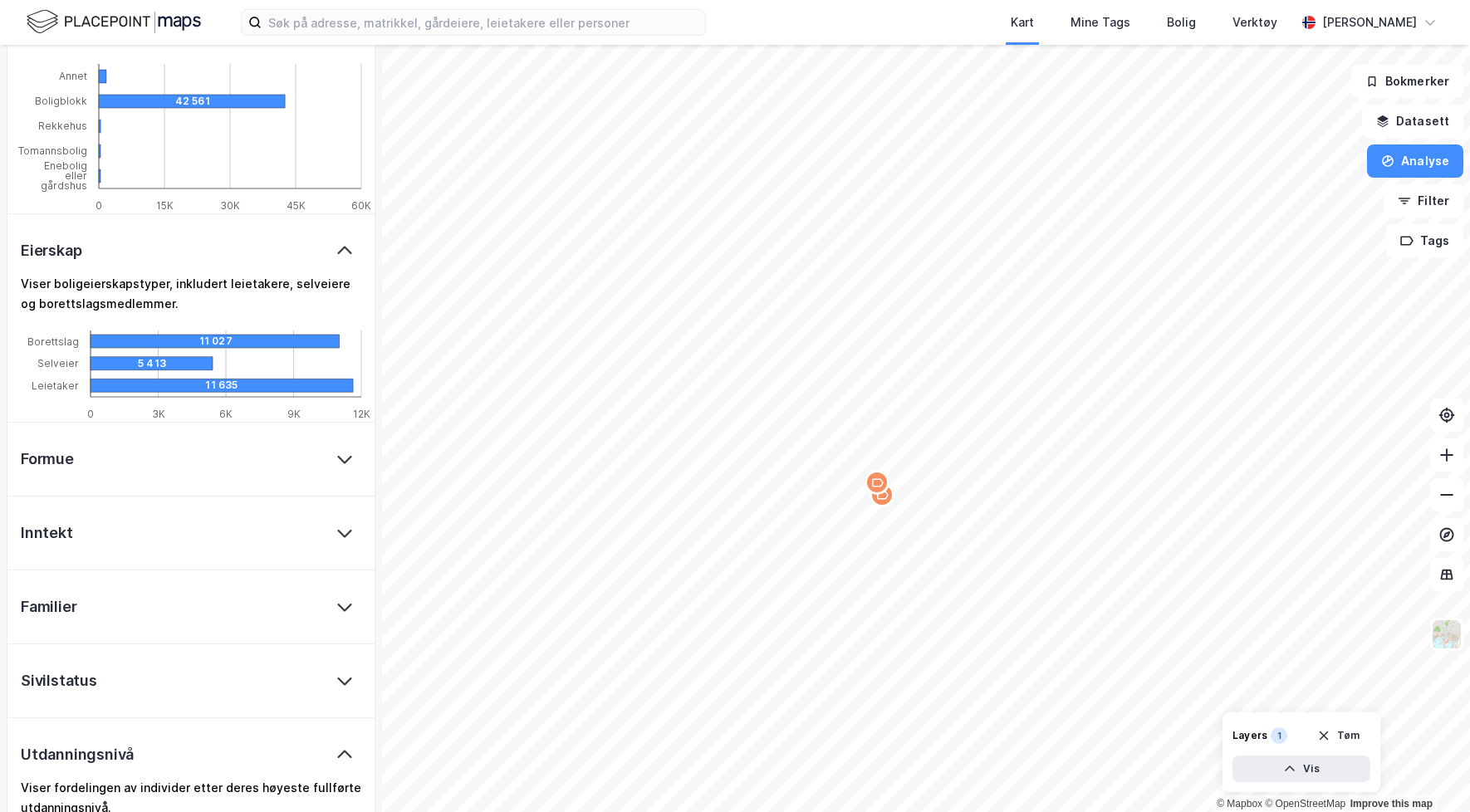
click at [344, 245] on icon at bounding box center [345, 251] width 20 height 20
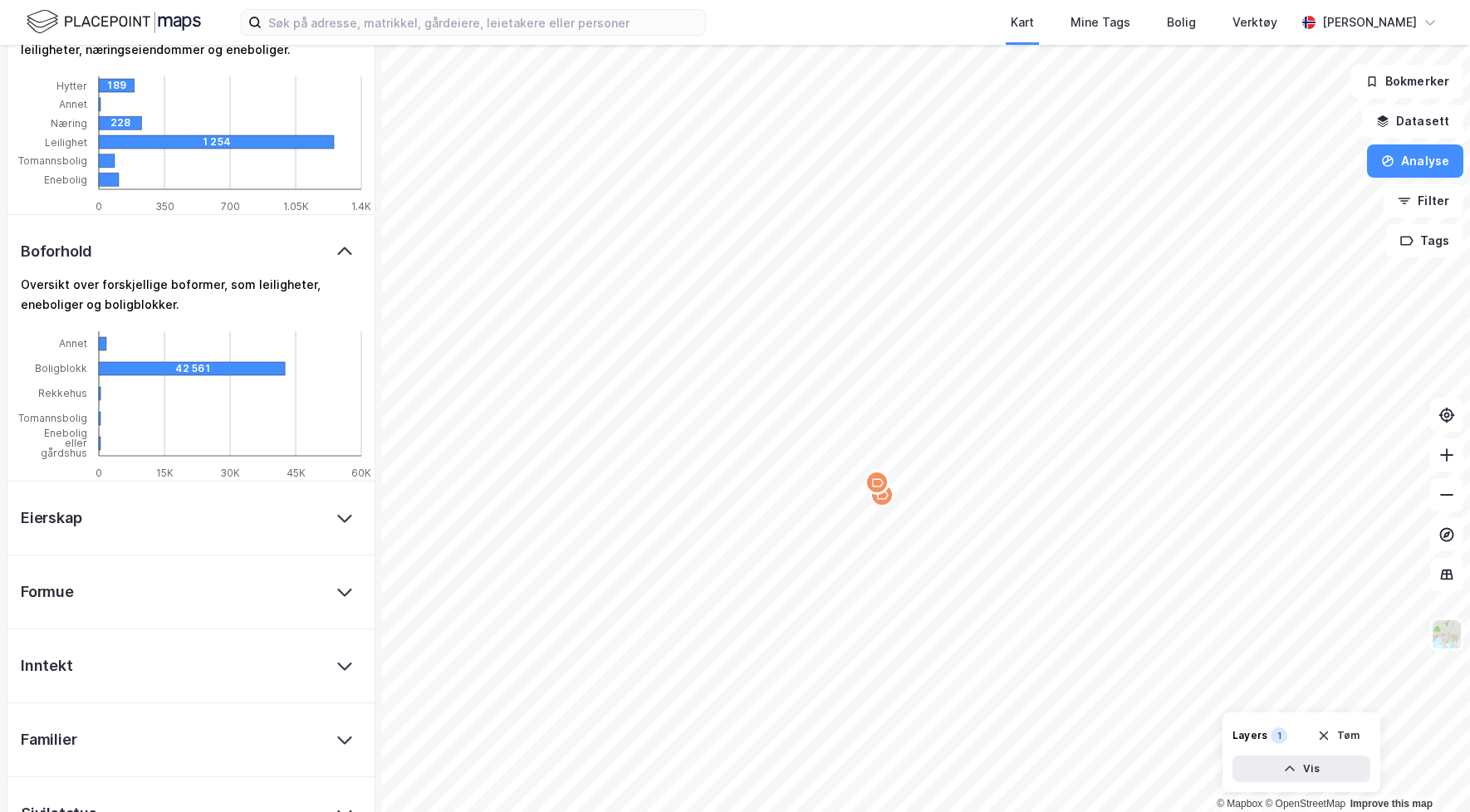
scroll to position [1055, 0]
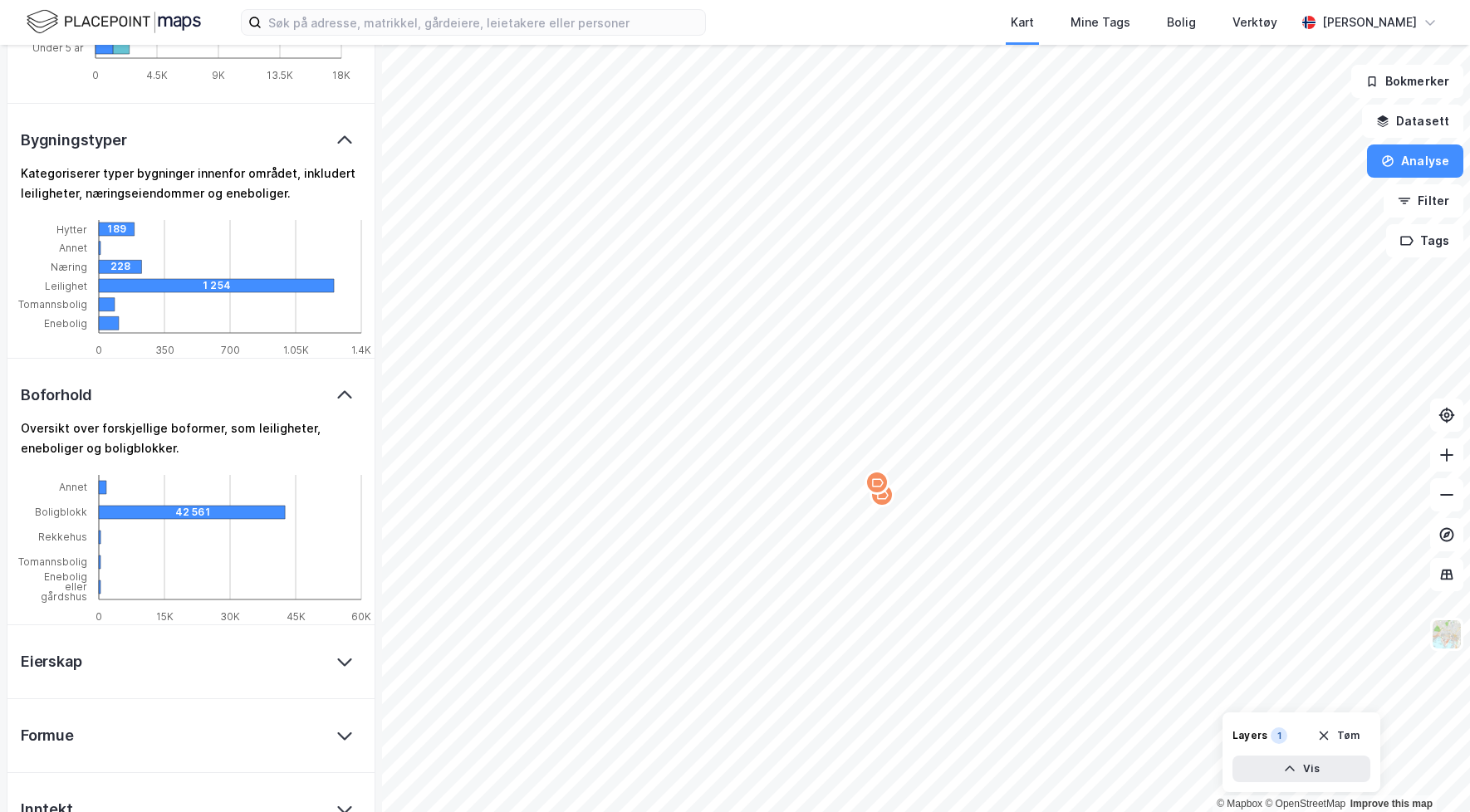
click at [343, 388] on icon at bounding box center [345, 395] width 20 height 20
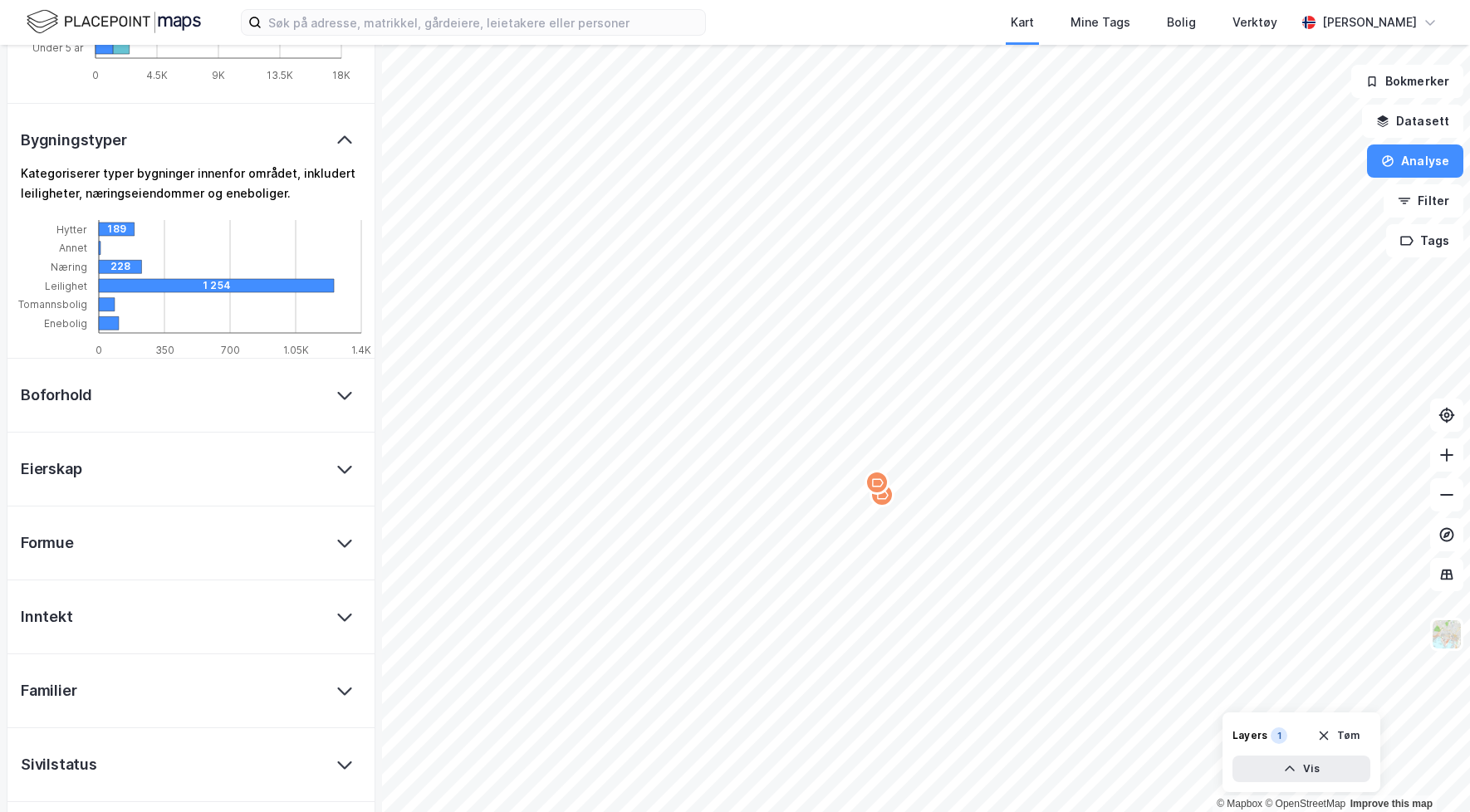
click at [337, 143] on icon at bounding box center [345, 140] width 20 height 20
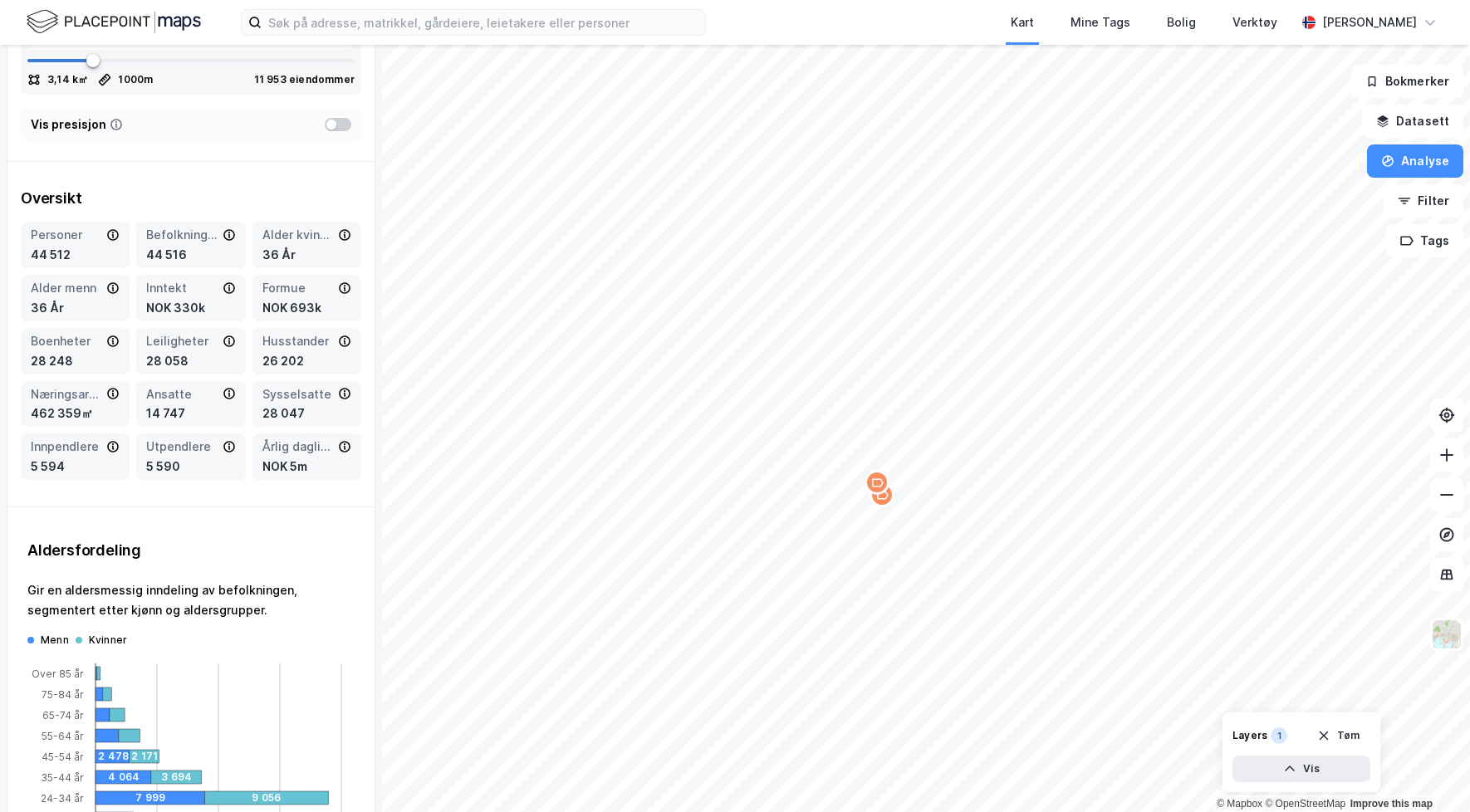
scroll to position [0, 0]
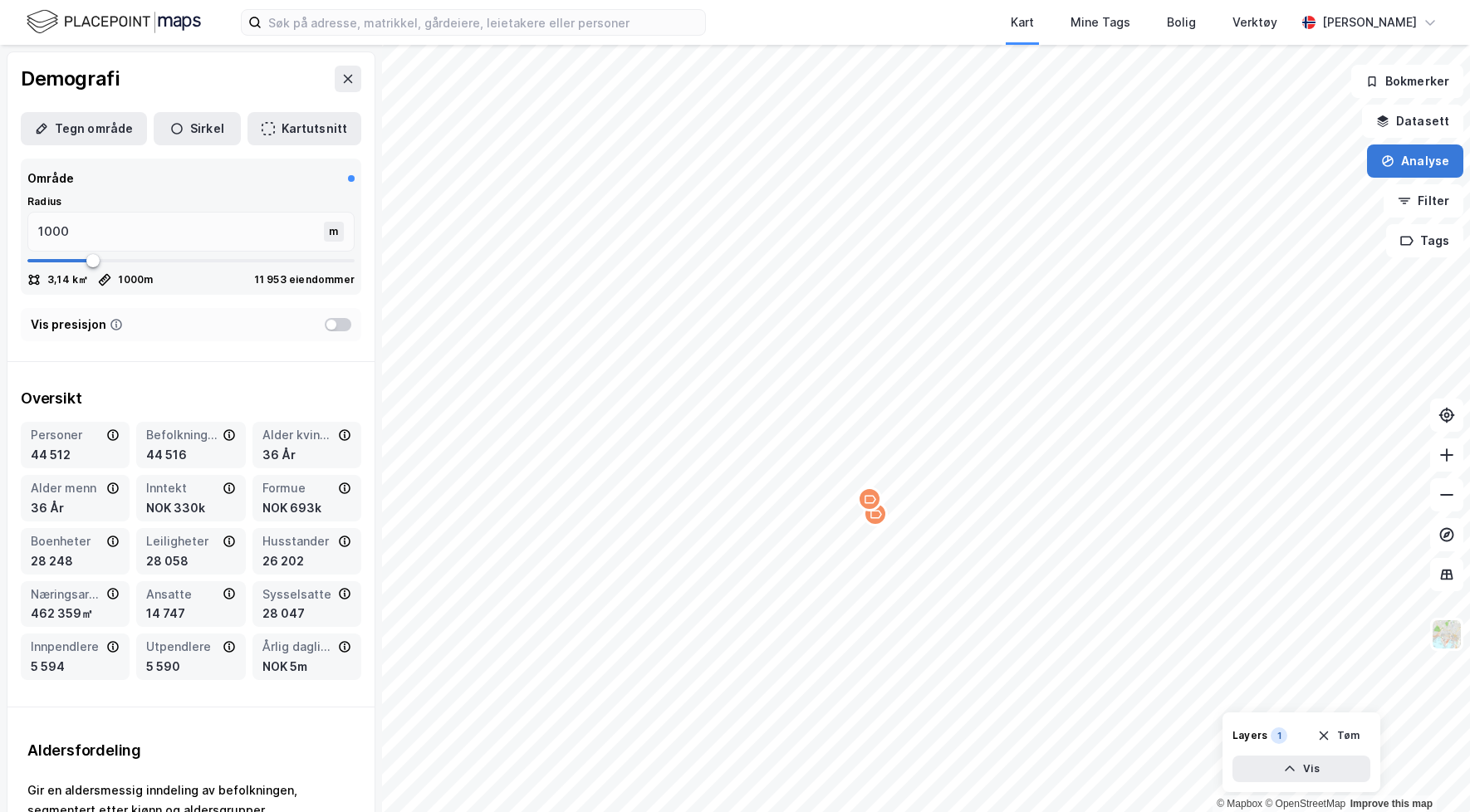
click at [1413, 163] on button "Analyse" at bounding box center [1416, 161] width 97 height 34
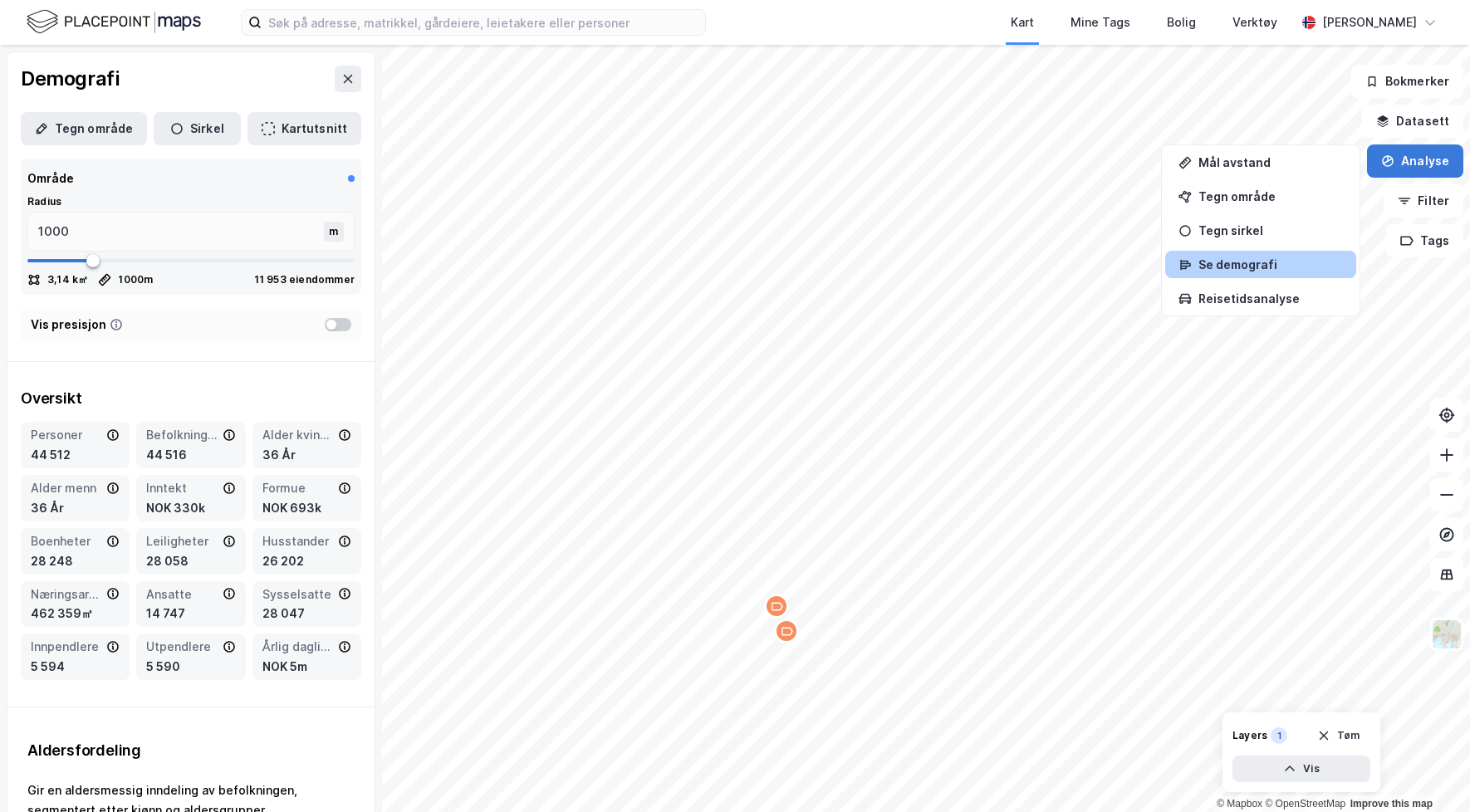
click at [1437, 172] on button "Analyse" at bounding box center [1416, 161] width 97 height 34
click at [1410, 164] on button "Analyse" at bounding box center [1416, 161] width 97 height 34
click at [1417, 168] on button "Analyse" at bounding box center [1416, 161] width 97 height 34
